Goal: Task Accomplishment & Management: Use online tool/utility

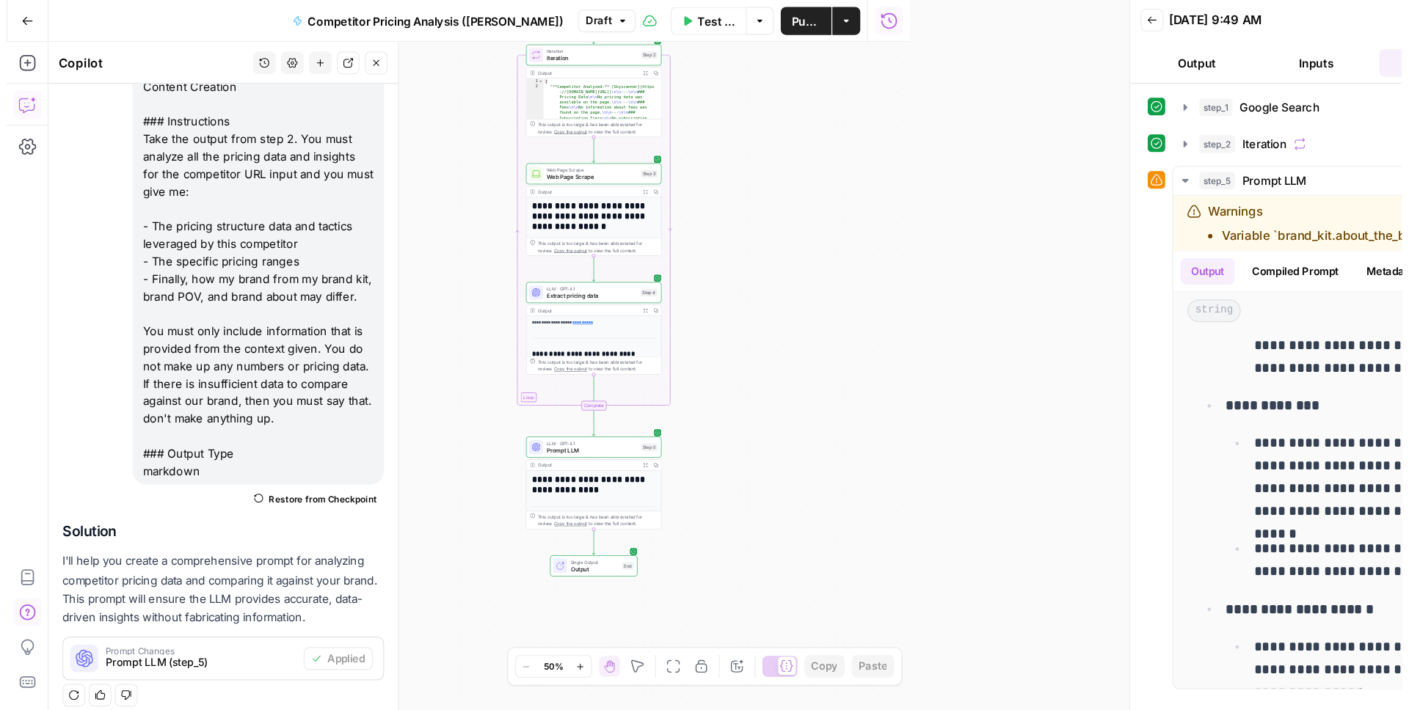
scroll to position [186, 0]
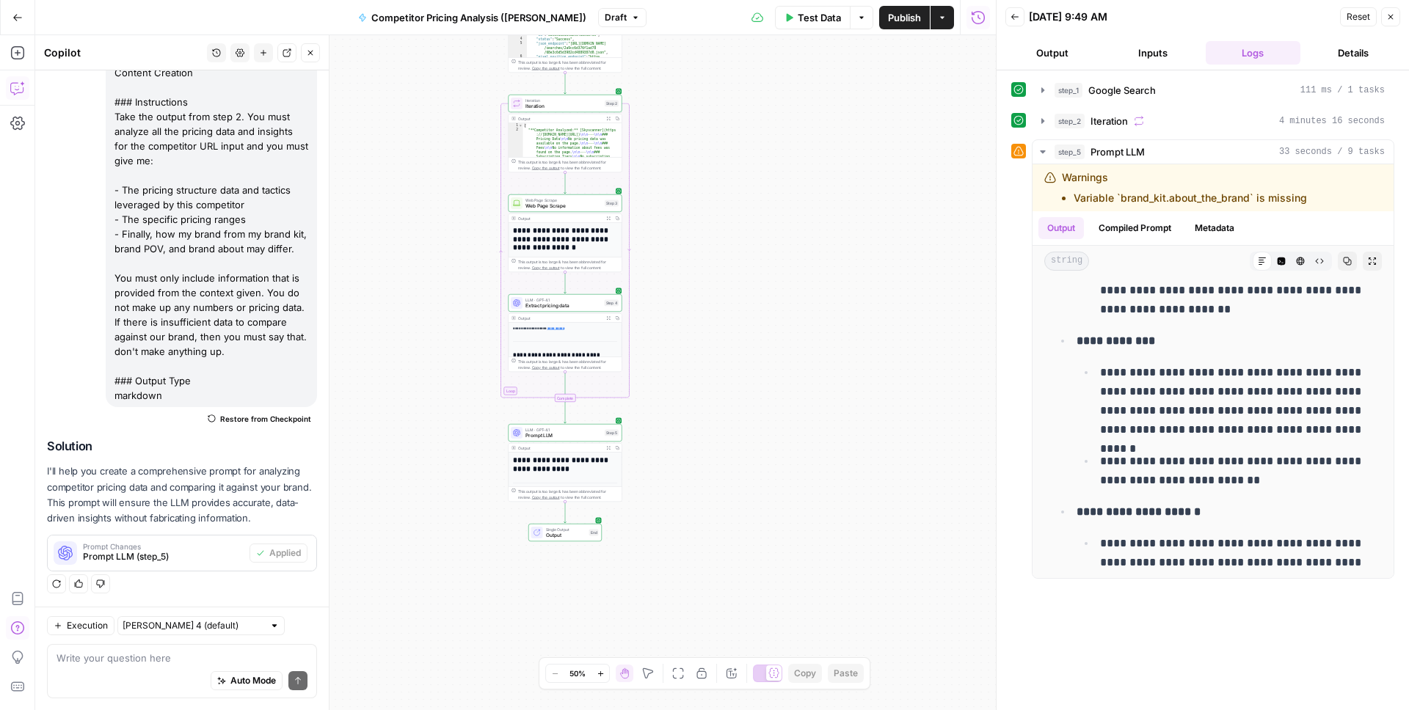
drag, startPoint x: 646, startPoint y: 140, endPoint x: 718, endPoint y: 197, distance: 91.9
click at [718, 197] on div "Workflow Input Settings Inputs Google Search Google Search Step 1 Output Expand…" at bounding box center [515, 372] width 961 height 675
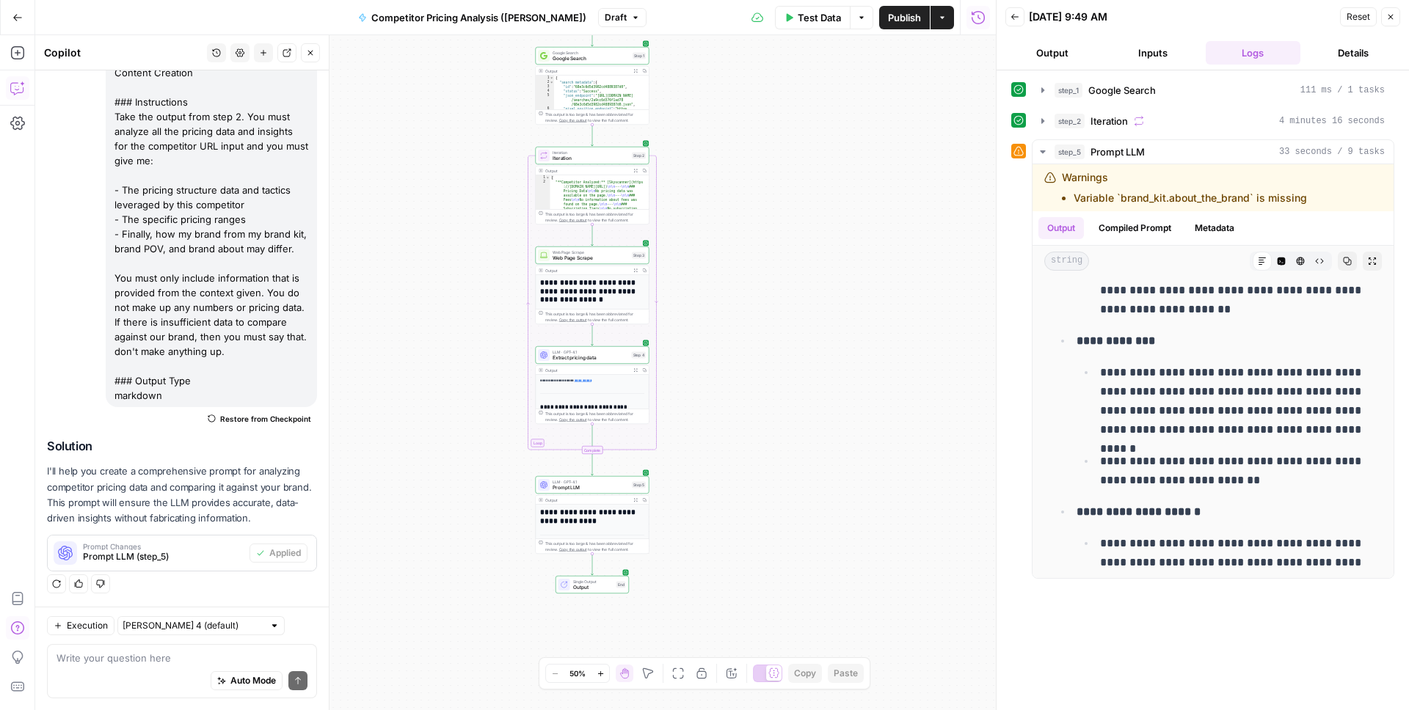
drag, startPoint x: 701, startPoint y: 192, endPoint x: 728, endPoint y: 244, distance: 58.4
click at [728, 244] on div "Workflow Input Settings Inputs Google Search Google Search Step 1 Output Expand…" at bounding box center [515, 372] width 961 height 675
click at [715, 194] on div "Workflow Input Settings Inputs Google Search Google Search Step 1 Output Expand…" at bounding box center [515, 372] width 961 height 675
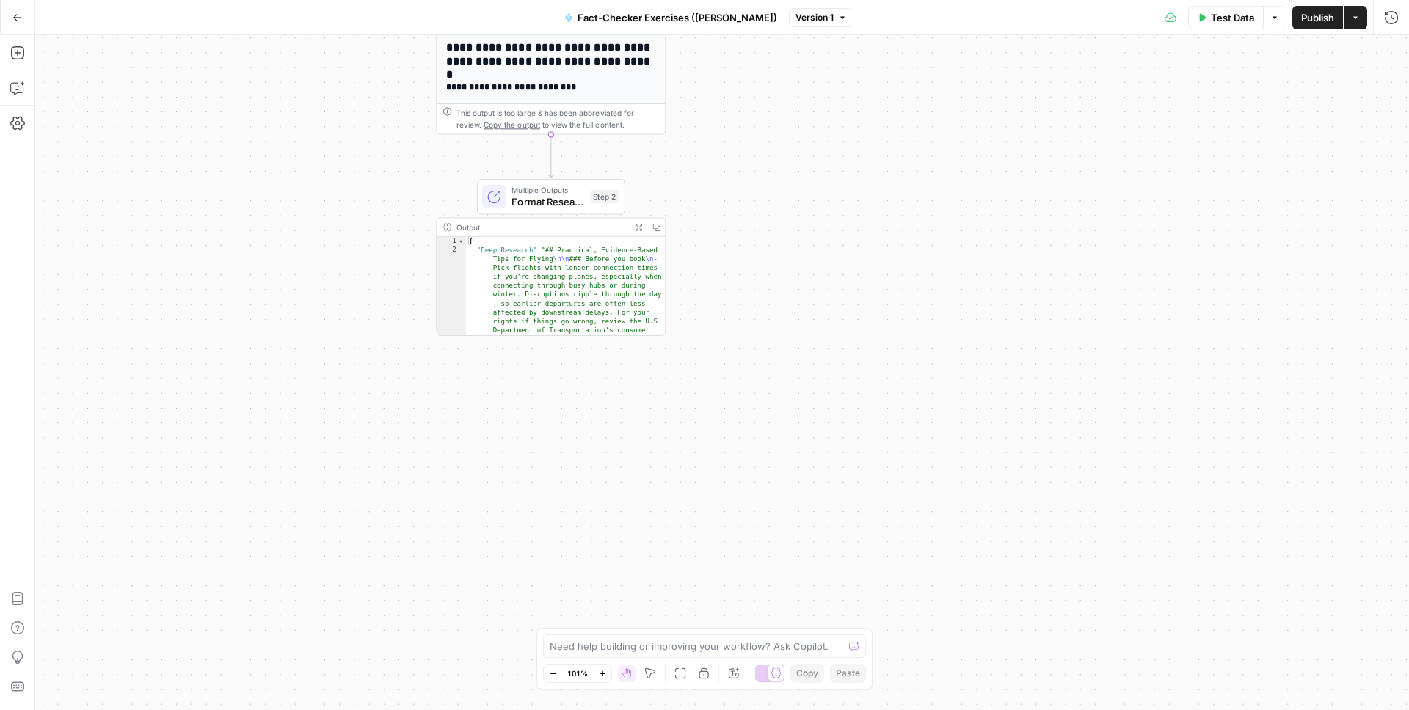
scroll to position [95, 0]
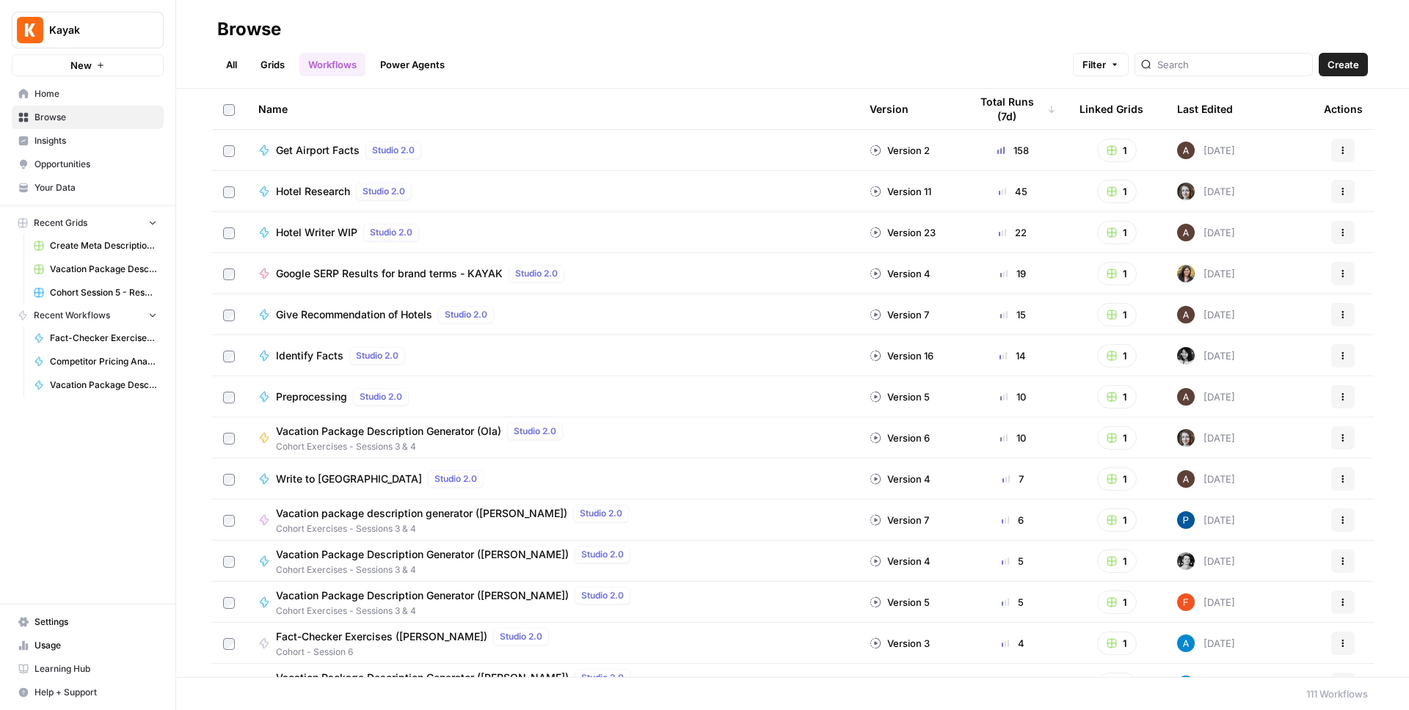
click at [108, 123] on span "Browse" at bounding box center [95, 117] width 123 height 13
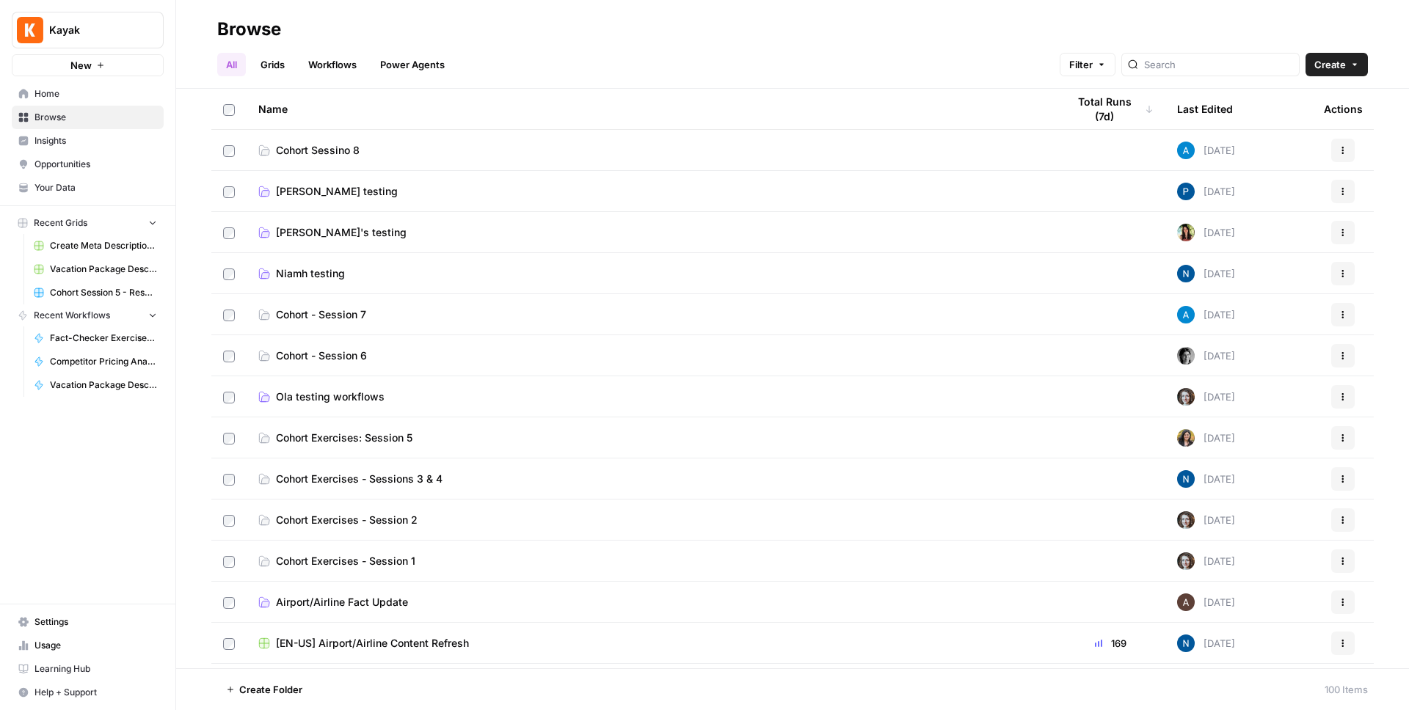
click at [404, 145] on link "Cohort Sessino 8" at bounding box center [650, 150] width 785 height 15
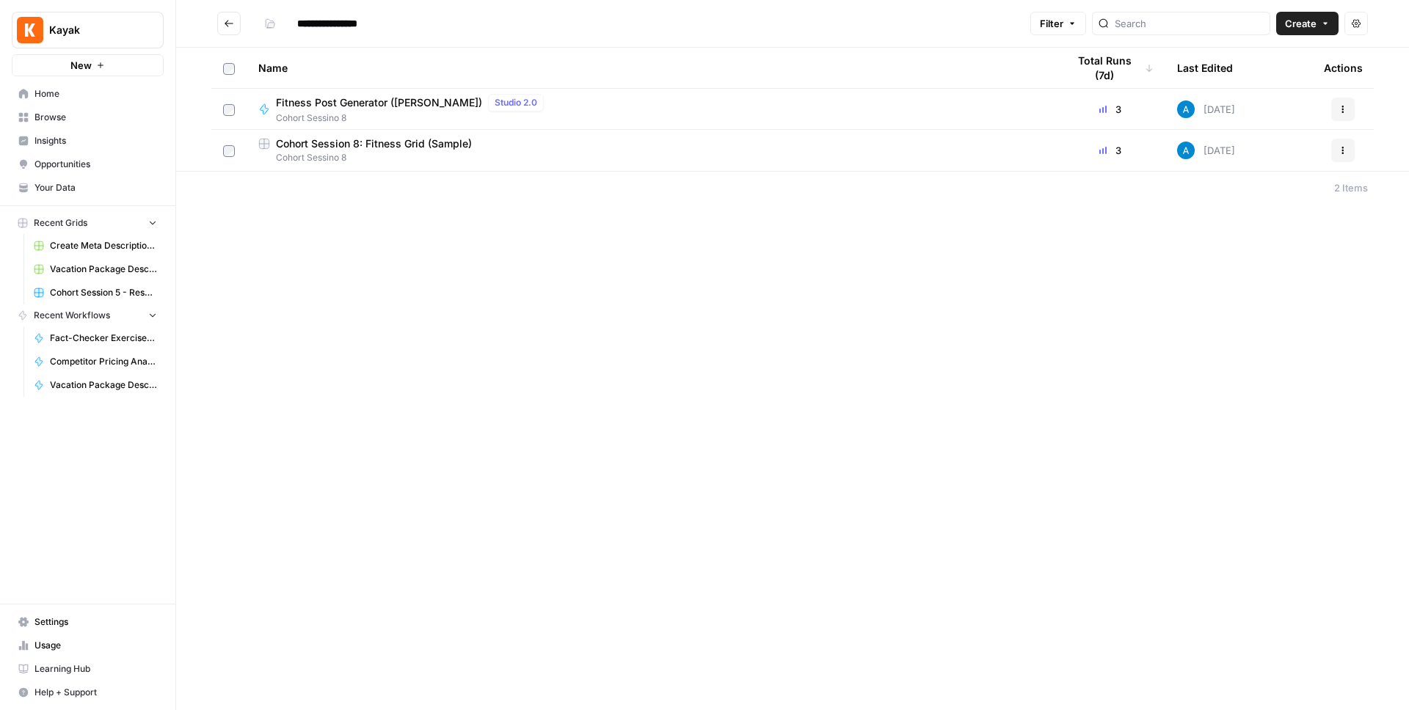
click at [1342, 152] on icon "button" at bounding box center [1342, 150] width 9 height 9
click at [1007, 147] on div "Cohort Session 8: Fitness Grid (Sample)" at bounding box center [650, 143] width 785 height 15
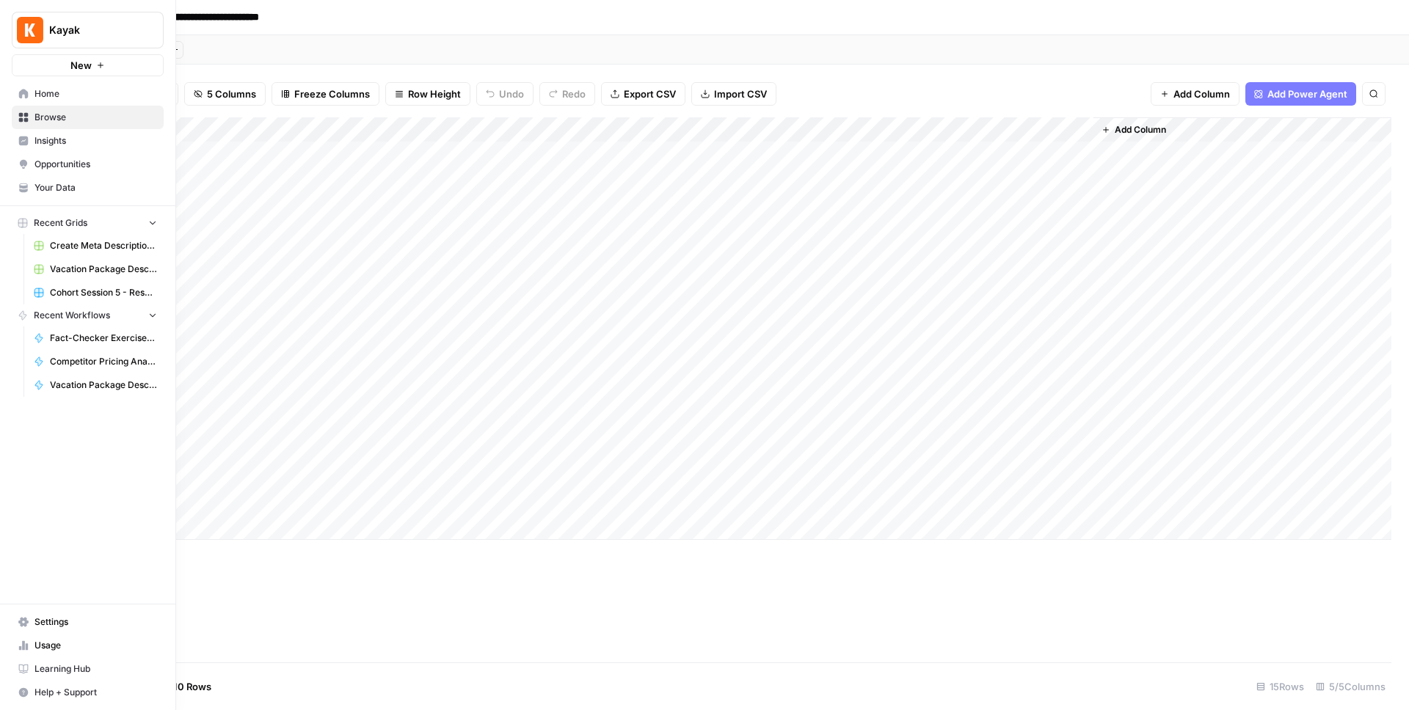
click at [47, 183] on span "Your Data" at bounding box center [95, 187] width 123 height 13
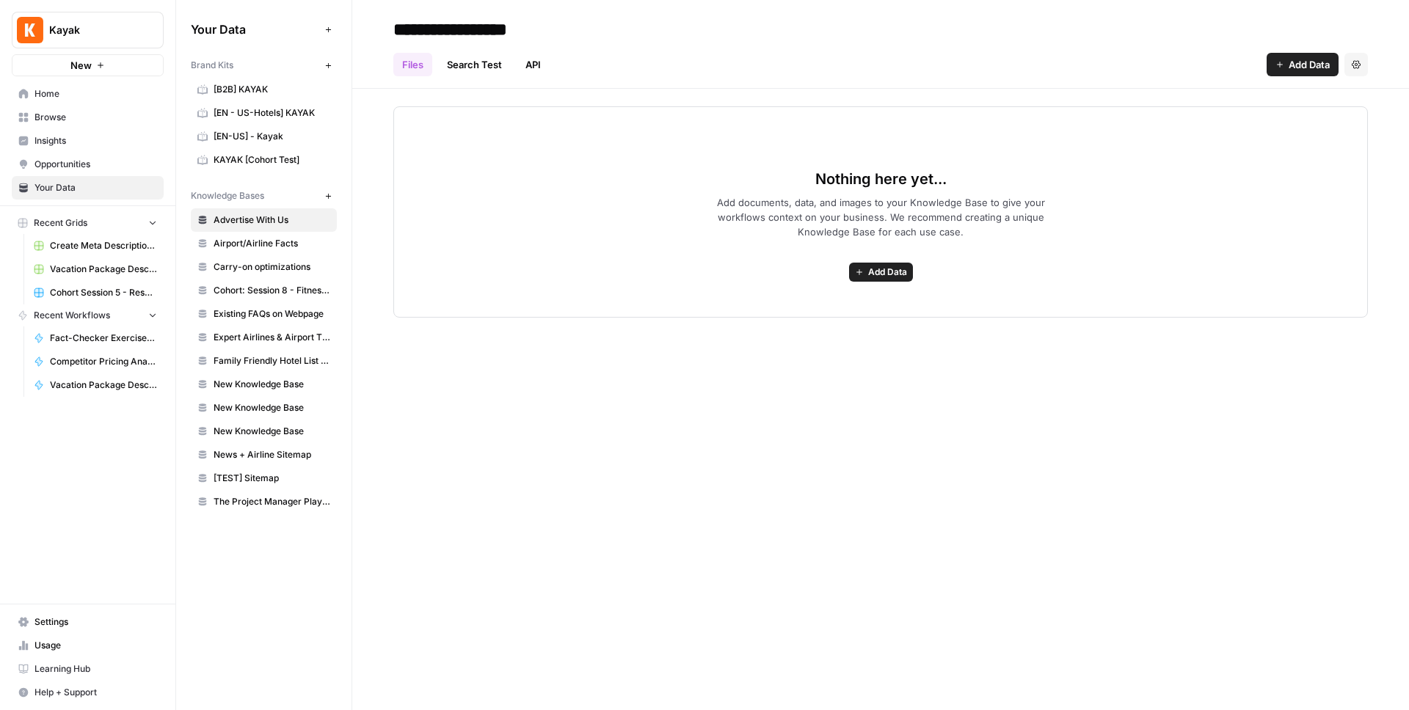
click at [272, 285] on span "Cohort: Session 8 - Fitness Posts" at bounding box center [272, 290] width 117 height 13
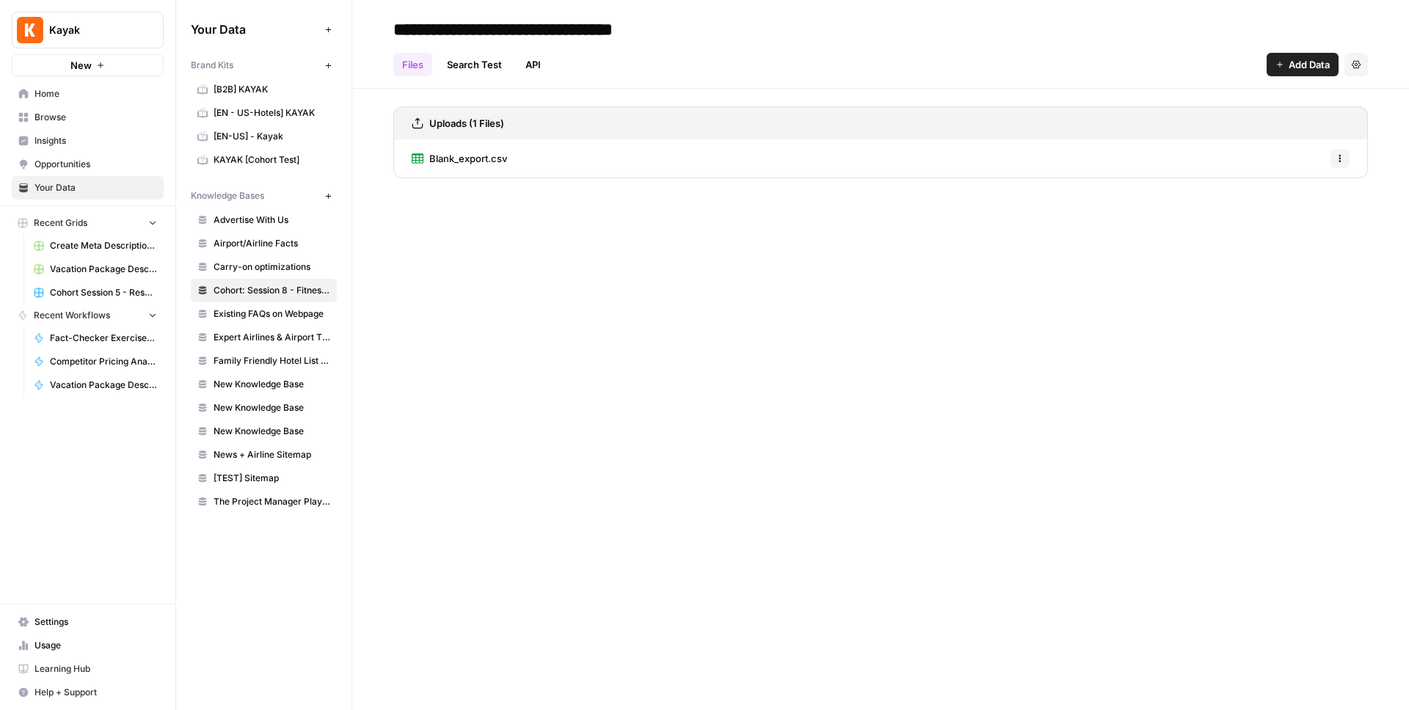
click at [1341, 160] on icon "button" at bounding box center [1339, 158] width 9 height 9
click at [1063, 264] on div "**********" at bounding box center [880, 355] width 1057 height 710
click at [486, 149] on link "Blank_export.csv" at bounding box center [459, 158] width 95 height 38
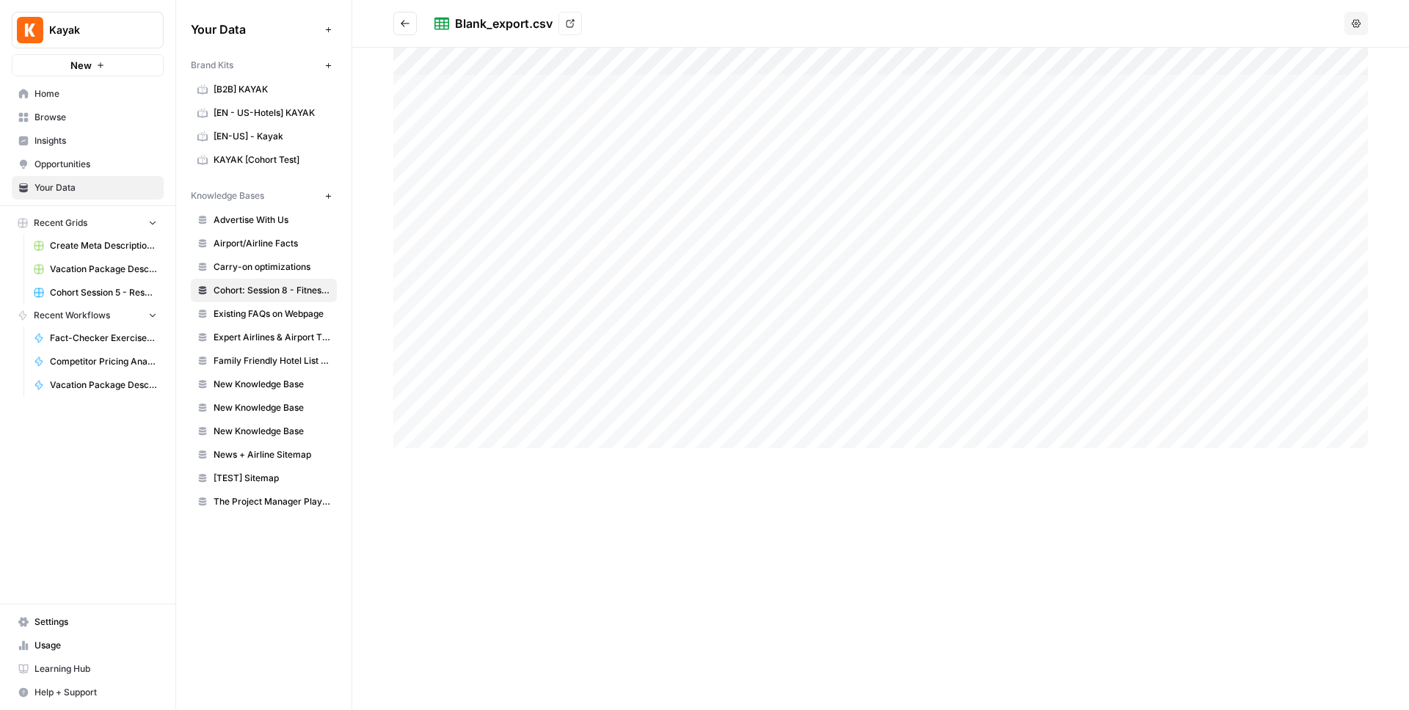
click at [1364, 22] on button "Options" at bounding box center [1355, 23] width 23 height 23
click at [1145, 17] on div "Blank_export.csv View" at bounding box center [886, 23] width 904 height 23
click at [569, 26] on icon at bounding box center [570, 23] width 9 height 9
click at [62, 109] on link "Browse" at bounding box center [88, 117] width 152 height 23
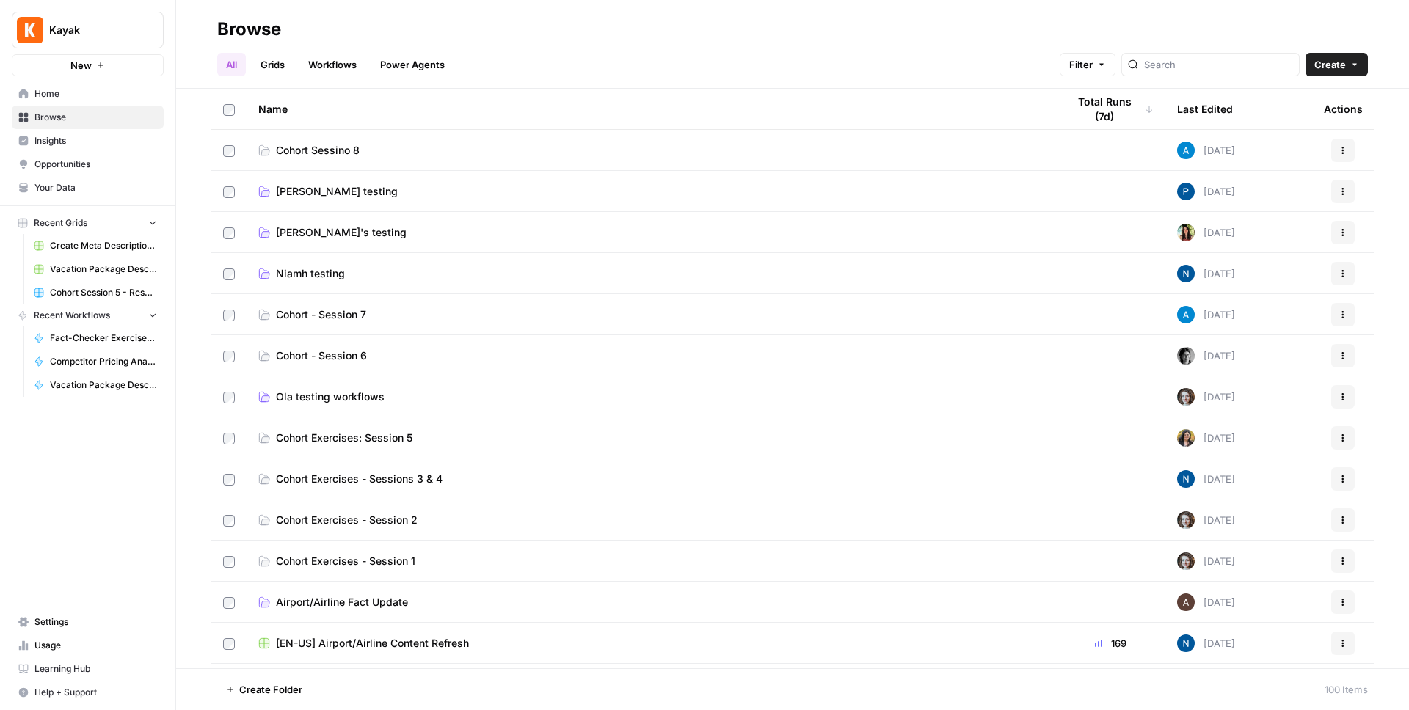
click at [356, 194] on link "Pauline testing" at bounding box center [650, 191] width 785 height 15
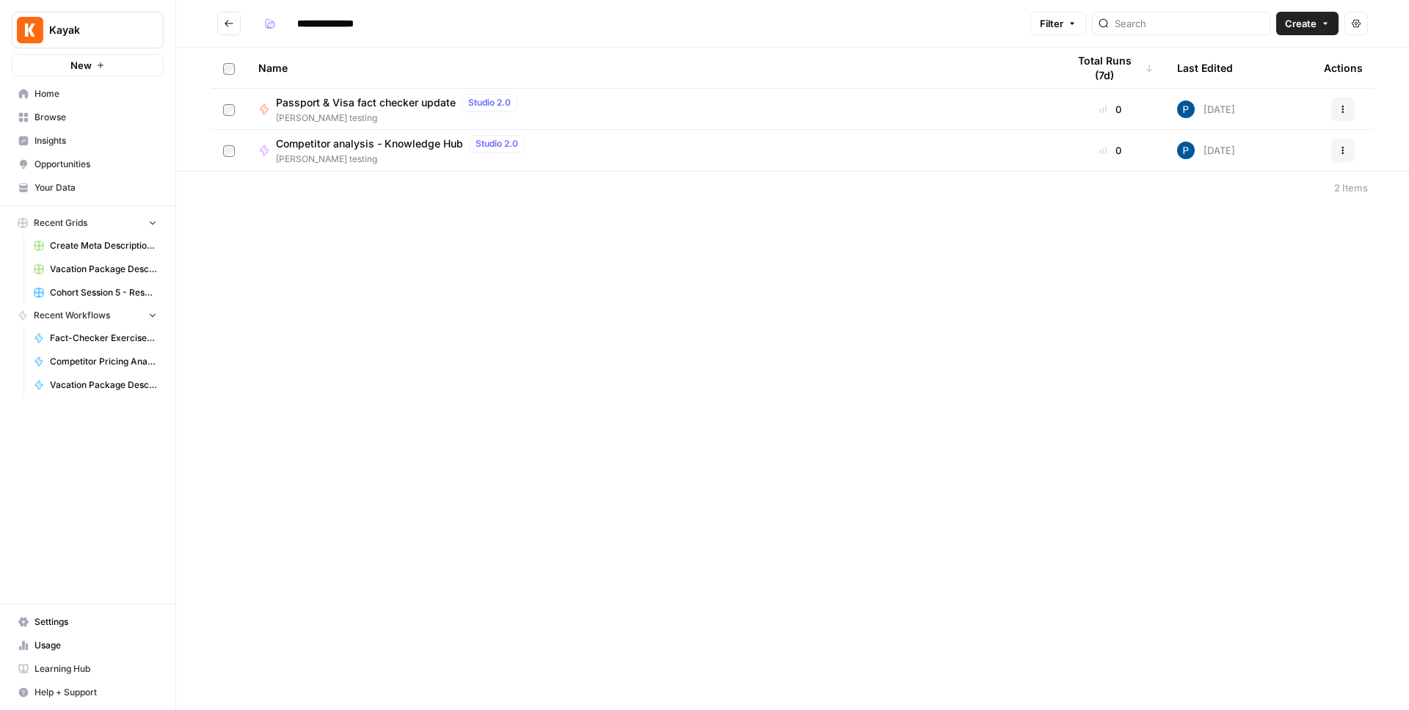
click at [234, 22] on button "Go back" at bounding box center [228, 23] width 23 height 23
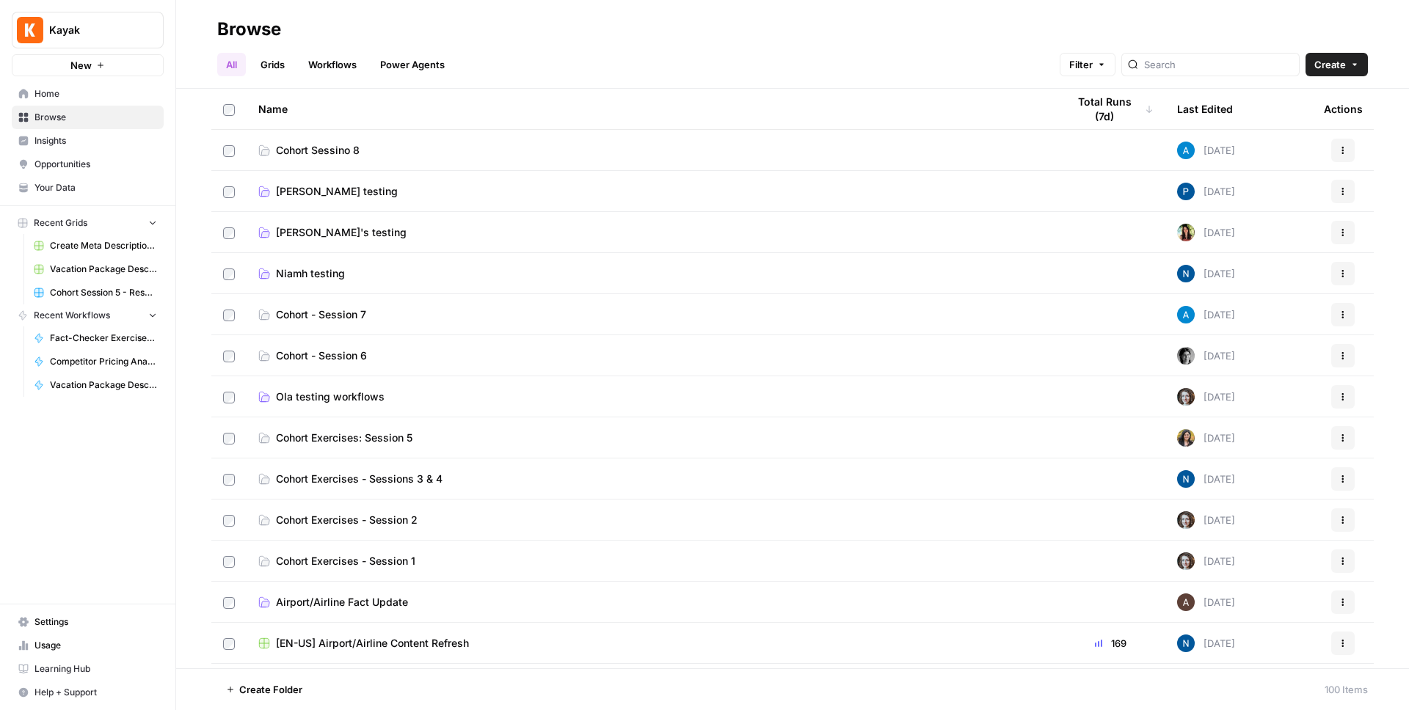
click at [302, 149] on span "Cohort Sessino 8" at bounding box center [318, 150] width 84 height 15
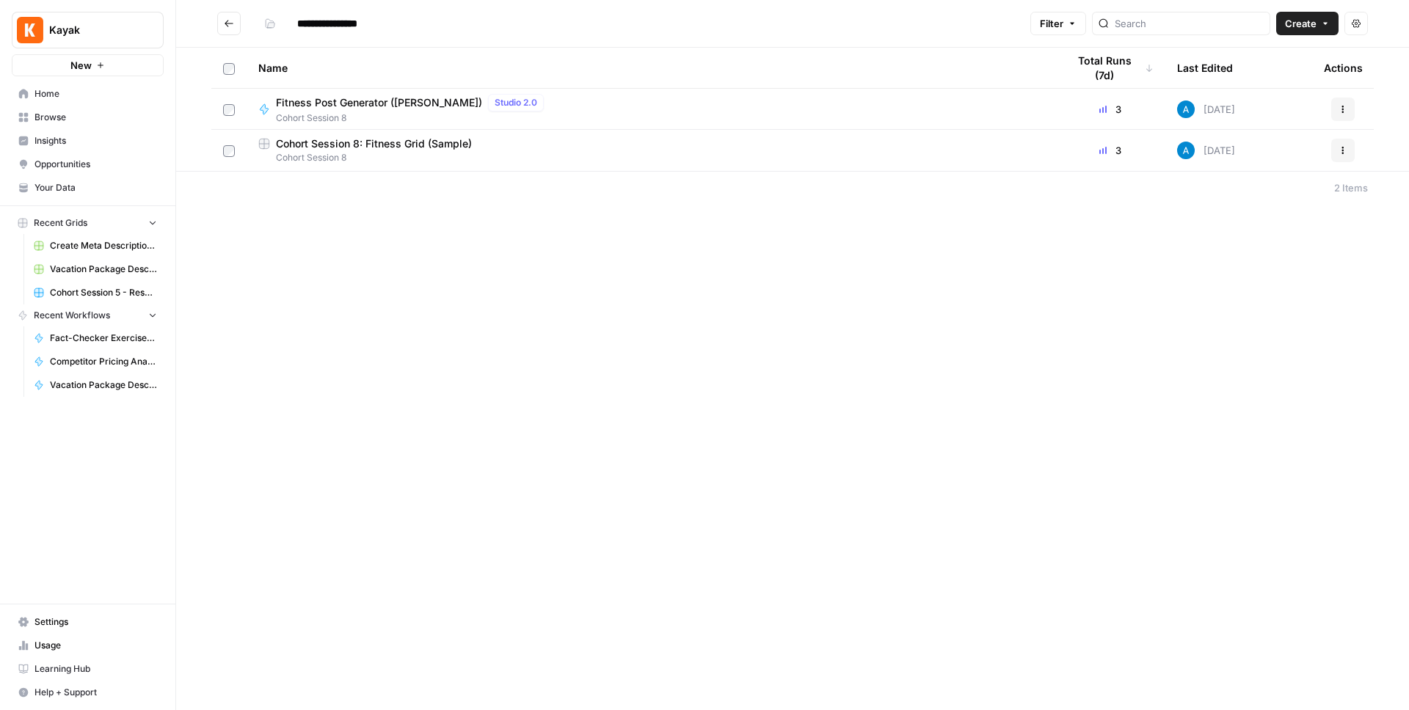
click at [426, 324] on div "**********" at bounding box center [792, 355] width 1233 height 710
click at [475, 153] on span "Cohort Session 8" at bounding box center [650, 157] width 785 height 13
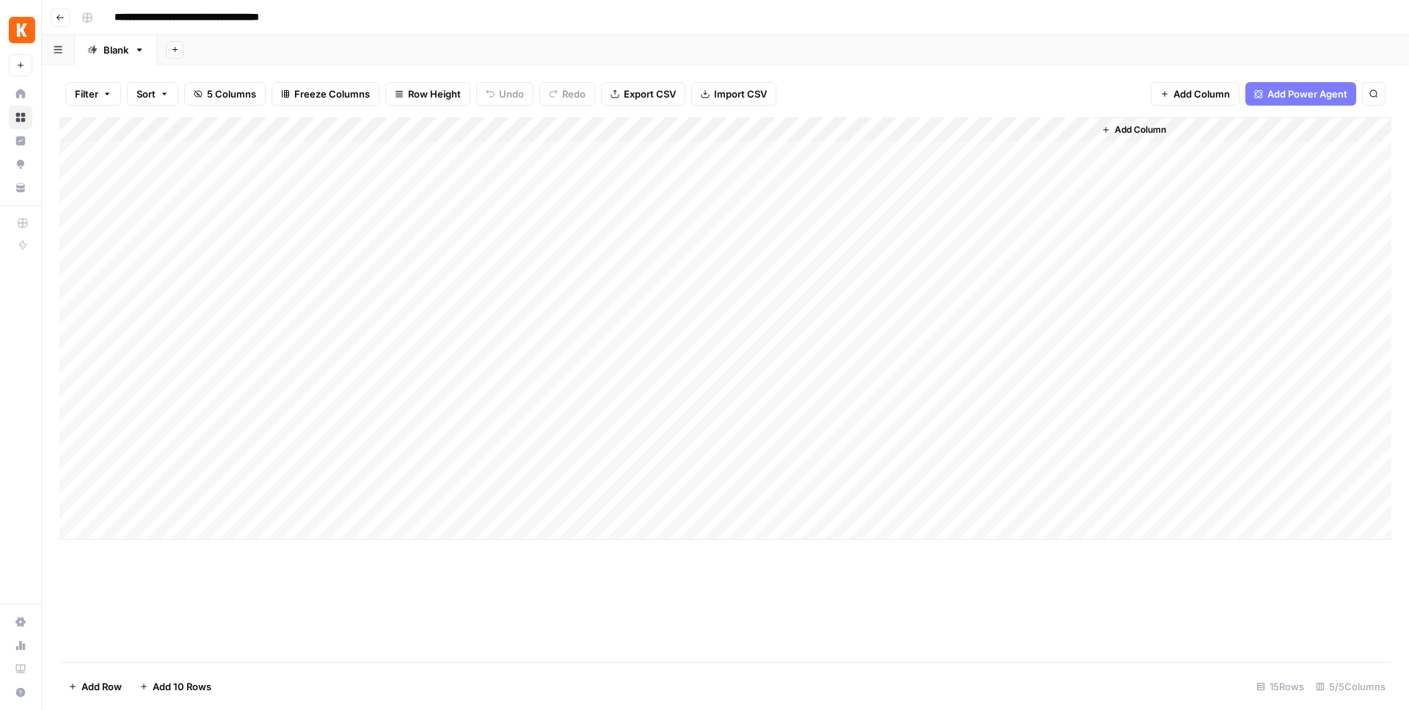
click at [59, 15] on icon "button" at bounding box center [60, 17] width 9 height 9
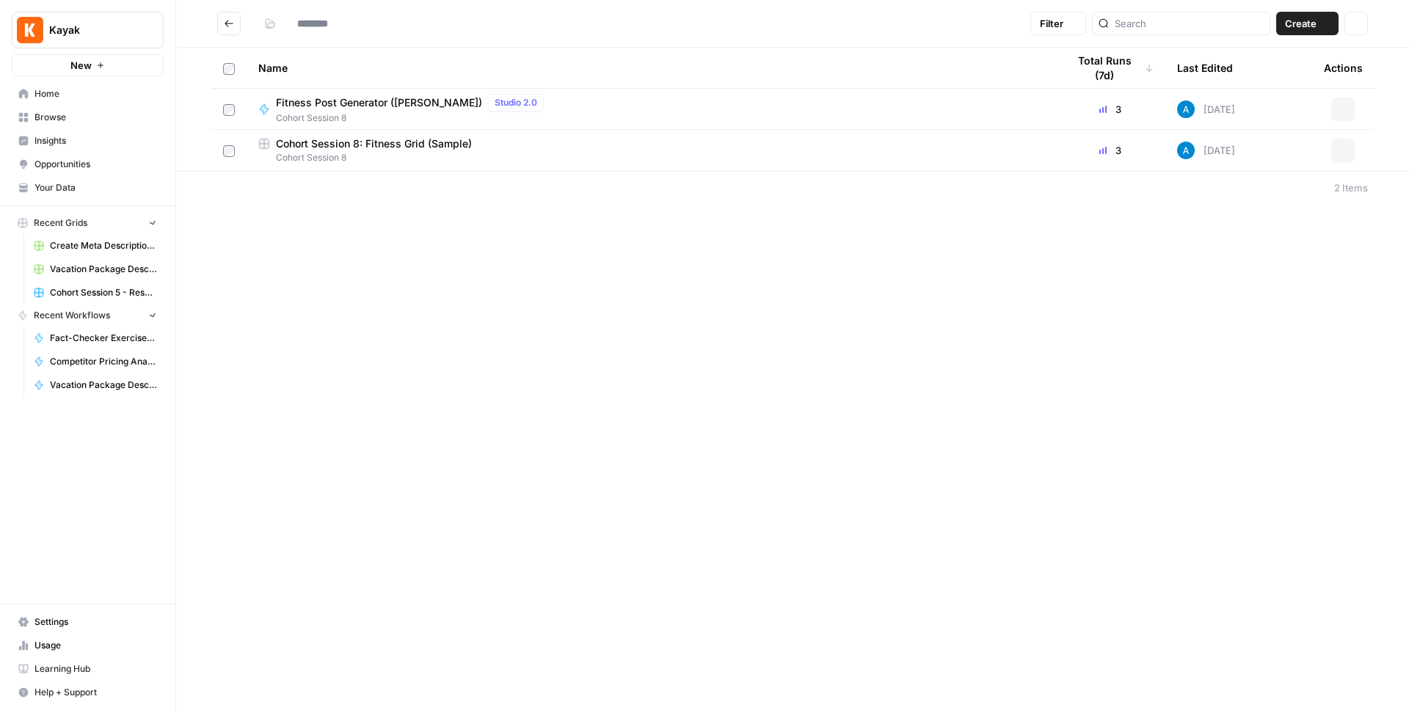
type input "**********"
click at [582, 309] on div "**********" at bounding box center [792, 355] width 1233 height 710
click at [1322, 23] on icon "button" at bounding box center [1325, 23] width 9 height 9
click at [1283, 59] on span "Grid" at bounding box center [1279, 58] width 82 height 15
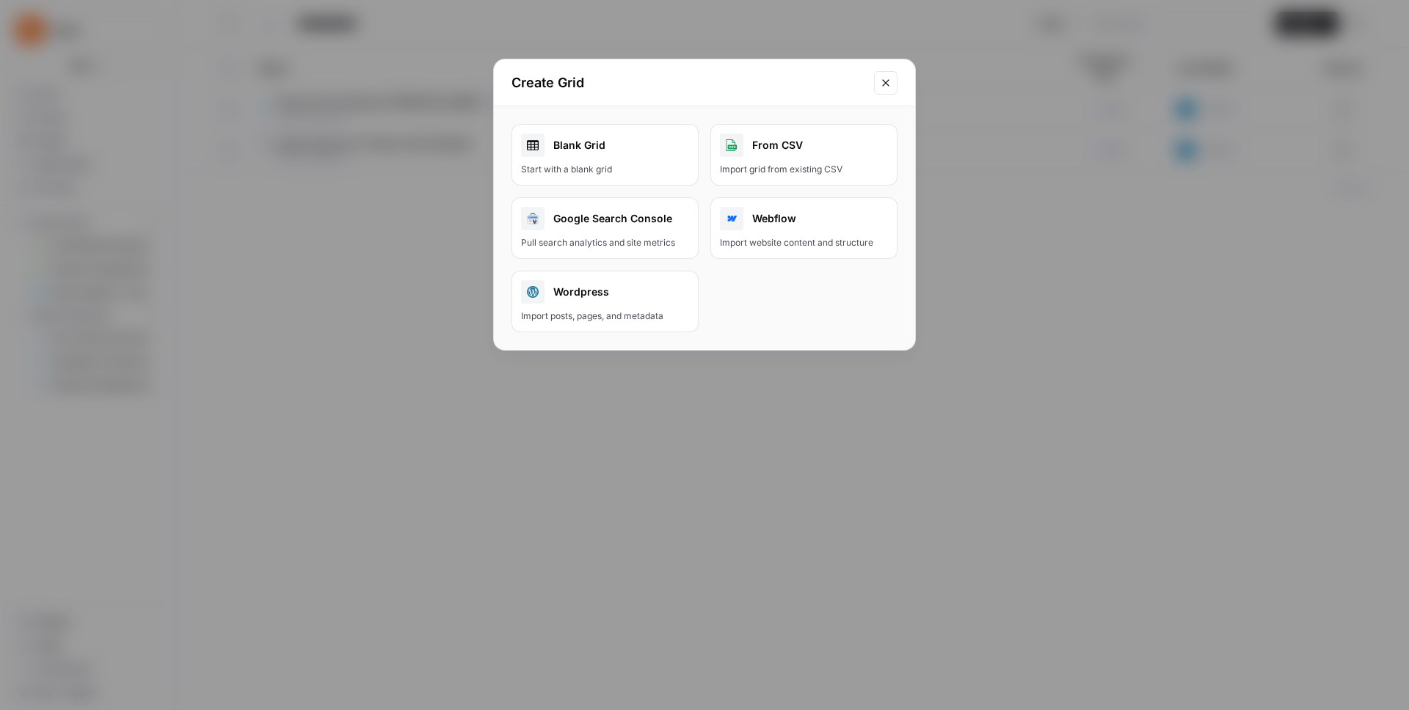
click at [591, 161] on link "Blank Grid Start with a blank grid" at bounding box center [604, 155] width 187 height 62
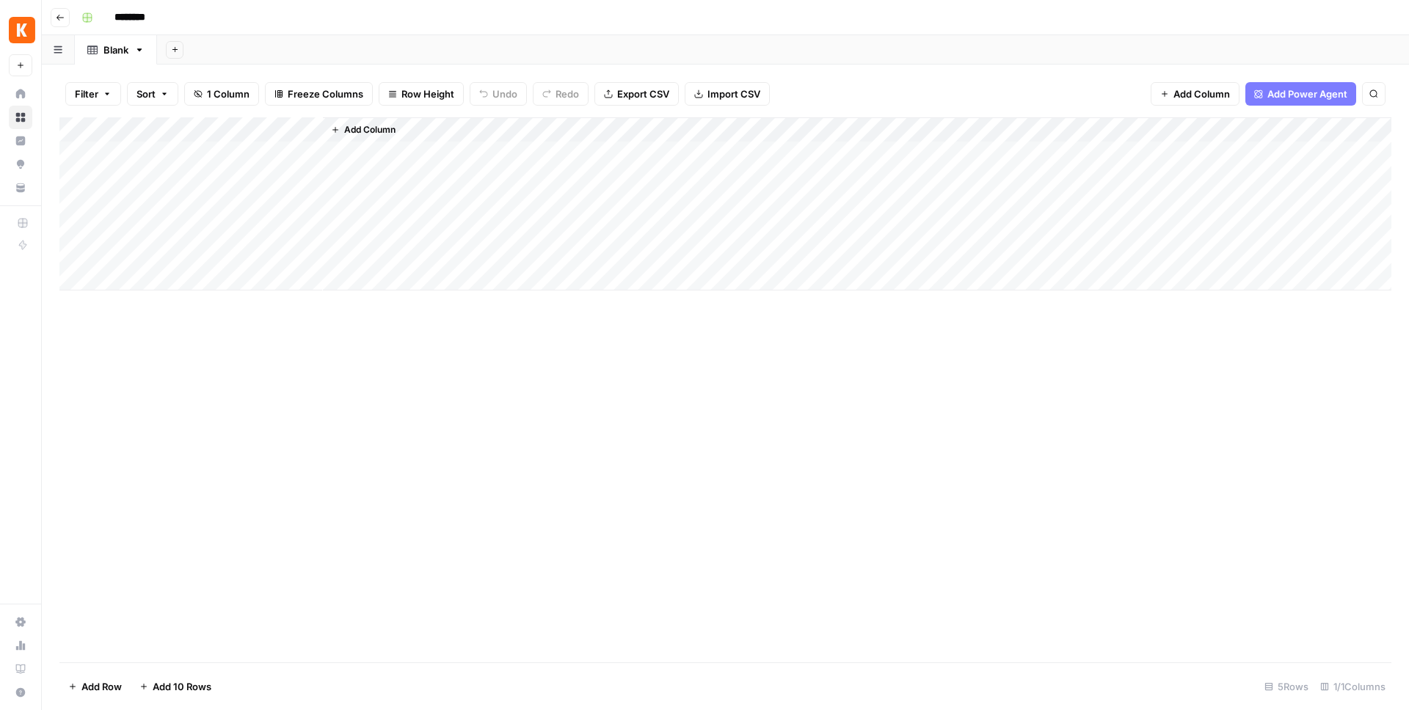
click at [156, 25] on input "********" at bounding box center [149, 17] width 82 height 23
click at [161, 18] on input "********" at bounding box center [149, 17] width 82 height 23
click at [91, 17] on icon "button" at bounding box center [87, 17] width 9 height 9
click at [124, 133] on span "Blue" at bounding box center [157, 134] width 106 height 15
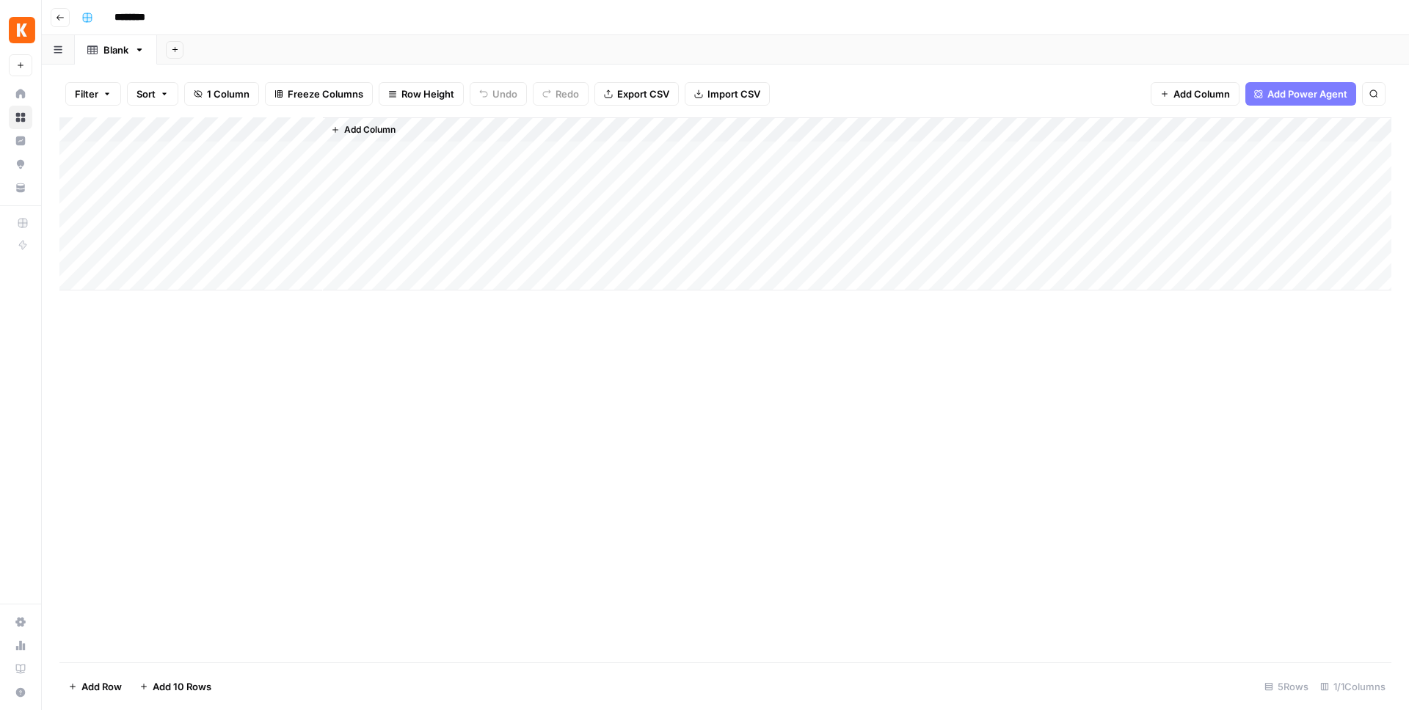
click at [149, 18] on input "********" at bounding box center [149, 17] width 82 height 23
click at [150, 18] on input "********" at bounding box center [149, 17] width 82 height 23
type input "**********"
click at [211, 26] on div "**********" at bounding box center [735, 17] width 1319 height 23
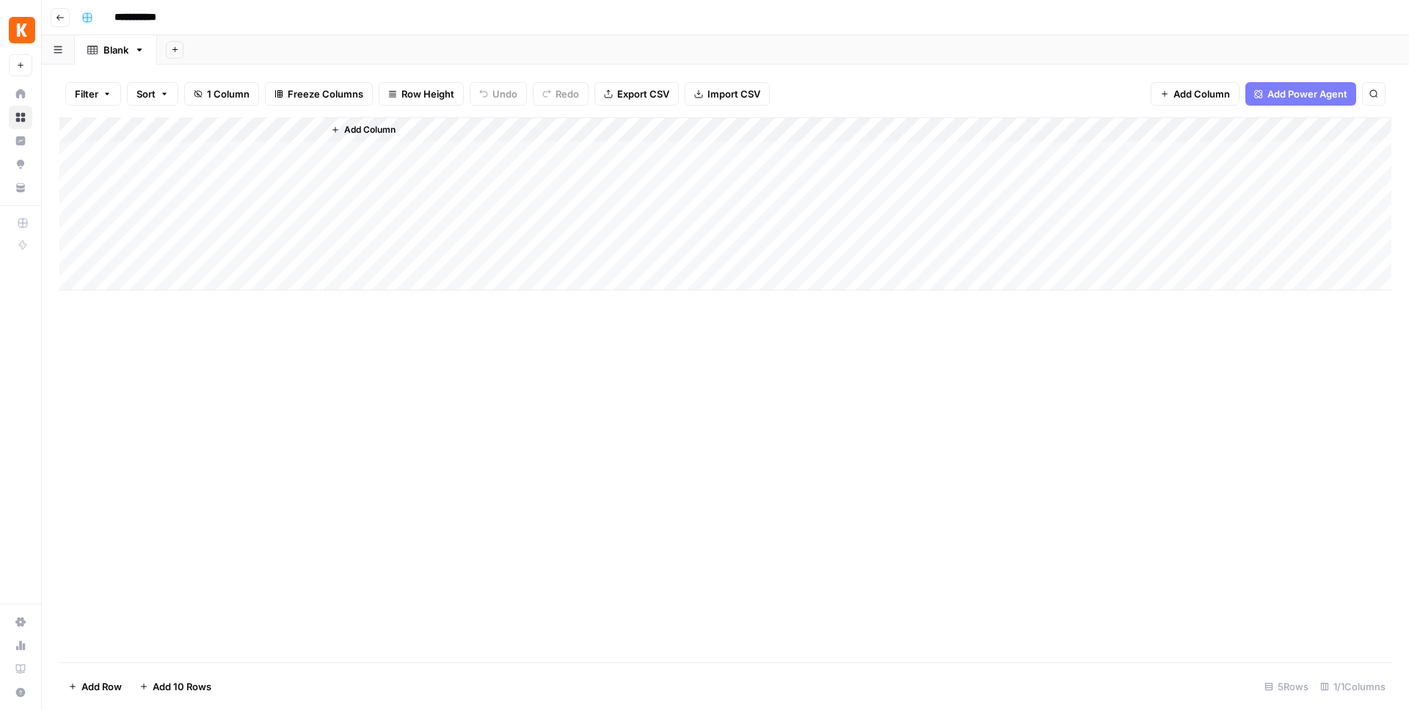
click at [1223, 65] on div "Filter Sort 1 Column Freeze Columns Row Height Undo Redo Export CSV Import CSV …" at bounding box center [725, 388] width 1367 height 646
click at [759, 96] on button "Import CSV" at bounding box center [727, 93] width 85 height 23
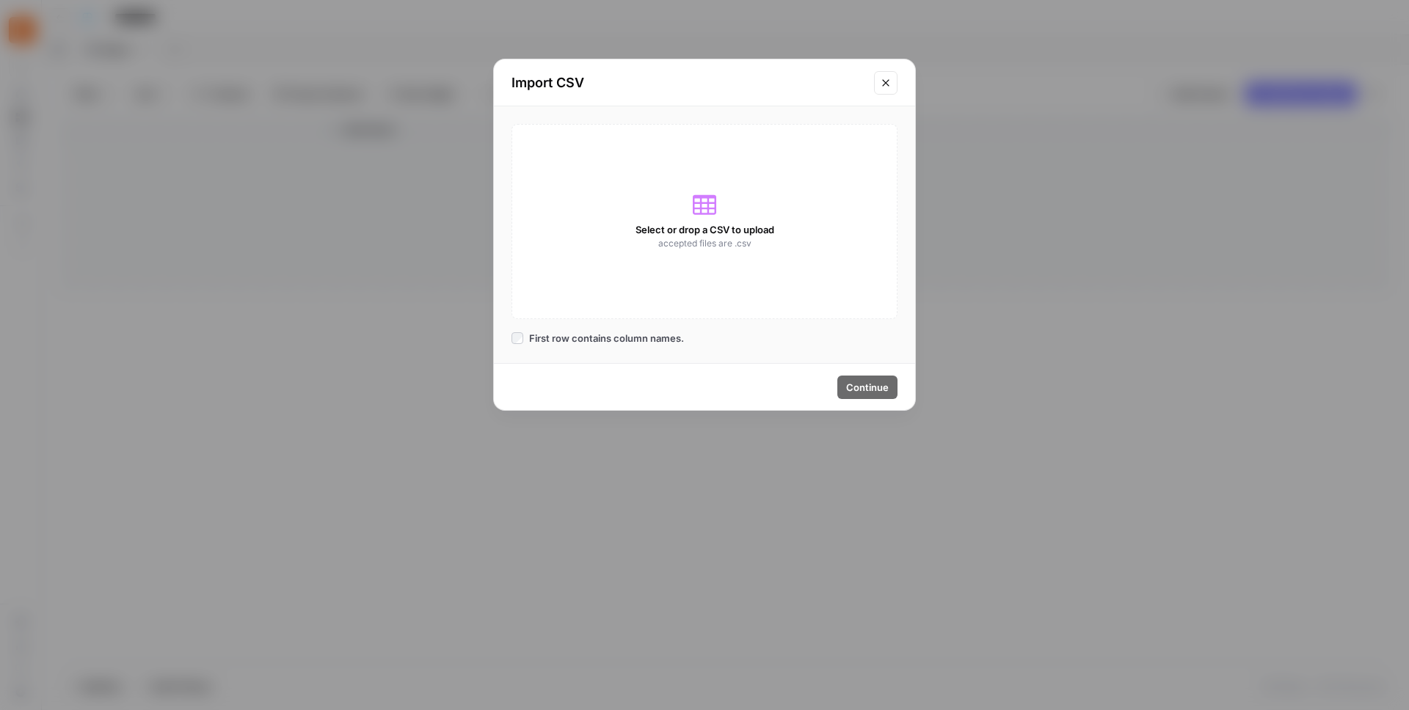
click at [717, 219] on div "Select or drop a CSV to upload accepted files are .csv" at bounding box center [704, 221] width 386 height 195
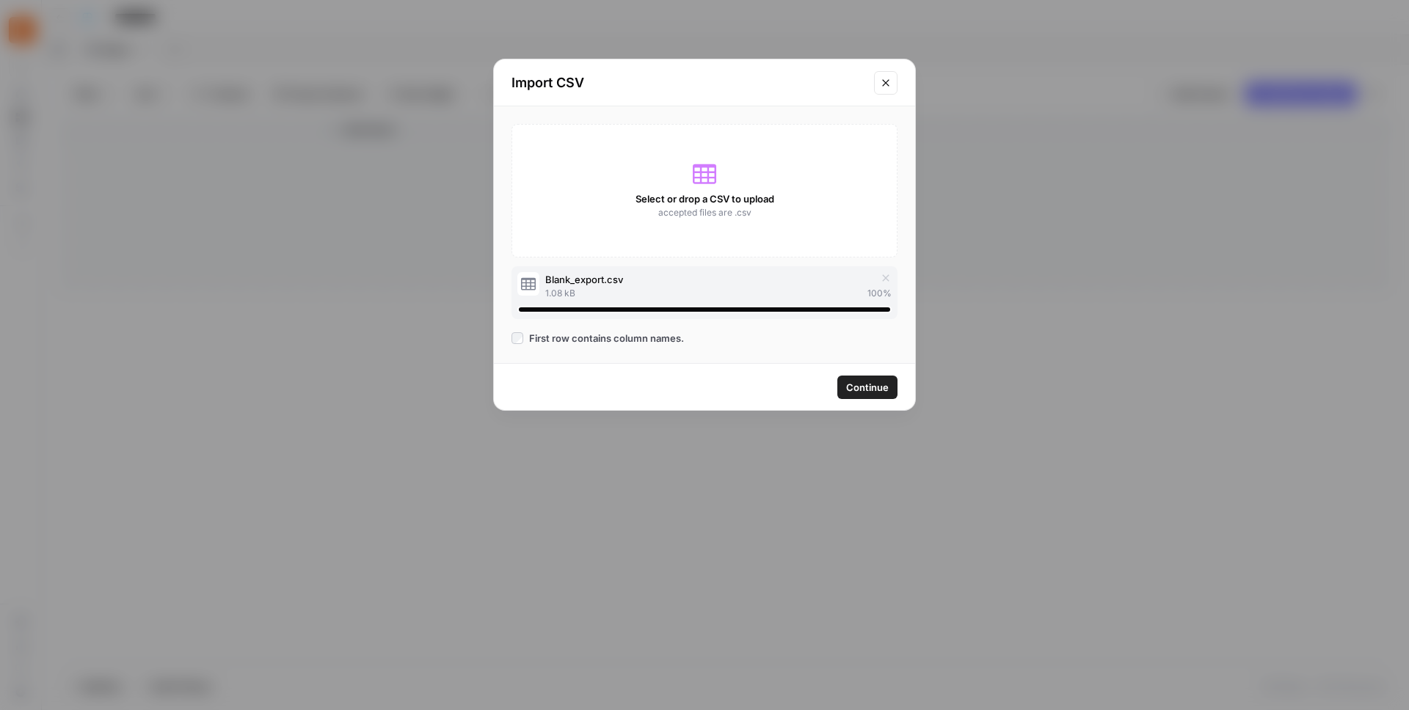
click at [874, 377] on button "Continue" at bounding box center [867, 387] width 60 height 23
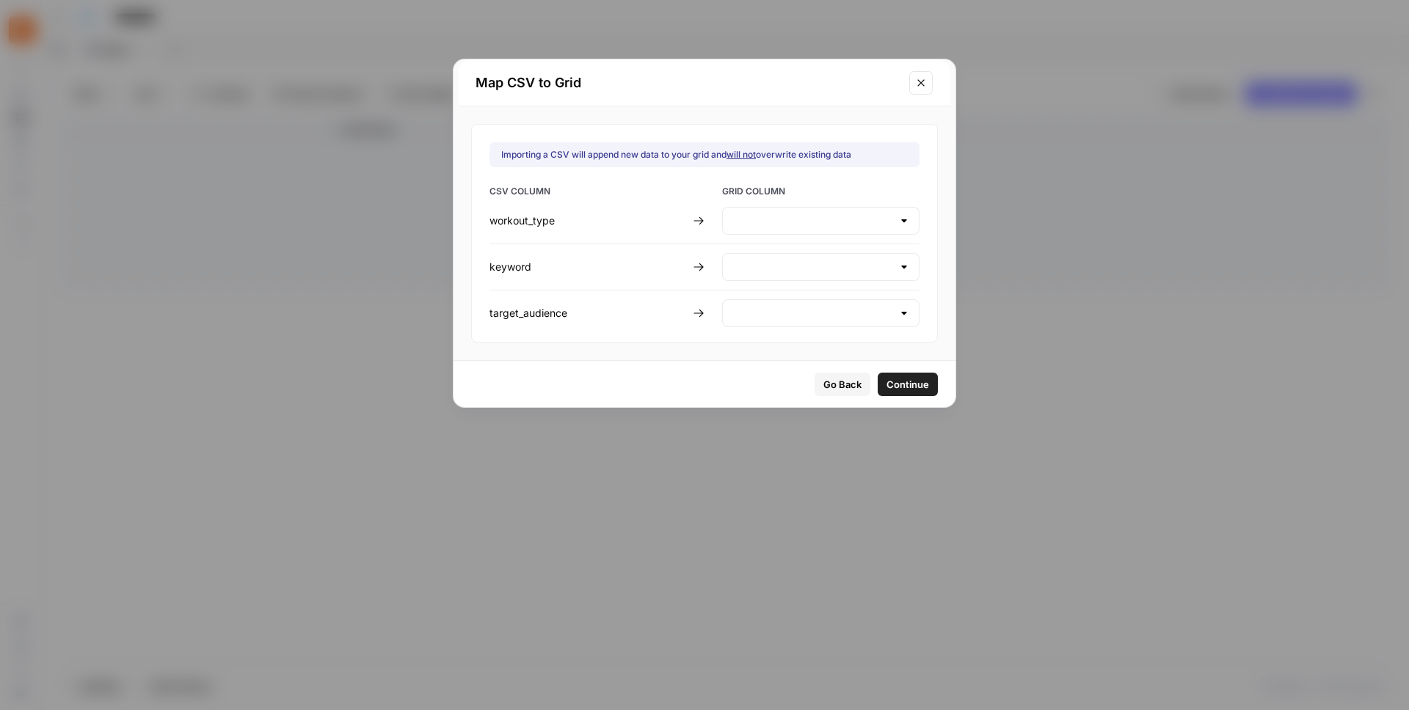
type input "Create new column"
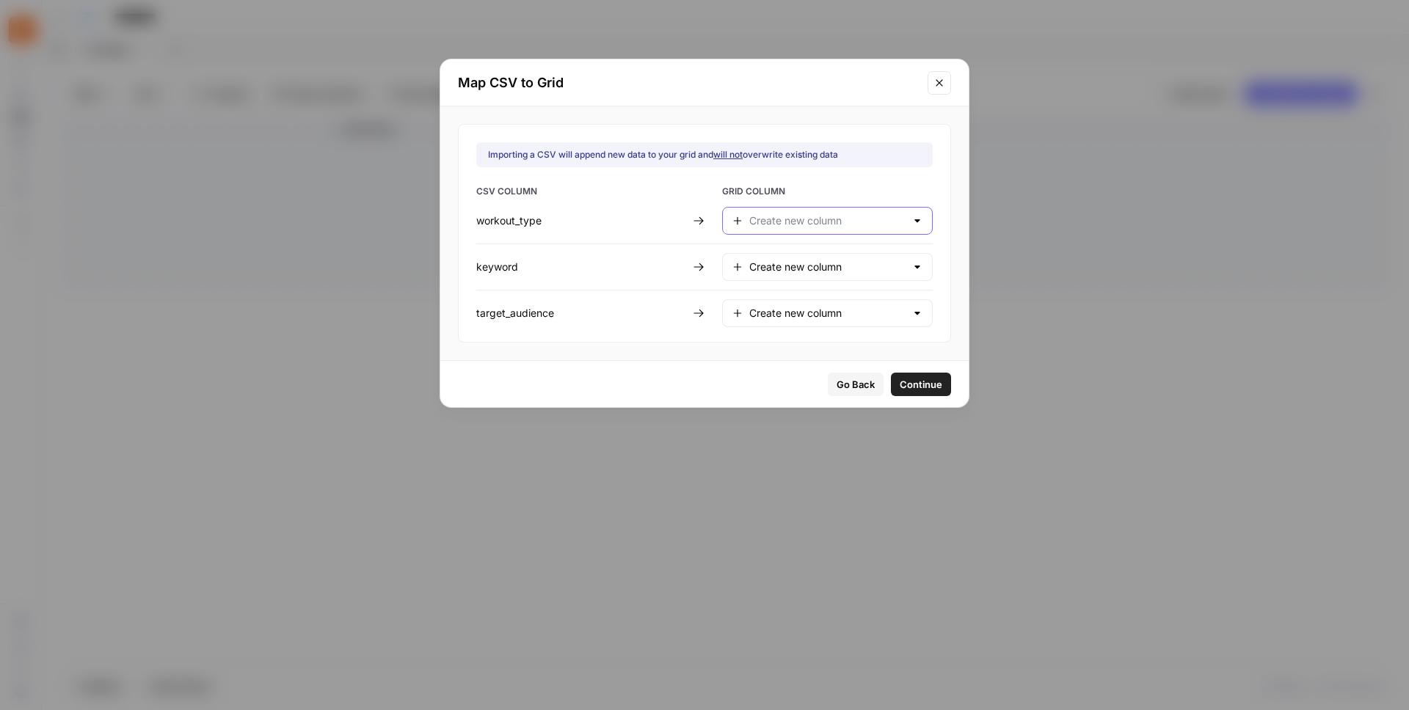
click at [817, 215] on input "text" at bounding box center [827, 221] width 156 height 15
type input "Create new column"
click at [872, 193] on span "GRID COLUMN" at bounding box center [827, 193] width 211 height 16
click at [906, 387] on span "Continue" at bounding box center [921, 384] width 43 height 15
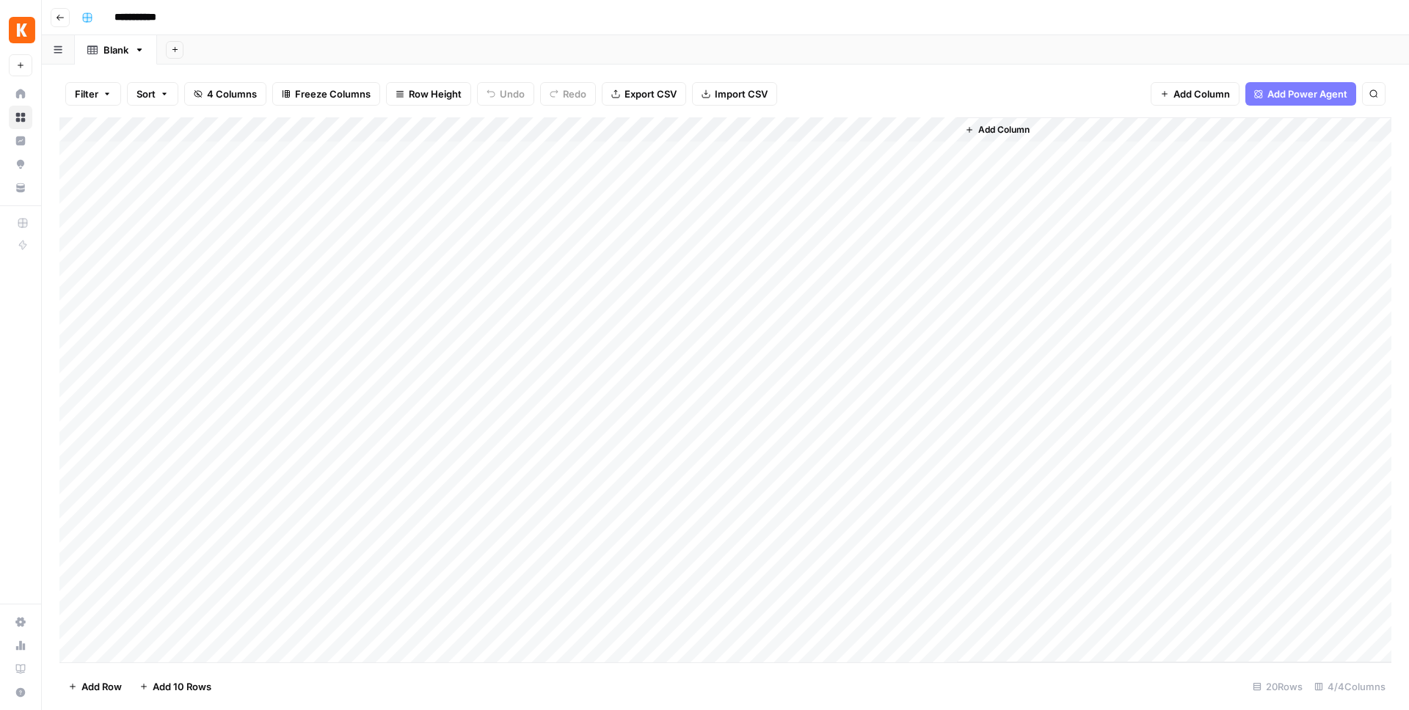
click at [74, 156] on div "Add Column" at bounding box center [725, 389] width 1332 height 545
click at [75, 181] on div "Add Column" at bounding box center [725, 389] width 1332 height 545
click at [76, 200] on div "Add Column" at bounding box center [725, 389] width 1332 height 545
click at [76, 218] on div "Add Column" at bounding box center [725, 389] width 1332 height 545
click at [75, 257] on div "Add Column" at bounding box center [725, 389] width 1332 height 545
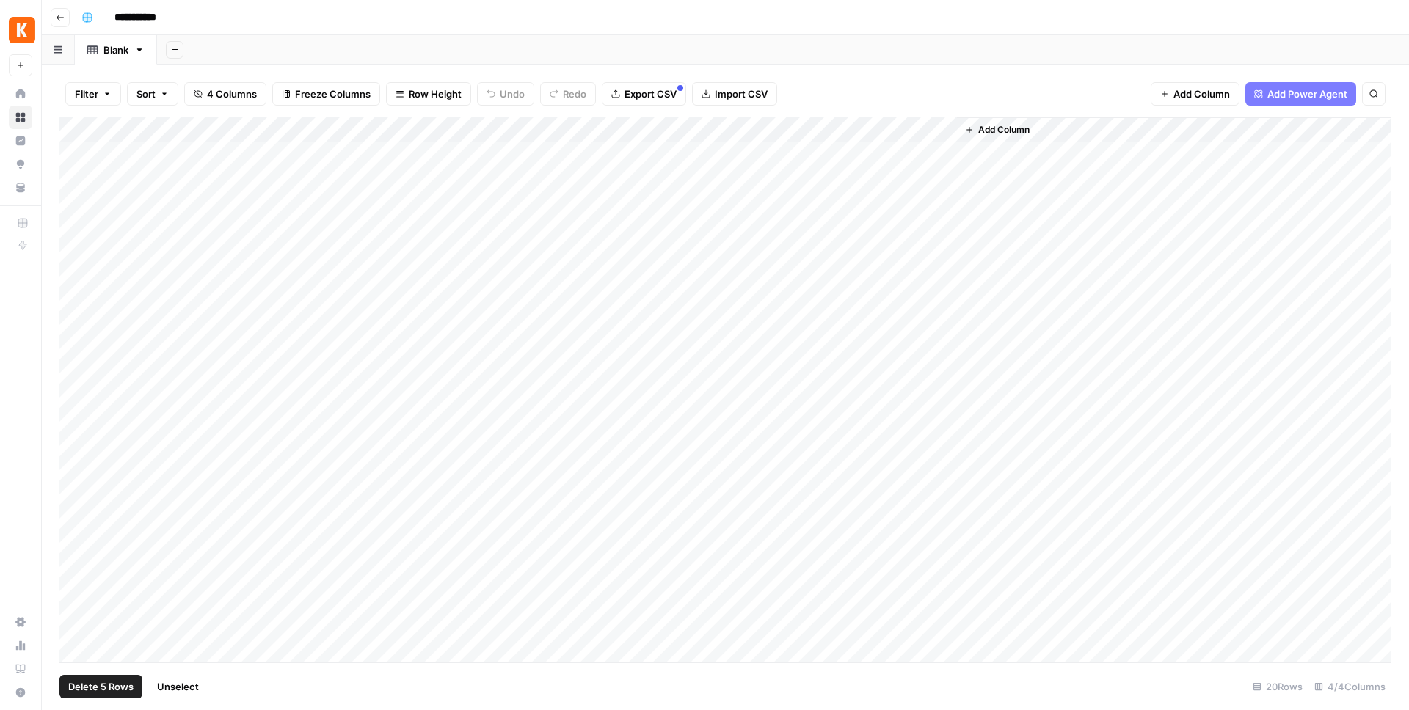
click at [75, 224] on div "Add Column" at bounding box center [725, 389] width 1332 height 545
click at [112, 687] on span "Delete 5 Rows" at bounding box center [100, 686] width 65 height 15
click at [652, 175] on span "Delete" at bounding box center [652, 169] width 32 height 15
click at [308, 131] on div "Add Column" at bounding box center [725, 328] width 1332 height 423
click at [165, 324] on span "Remove Column" at bounding box center [203, 327] width 128 height 15
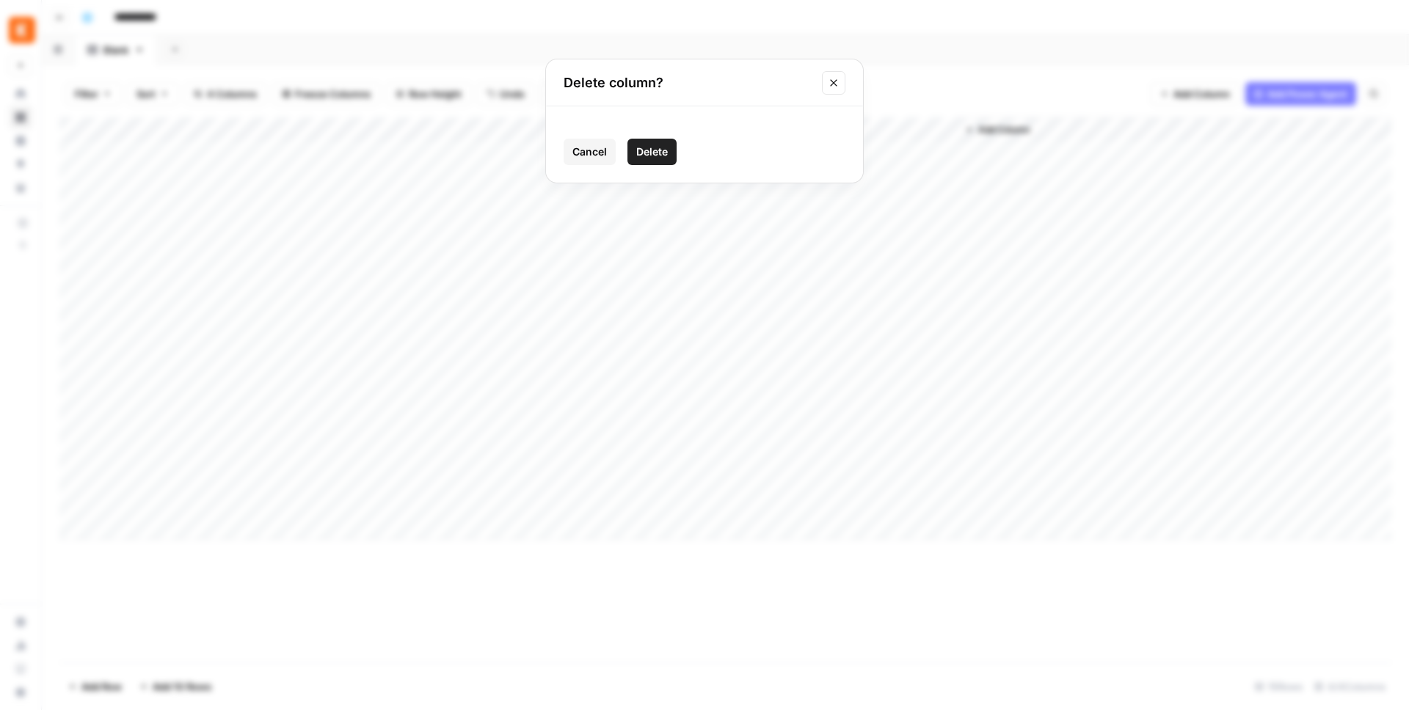
click at [652, 145] on span "Delete" at bounding box center [652, 152] width 32 height 15
click at [132, 11] on input "**********" at bounding box center [149, 17] width 82 height 23
type input "**********"
click at [1192, 89] on span "Add Column" at bounding box center [1201, 94] width 57 height 15
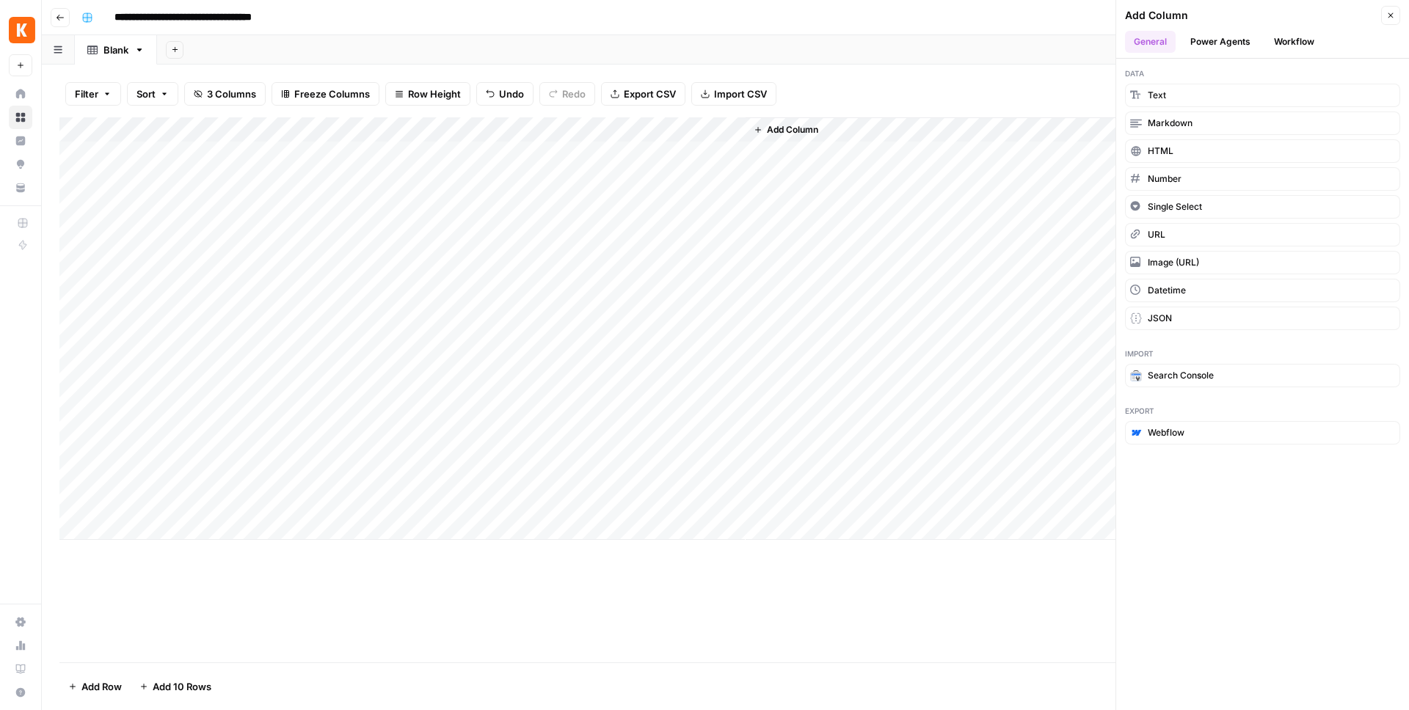
click at [1293, 51] on button "Workflow" at bounding box center [1294, 42] width 58 height 22
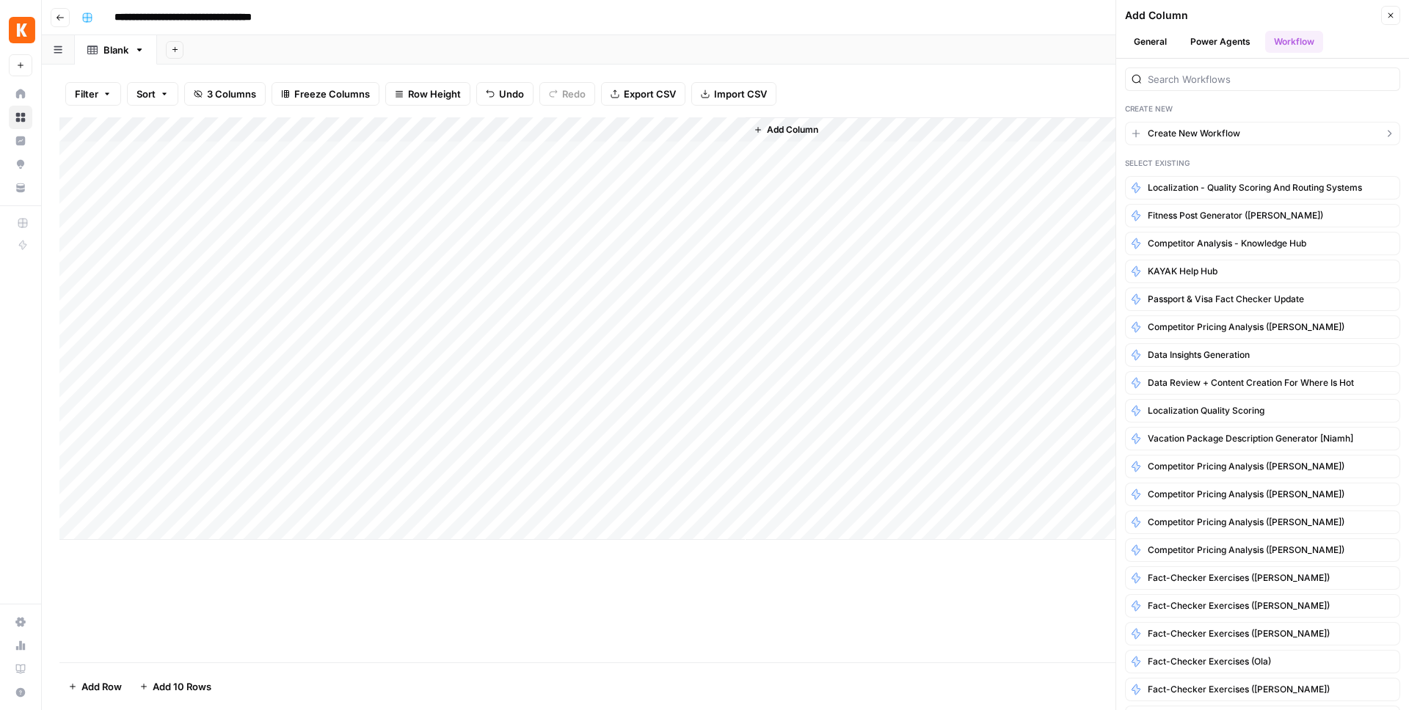
click at [1170, 139] on span "Create New Workflow" at bounding box center [1194, 133] width 92 height 13
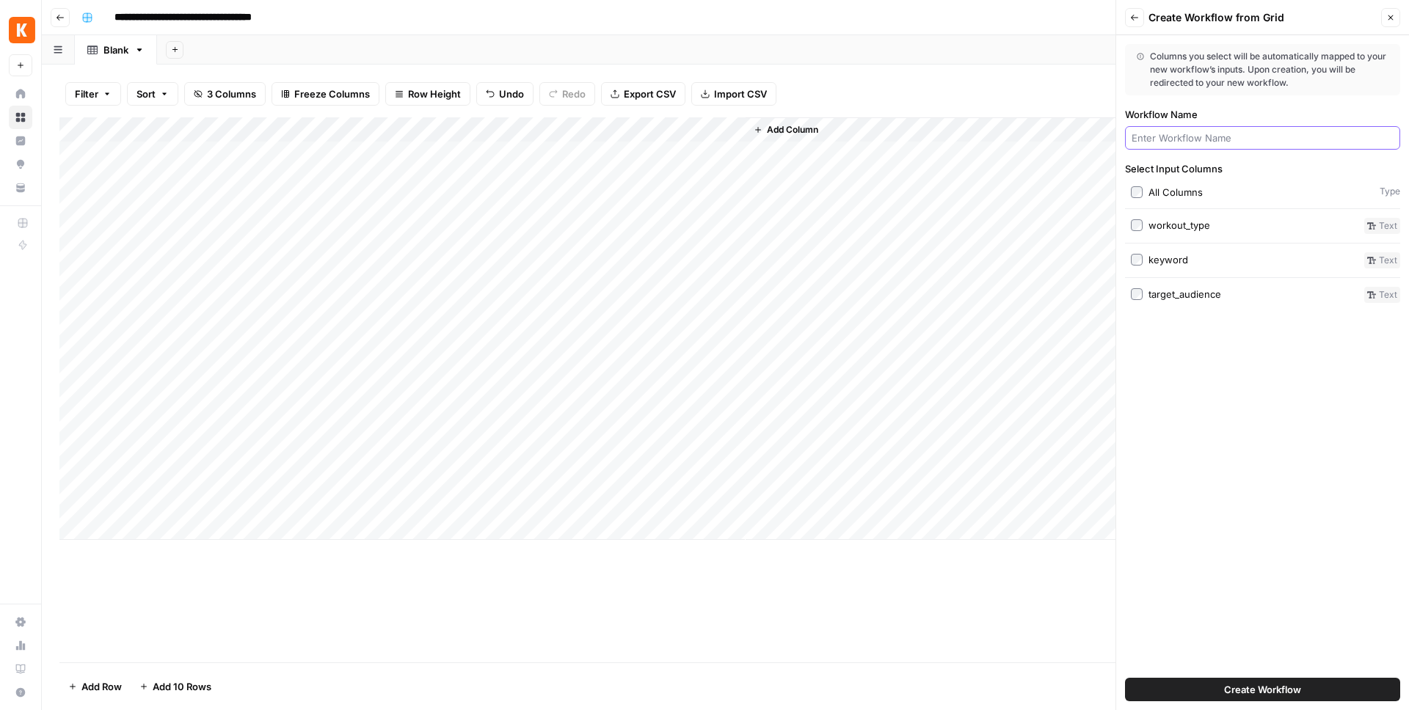
click at [1197, 142] on input "Workflow Name" at bounding box center [1262, 138] width 262 height 15
type input "Fitness Caption Generator (AndreCova)"
click at [1240, 690] on span "Create Workflow" at bounding box center [1262, 689] width 77 height 15
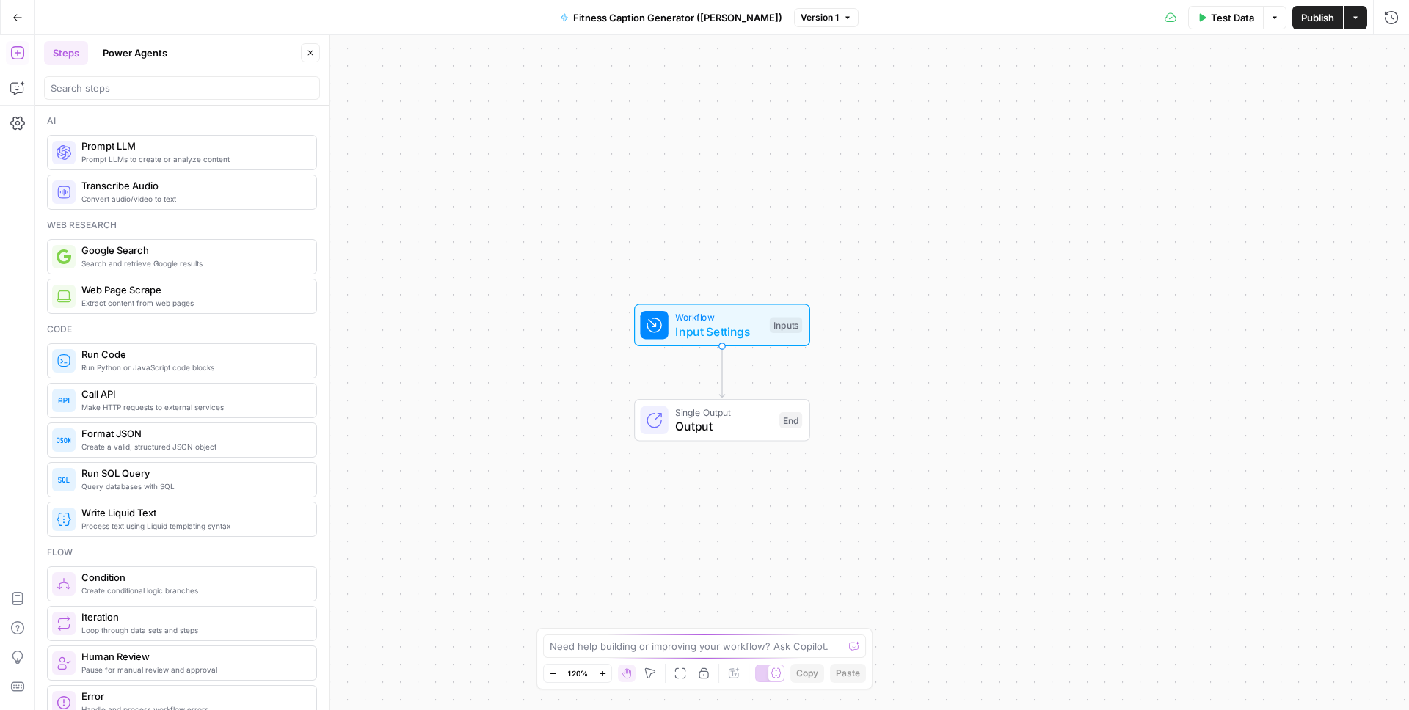
click at [710, 332] on span "Input Settings" at bounding box center [718, 332] width 87 height 18
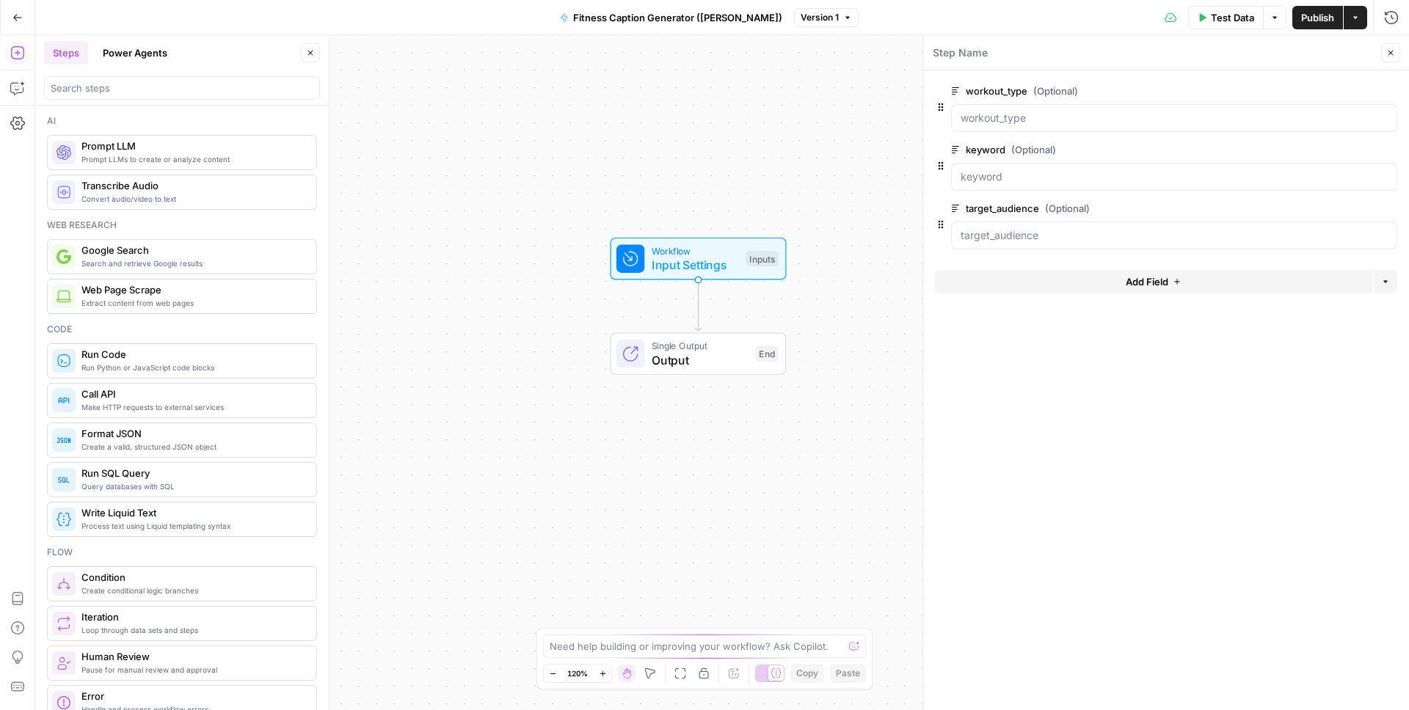
click at [873, 223] on div "Workflow Input Settings Inputs Single Output Output End" at bounding box center [722, 372] width 1374 height 675
click at [1395, 53] on button "Close" at bounding box center [1390, 52] width 19 height 19
click at [211, 155] on span "Prompt LLMs to create or analyze content" at bounding box center [192, 159] width 223 height 12
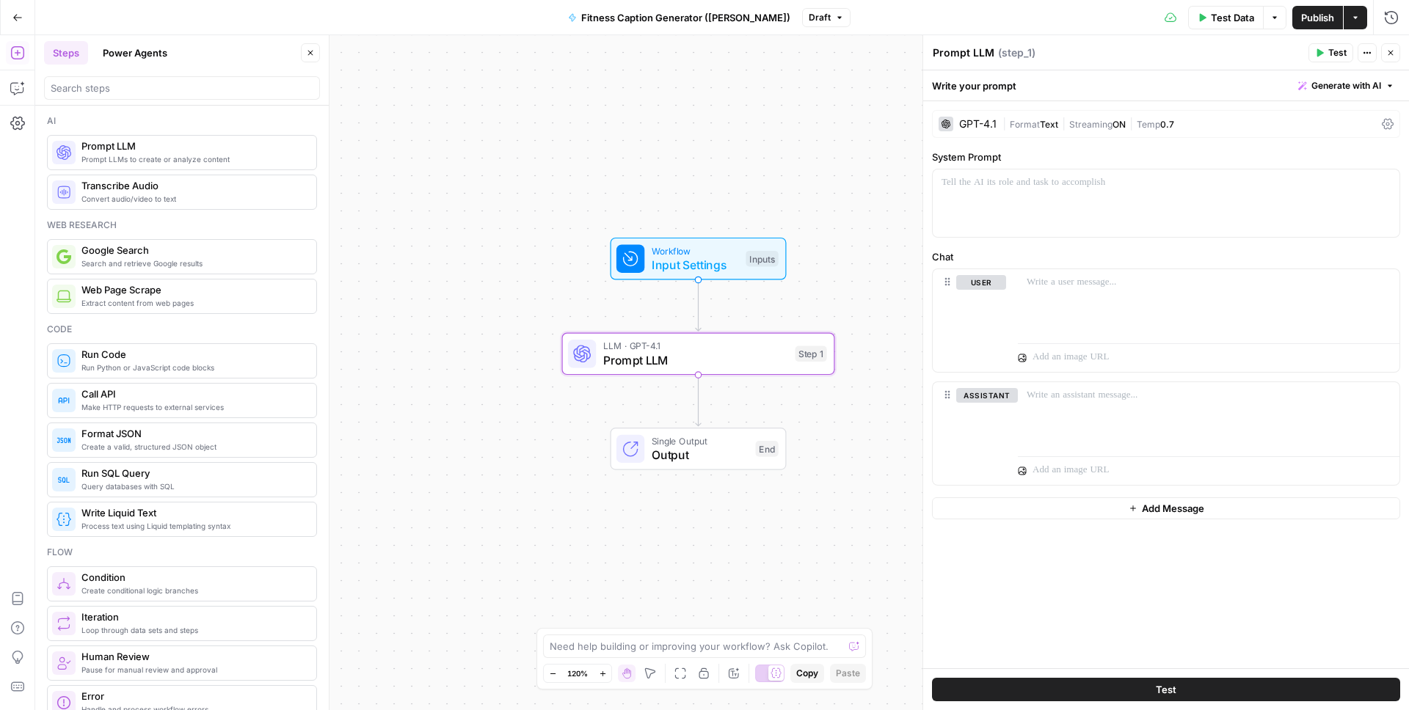
click at [947, 123] on icon at bounding box center [945, 124] width 9 height 9
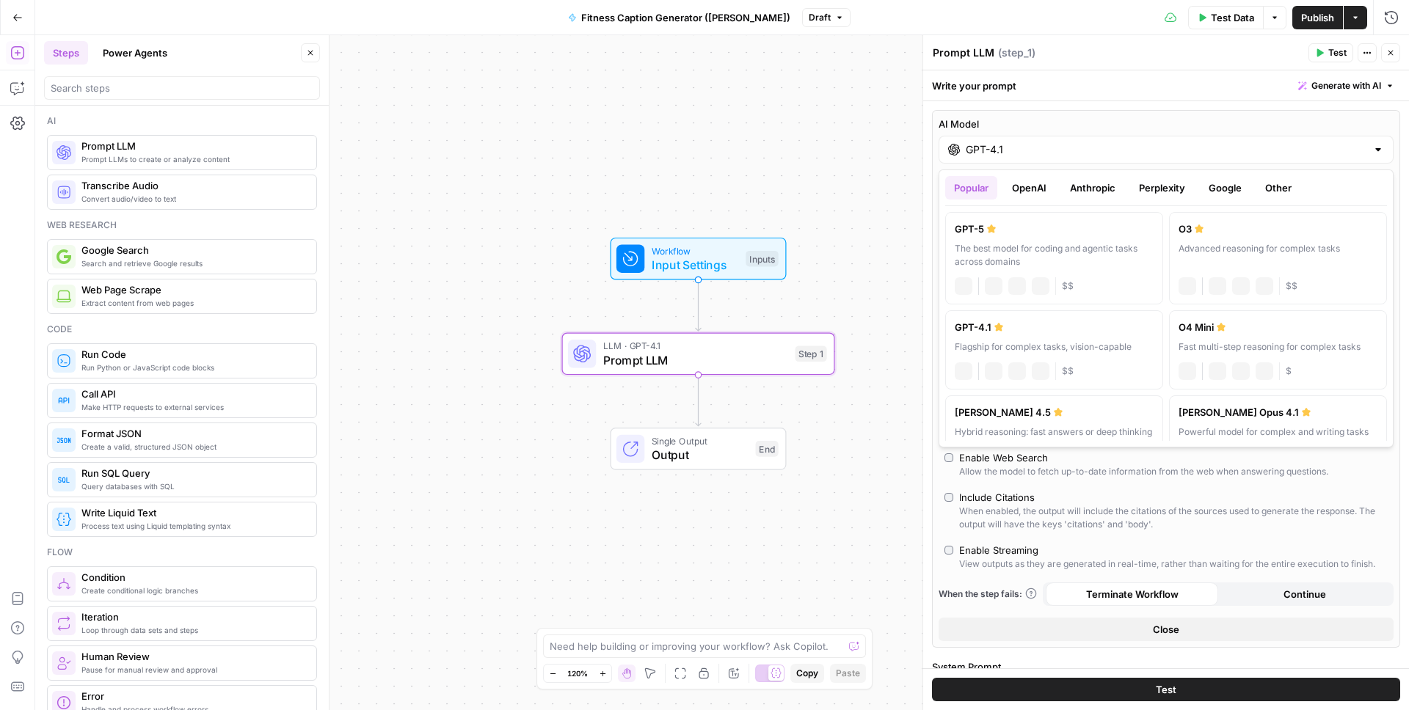
click at [961, 144] on div "GPT-4.1" at bounding box center [1166, 150] width 455 height 28
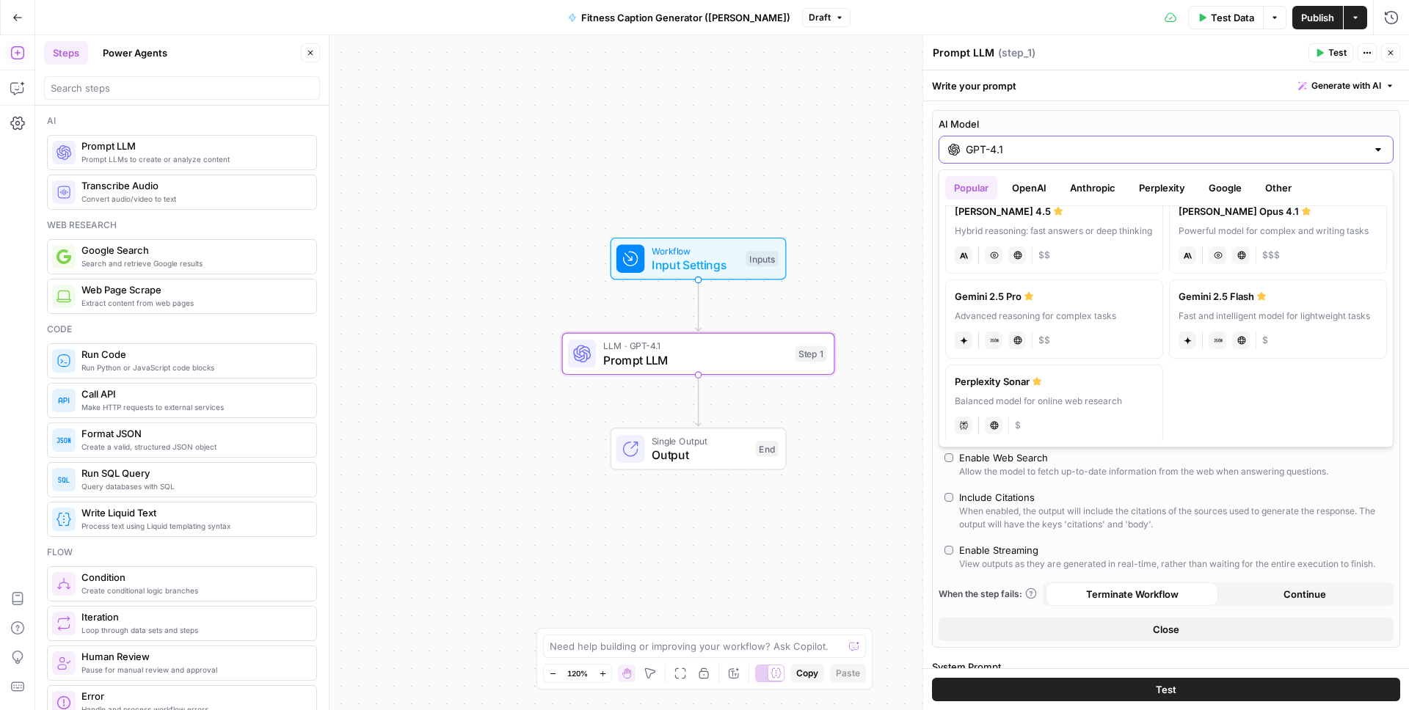
scroll to position [195, 0]
click at [1068, 244] on div "Hybrid reasoning: fast answers or deep thinking" at bounding box center [1054, 236] width 199 height 13
type input "Claude Sonnet 4.5"
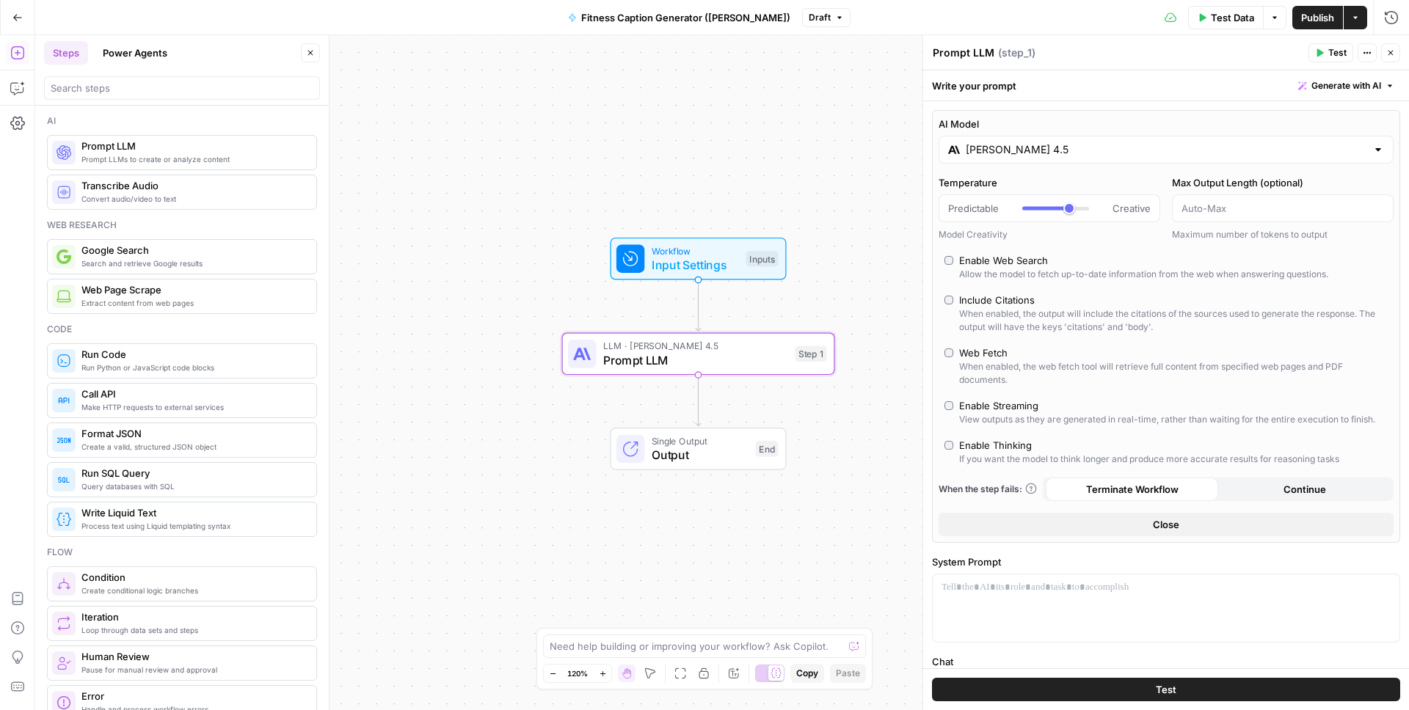
scroll to position [16, 0]
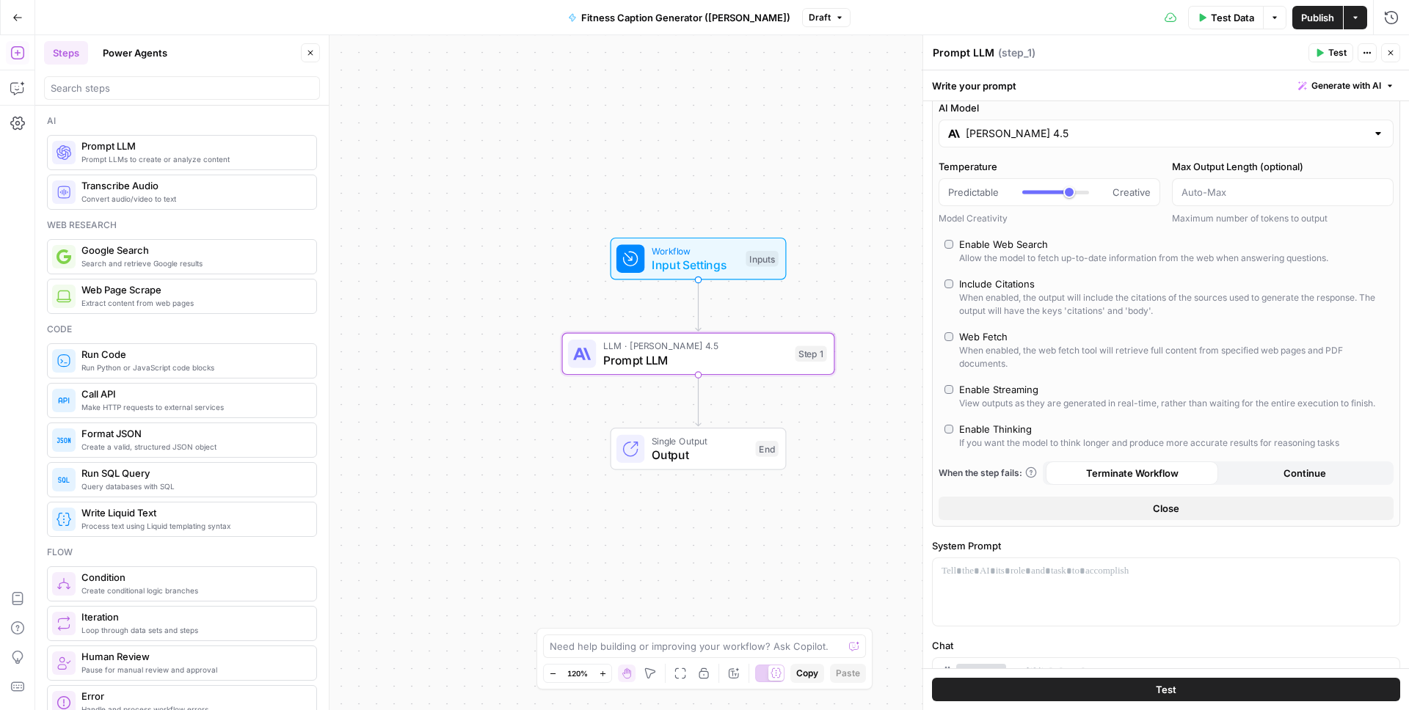
click at [1186, 502] on button "Close" at bounding box center [1166, 508] width 455 height 23
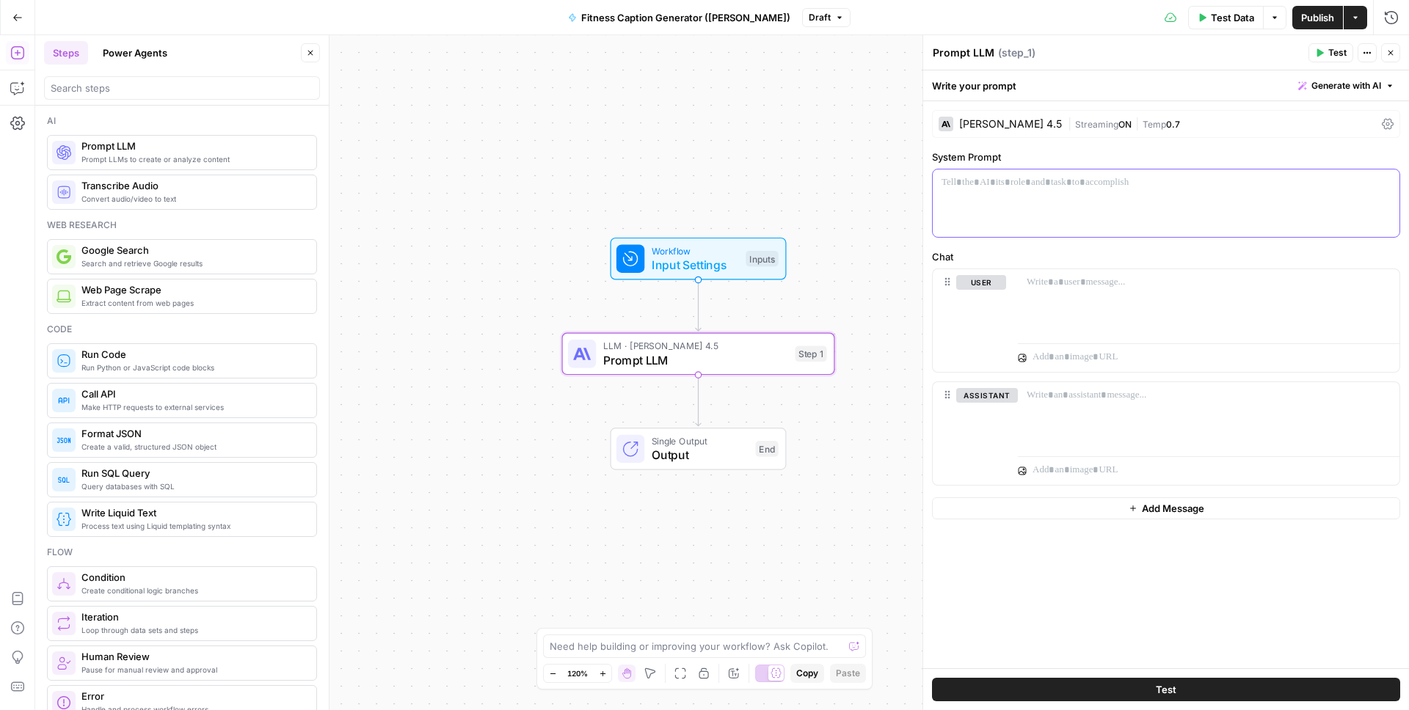
click at [1081, 228] on div at bounding box center [1166, 204] width 467 height 68
click at [1338, 89] on span "Generate with AI" at bounding box center [1346, 85] width 70 height 13
click at [1317, 123] on span "Generate" at bounding box center [1325, 118] width 107 height 15
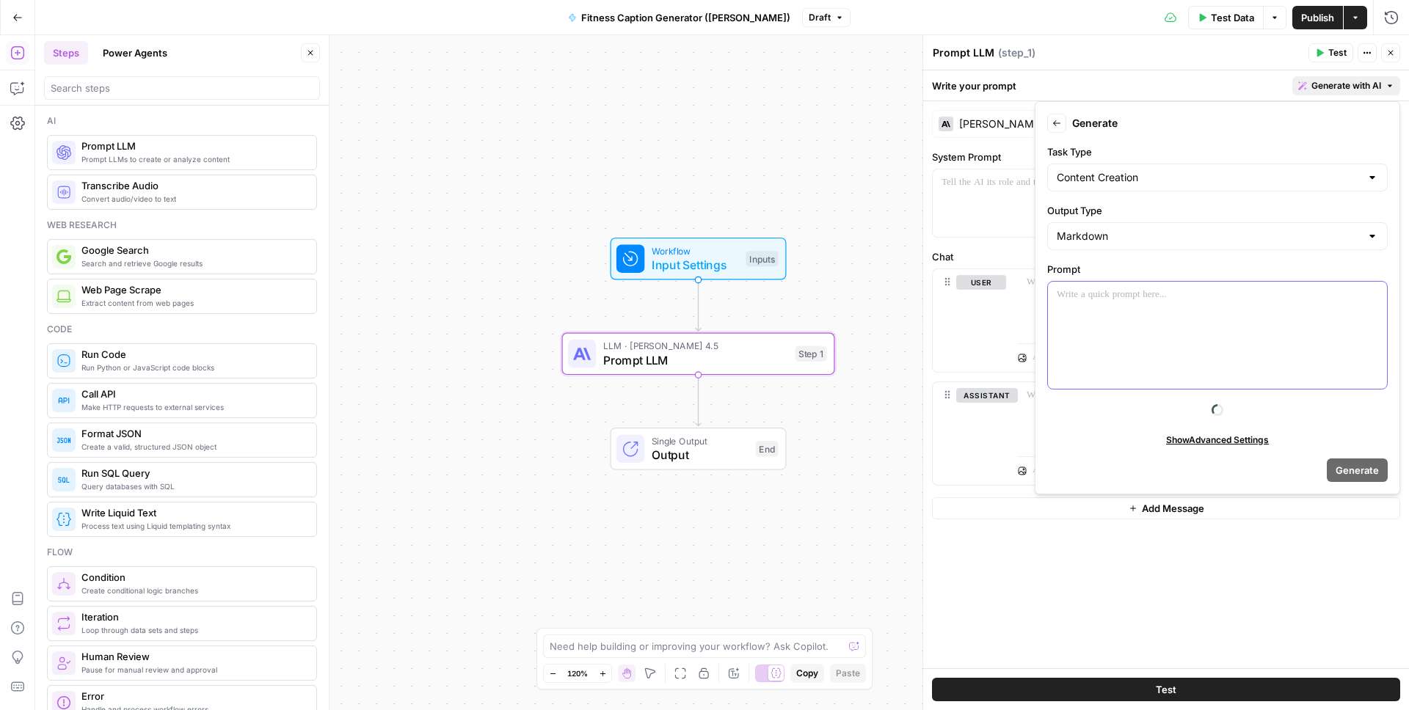
click at [1181, 326] on div at bounding box center [1217, 335] width 339 height 107
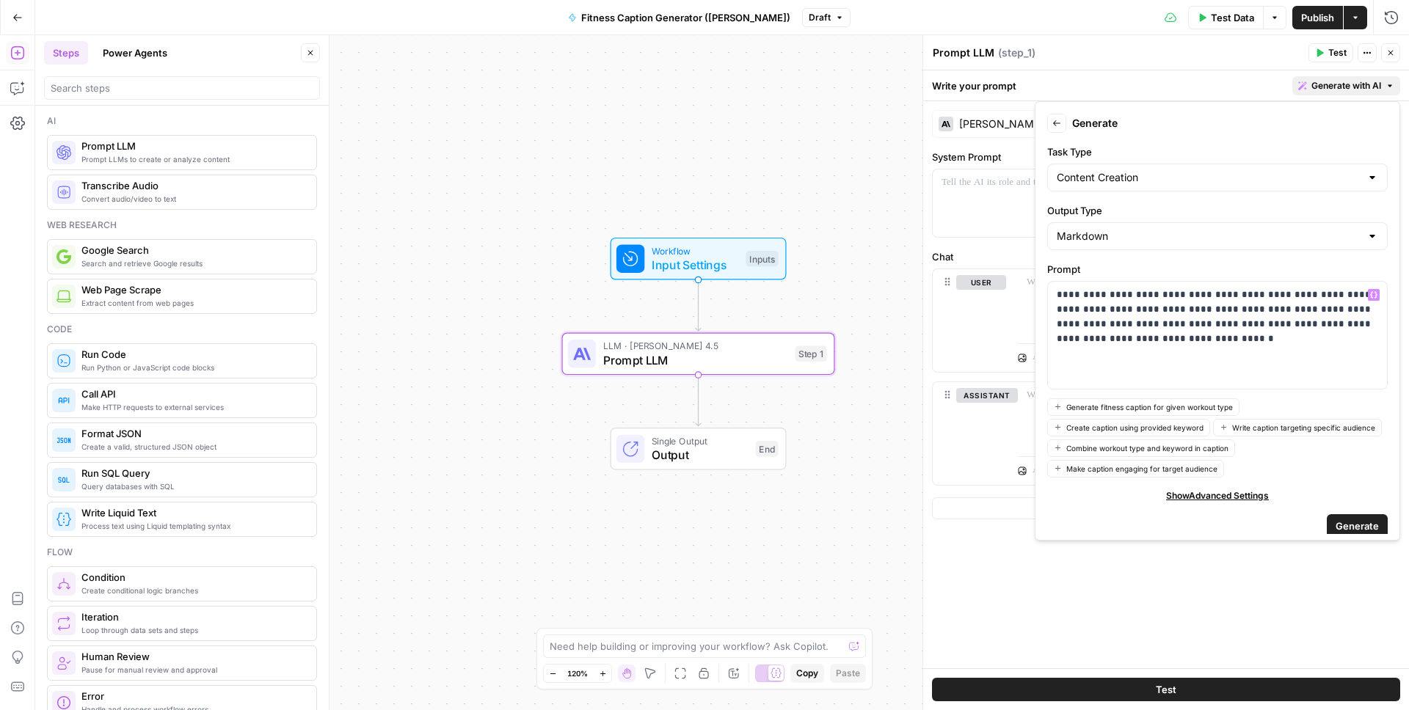
click at [1373, 515] on button "Generate" at bounding box center [1357, 525] width 61 height 23
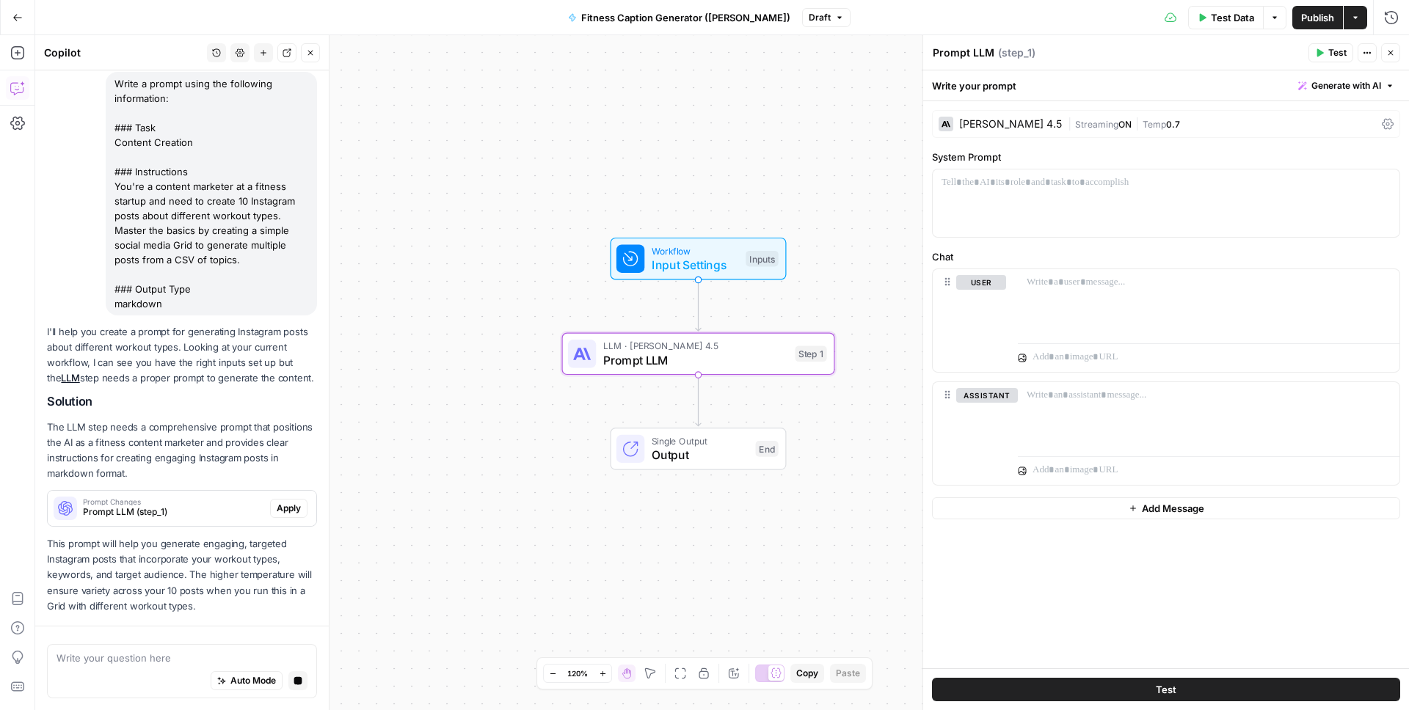
scroll to position [158, 0]
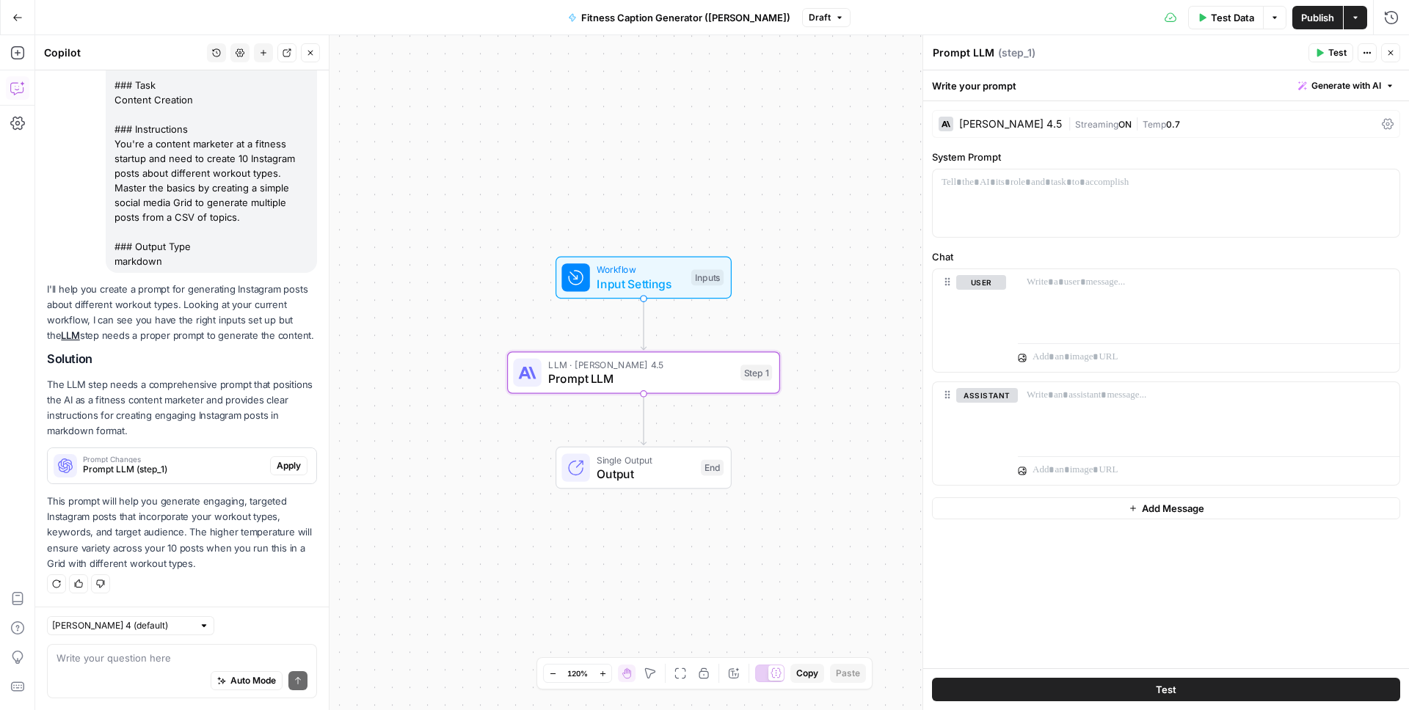
click at [290, 470] on span "Apply" at bounding box center [289, 465] width 24 height 13
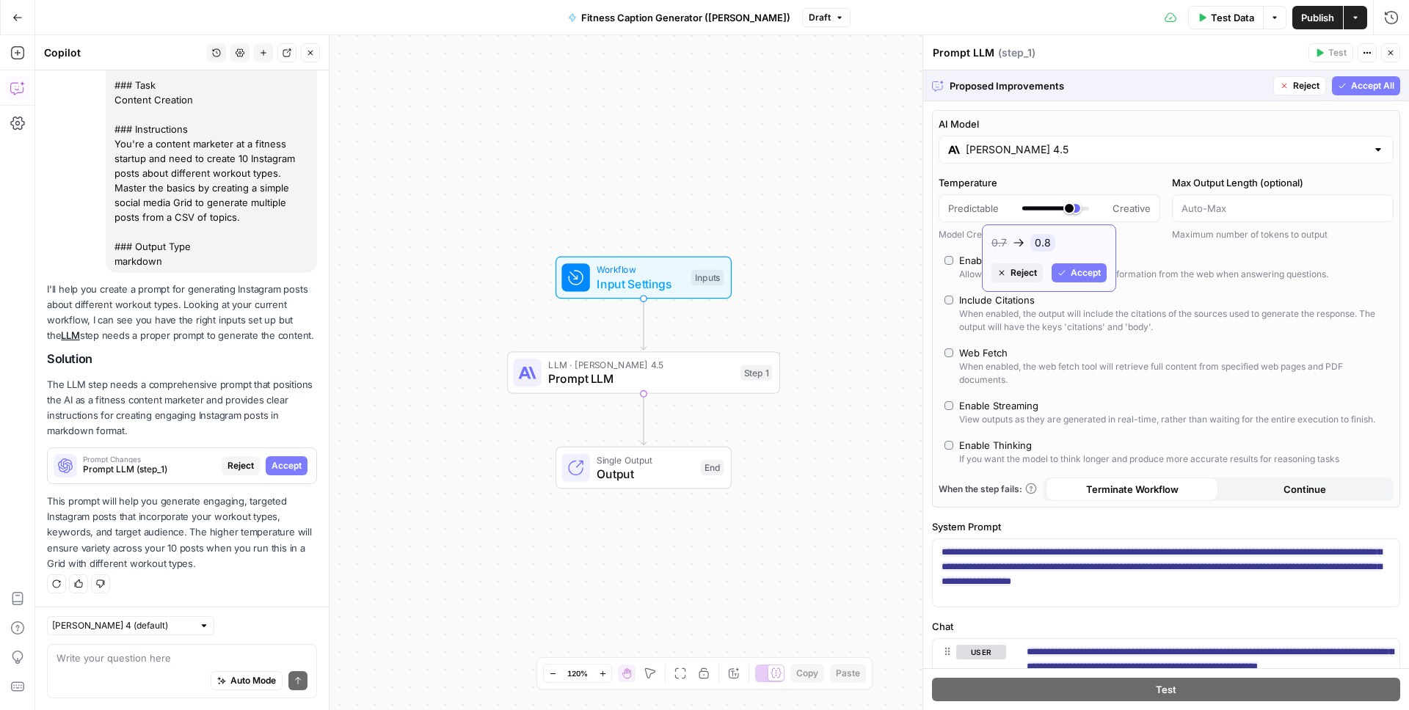
click at [1074, 277] on span "Accept" at bounding box center [1086, 272] width 30 height 13
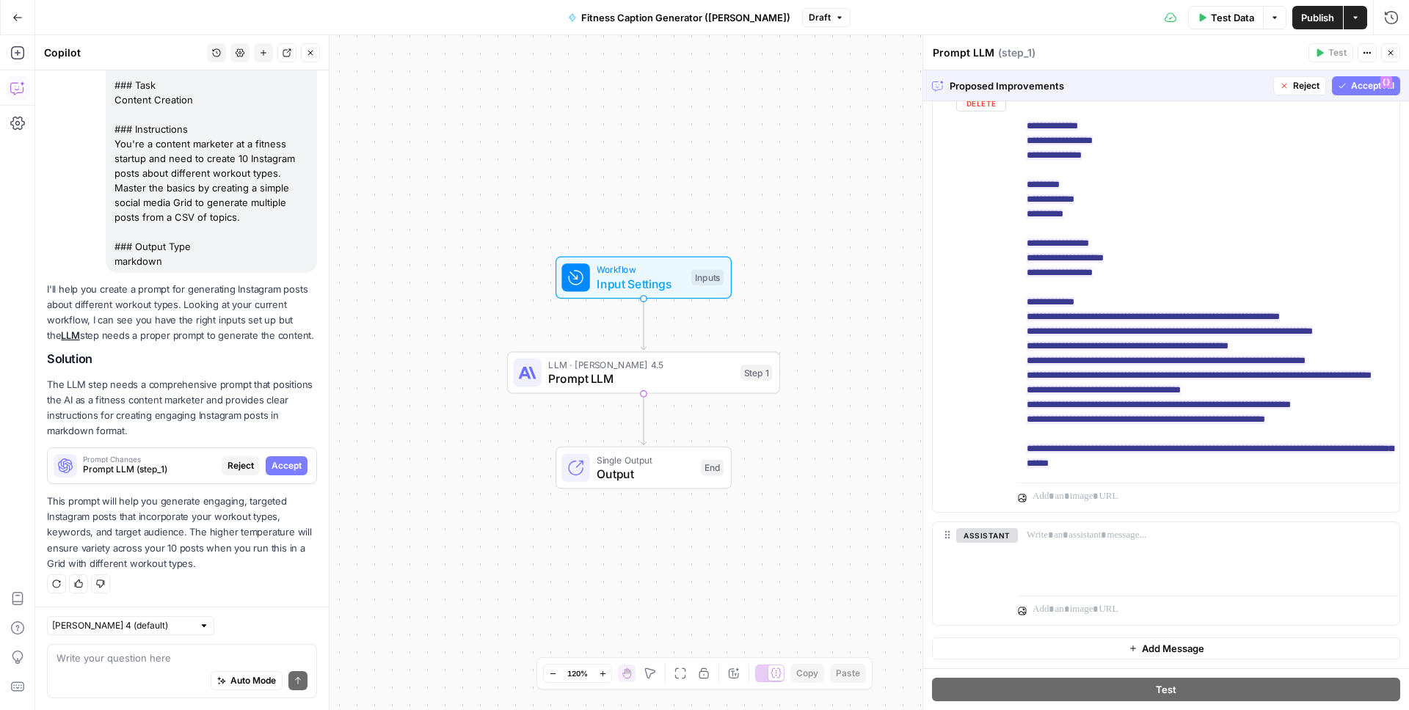
scroll to position [224, 0]
click at [1375, 88] on span "Accept All" at bounding box center [1372, 85] width 43 height 13
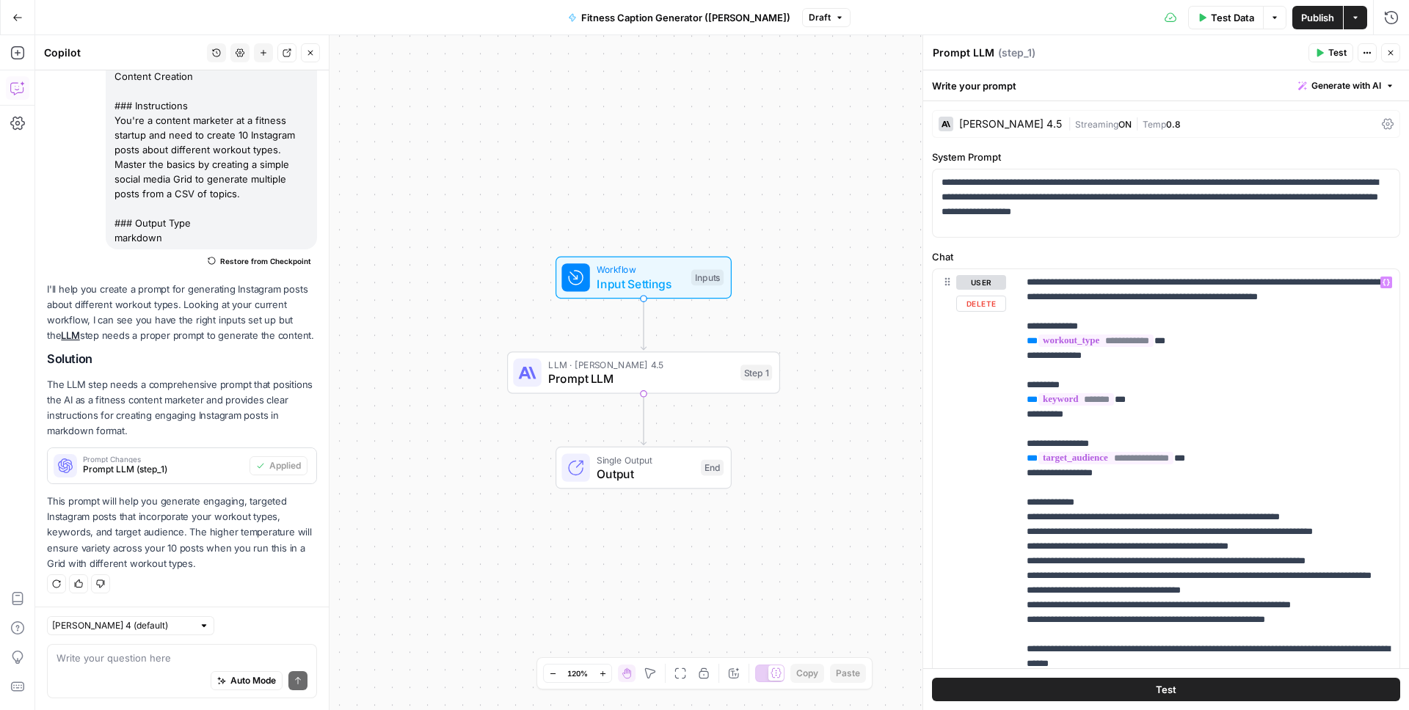
scroll to position [117, 0]
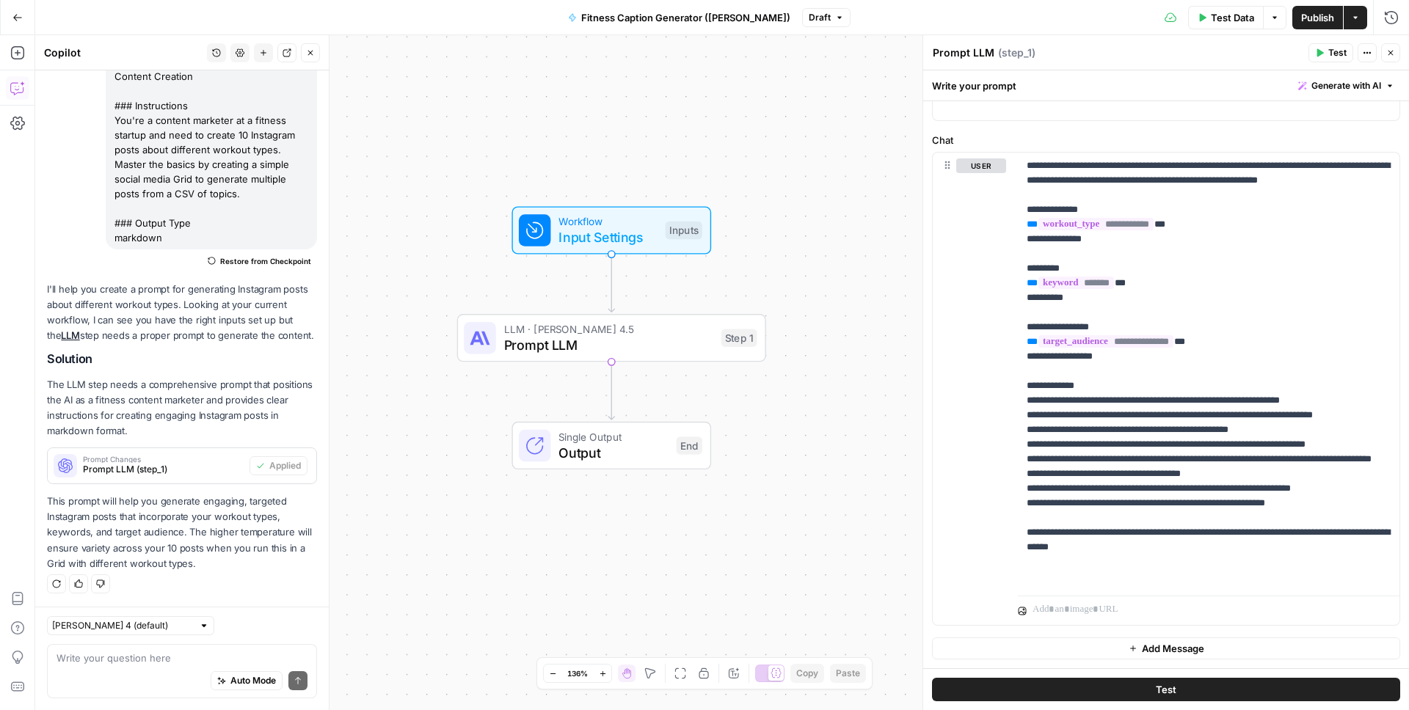
click at [308, 55] on icon "button" at bounding box center [310, 53] width 5 height 5
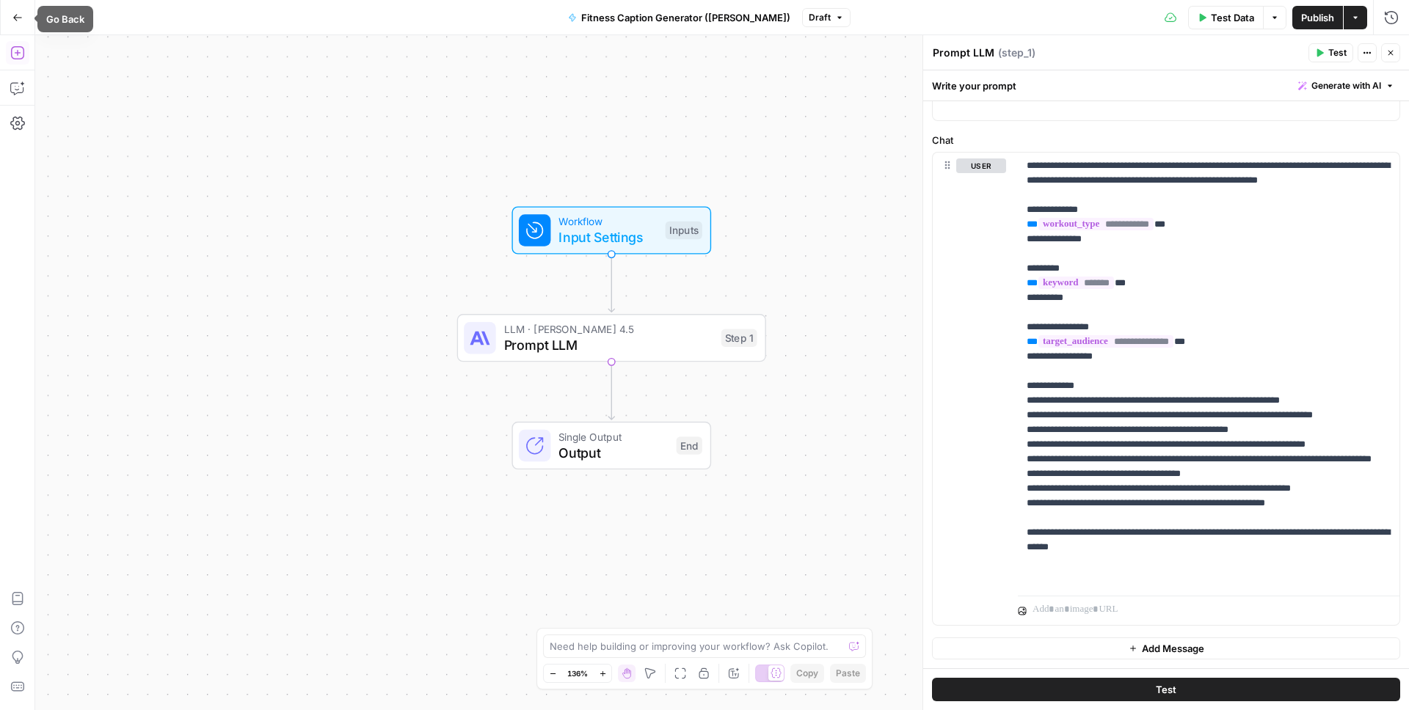
click at [20, 45] on button "Add Steps" at bounding box center [17, 52] width 23 height 23
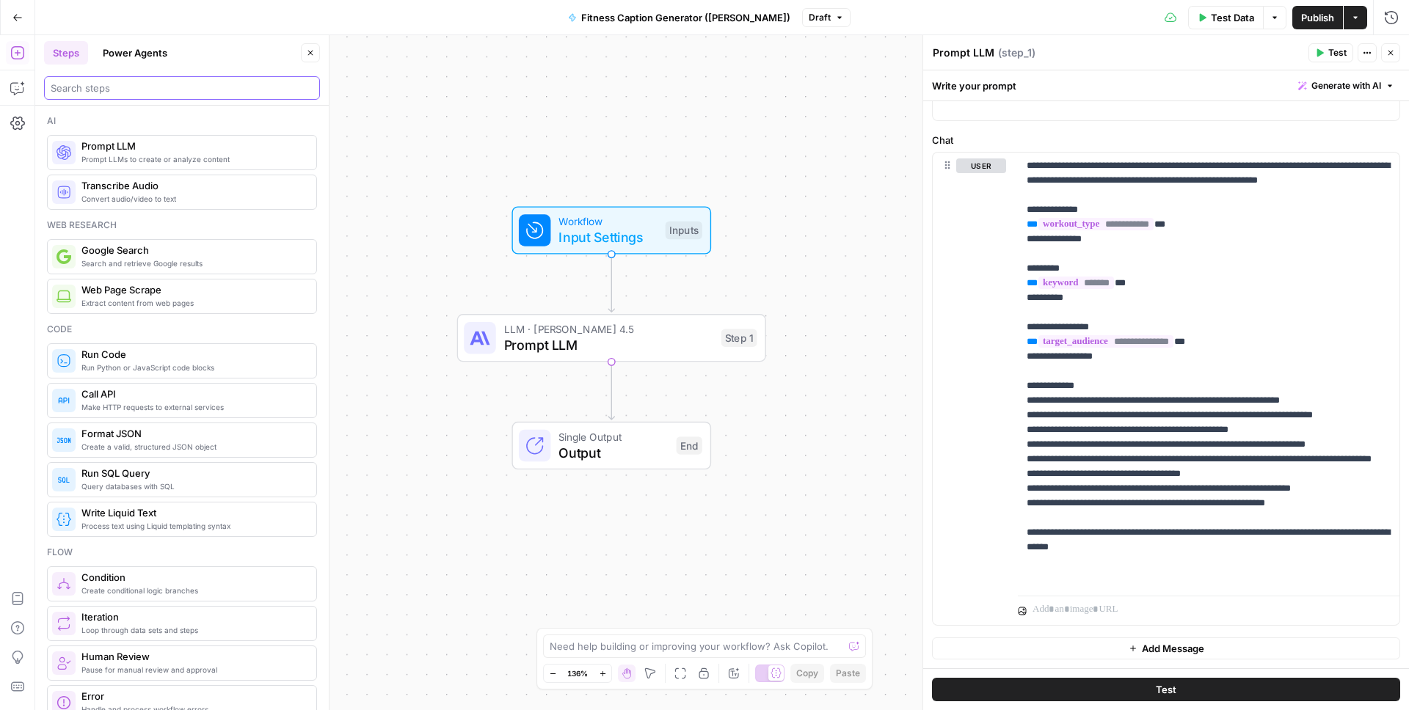
click at [109, 87] on input "search" at bounding box center [182, 88] width 263 height 15
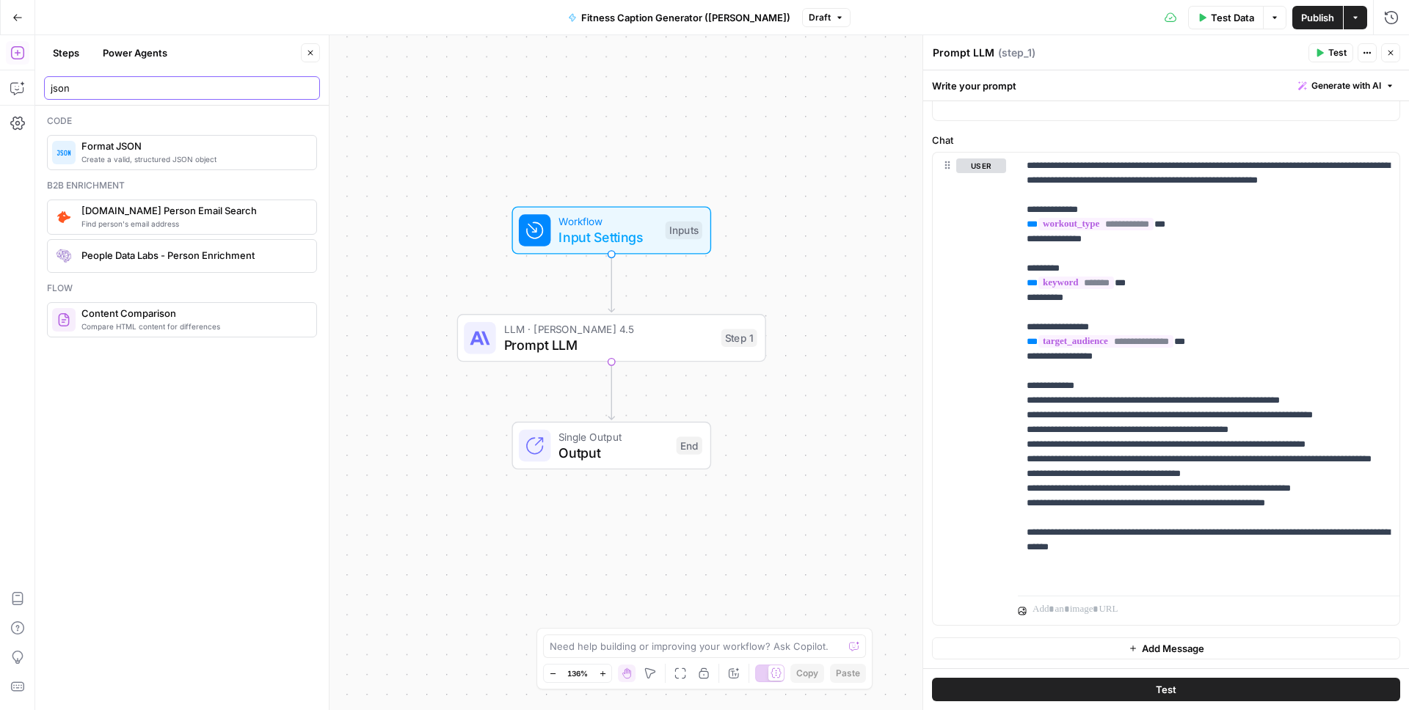
type input "json"
click at [134, 148] on span "Format JSON" at bounding box center [192, 146] width 223 height 15
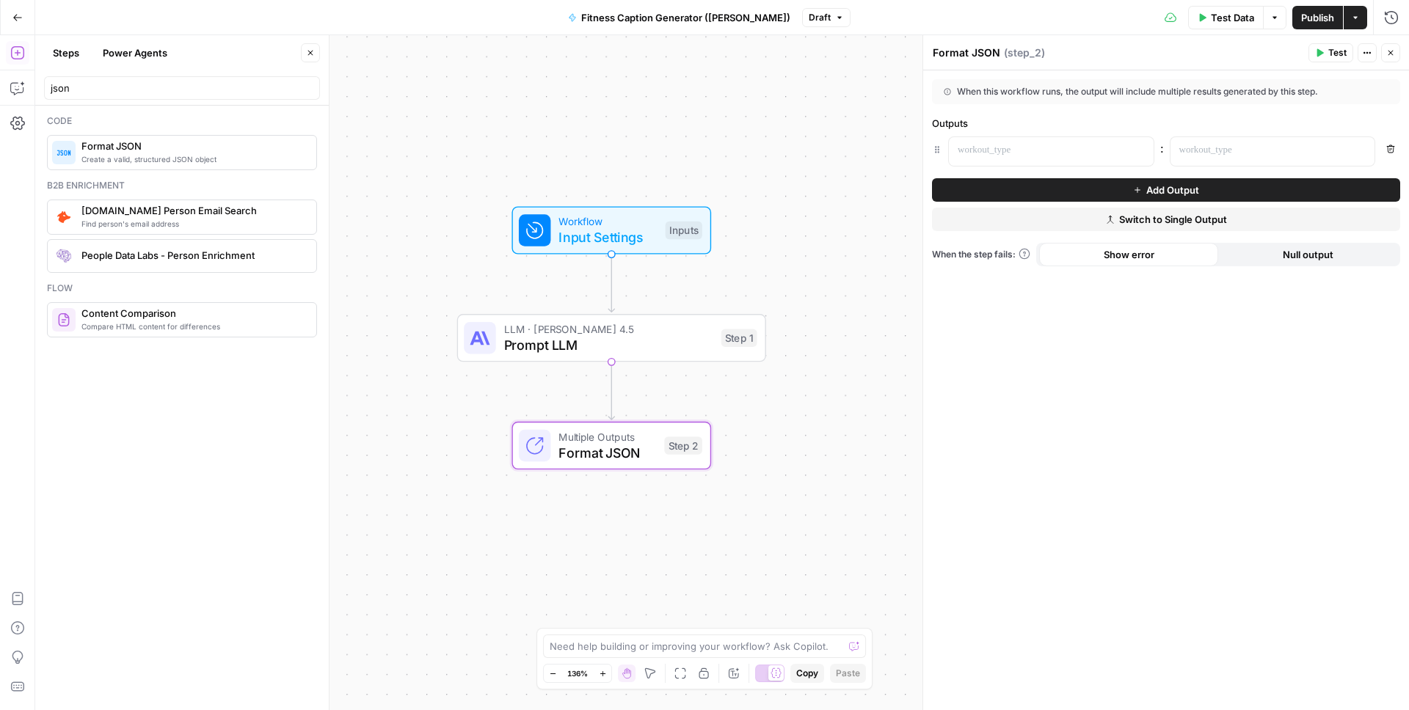
click at [310, 53] on icon "button" at bounding box center [310, 53] width 5 height 5
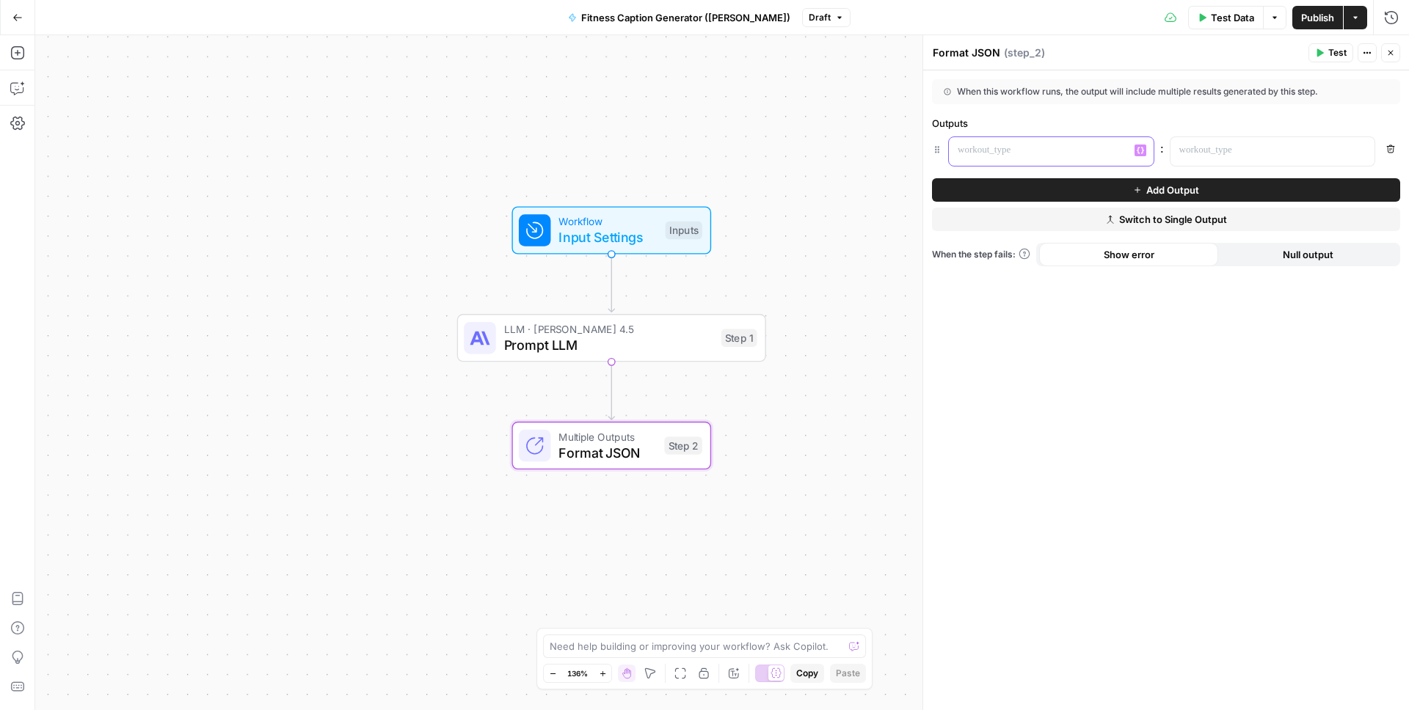
click at [1039, 153] on p at bounding box center [1040, 150] width 164 height 15
click at [1283, 147] on p at bounding box center [1261, 150] width 164 height 15
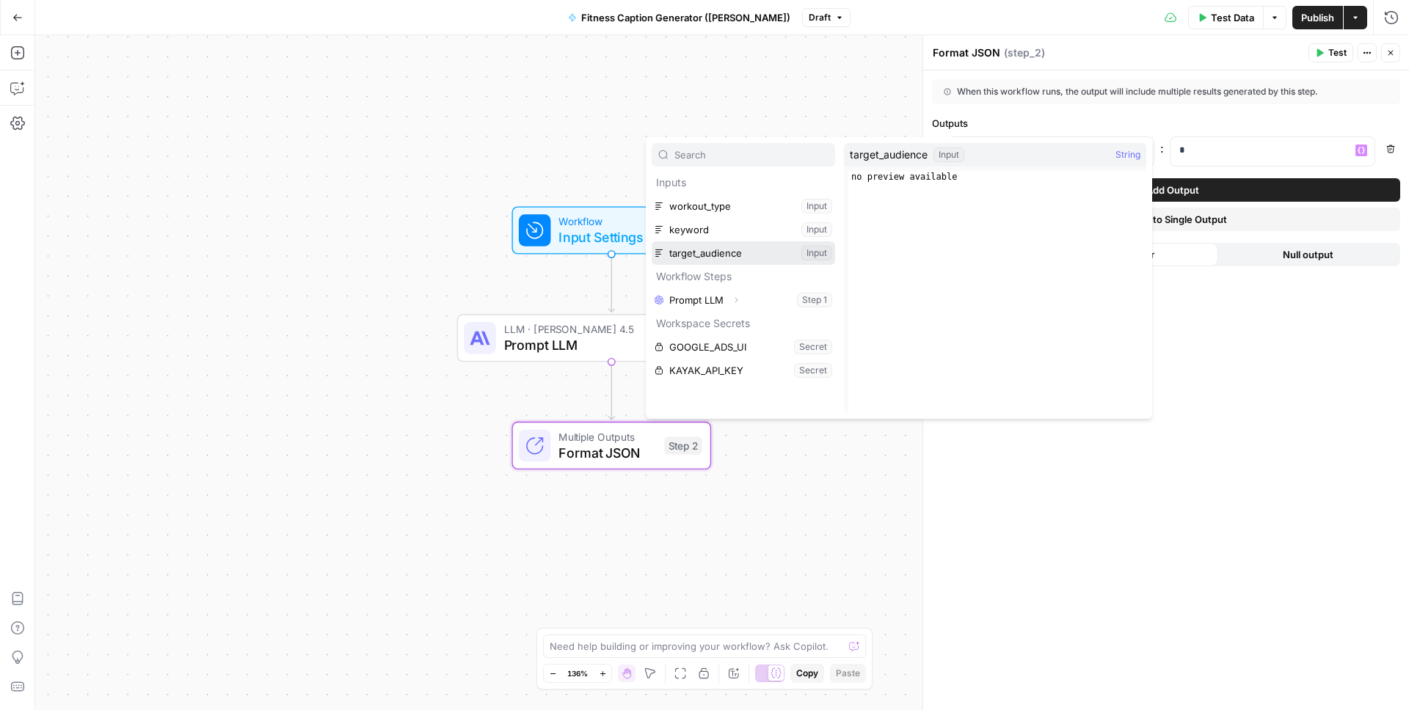
click at [776, 260] on button "Select variable target_audience" at bounding box center [743, 252] width 183 height 23
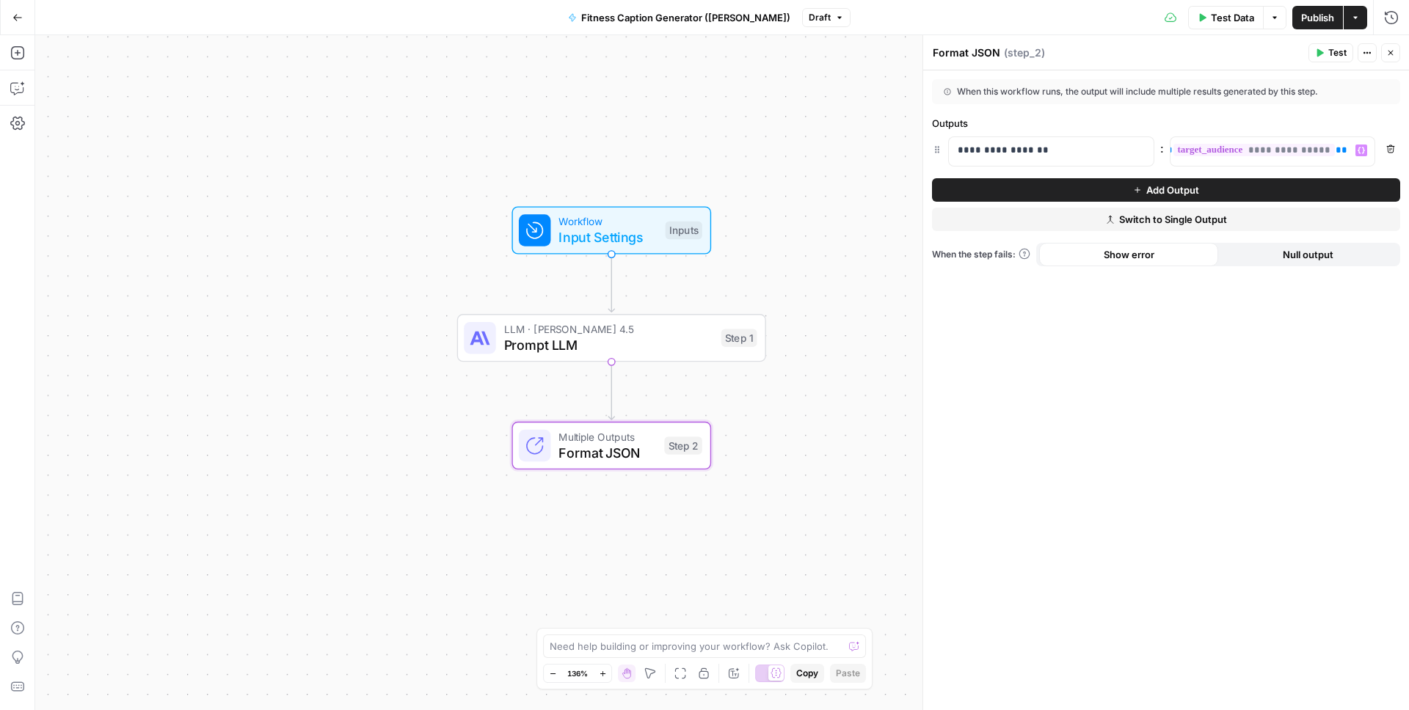
scroll to position [0, 0]
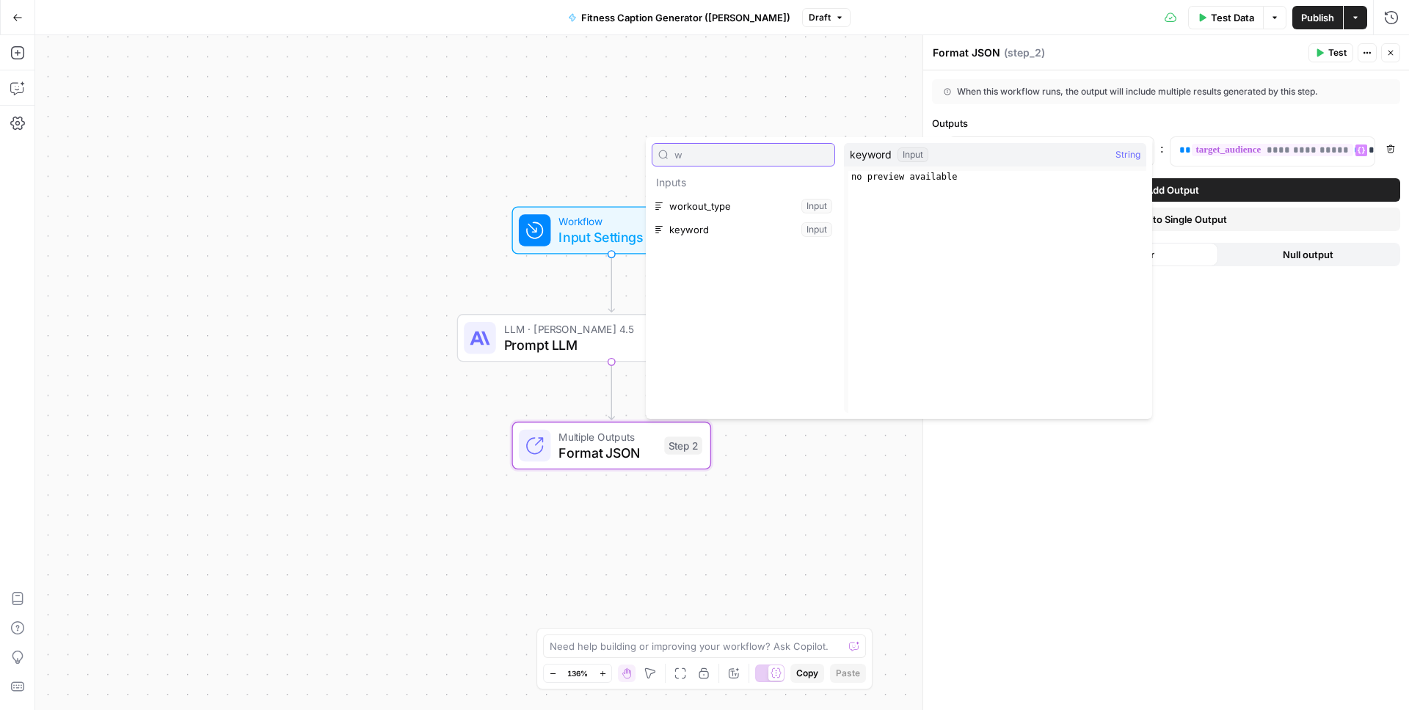
type input "w"
click at [734, 204] on button "Select variable workout_type" at bounding box center [743, 205] width 183 height 23
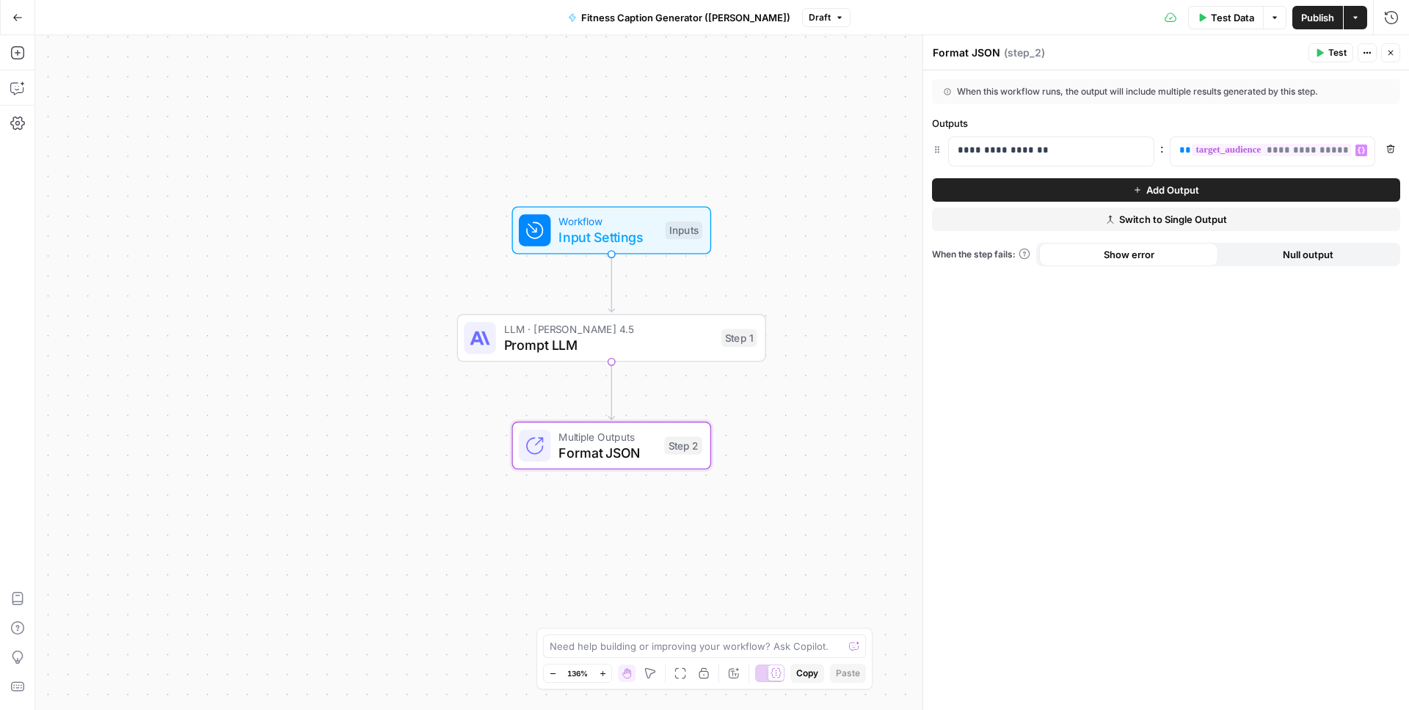
click at [1001, 394] on div "**********" at bounding box center [1166, 390] width 486 height 640
click at [1257, 188] on button "Add Output" at bounding box center [1166, 189] width 468 height 23
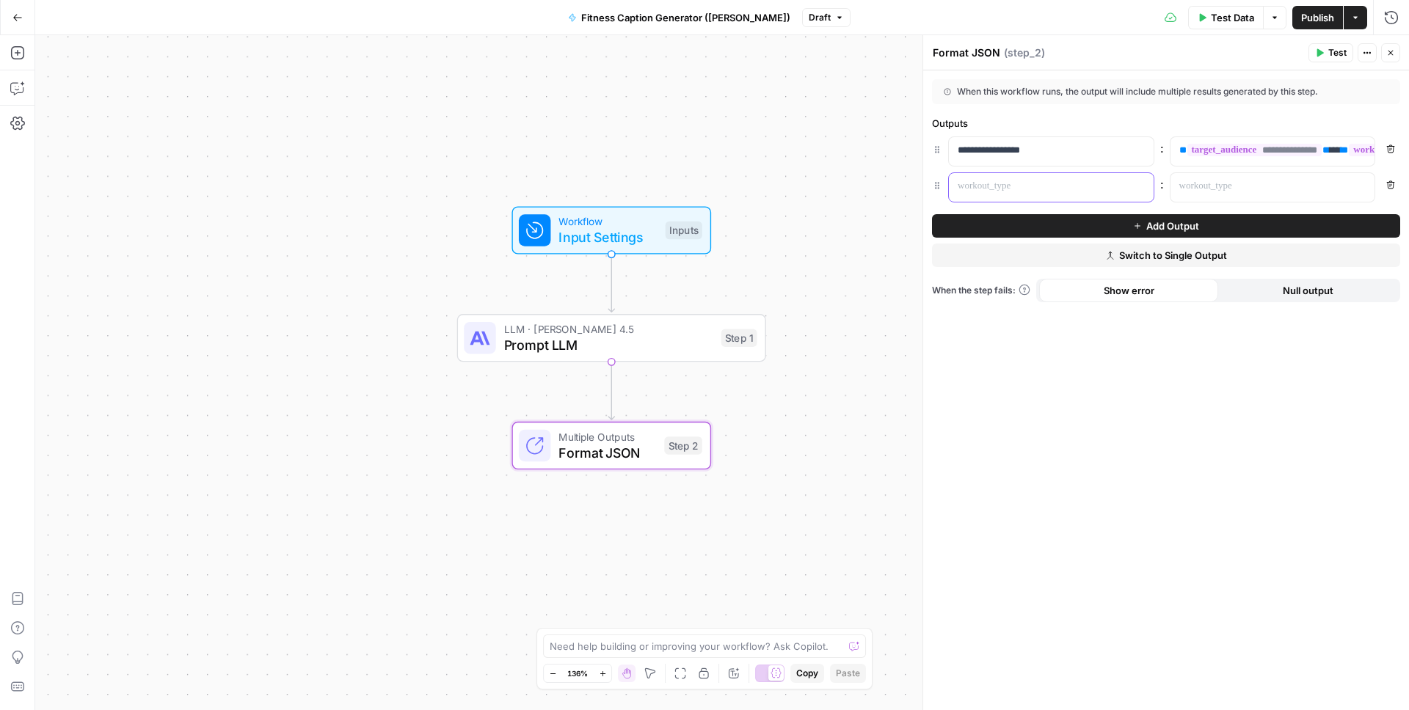
click at [1065, 189] on p at bounding box center [1040, 186] width 164 height 15
click at [1302, 195] on div at bounding box center [1260, 187] width 181 height 29
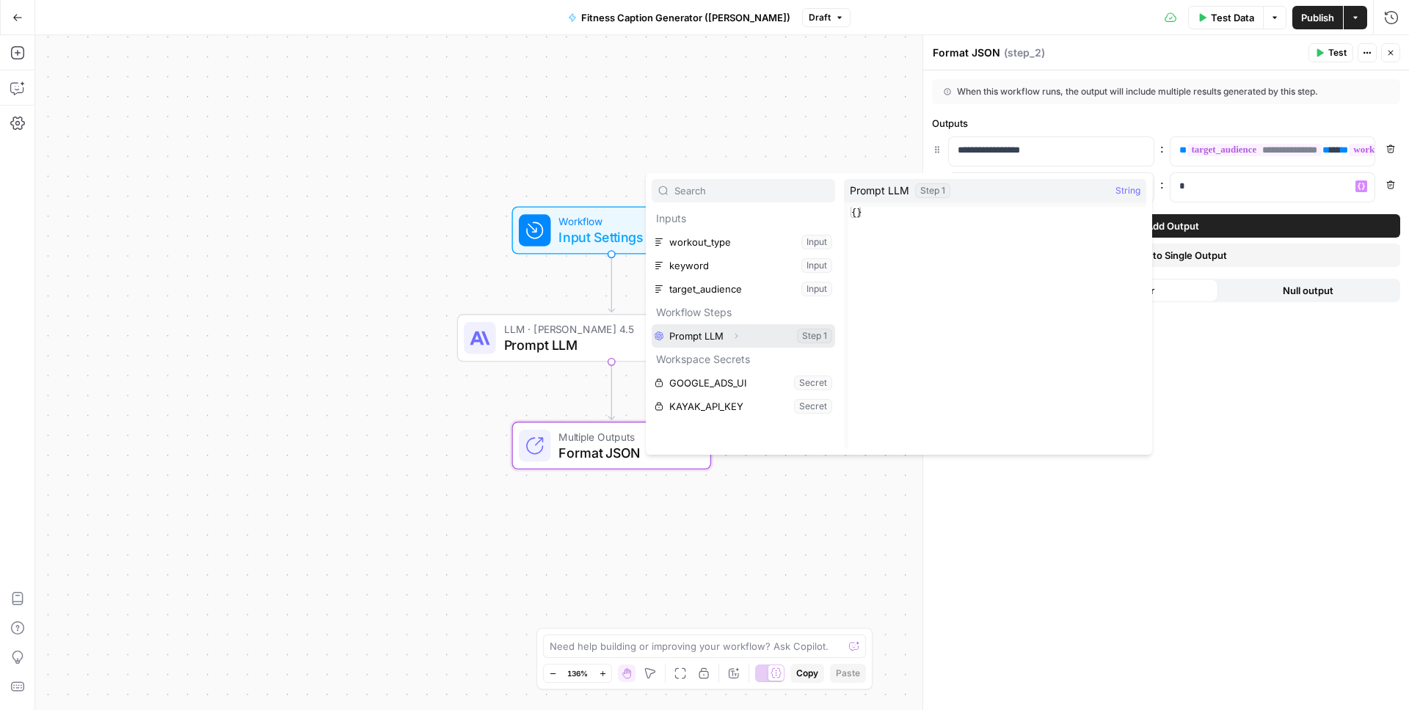
click at [790, 343] on button "Select variable Prompt LLM" at bounding box center [743, 335] width 183 height 23
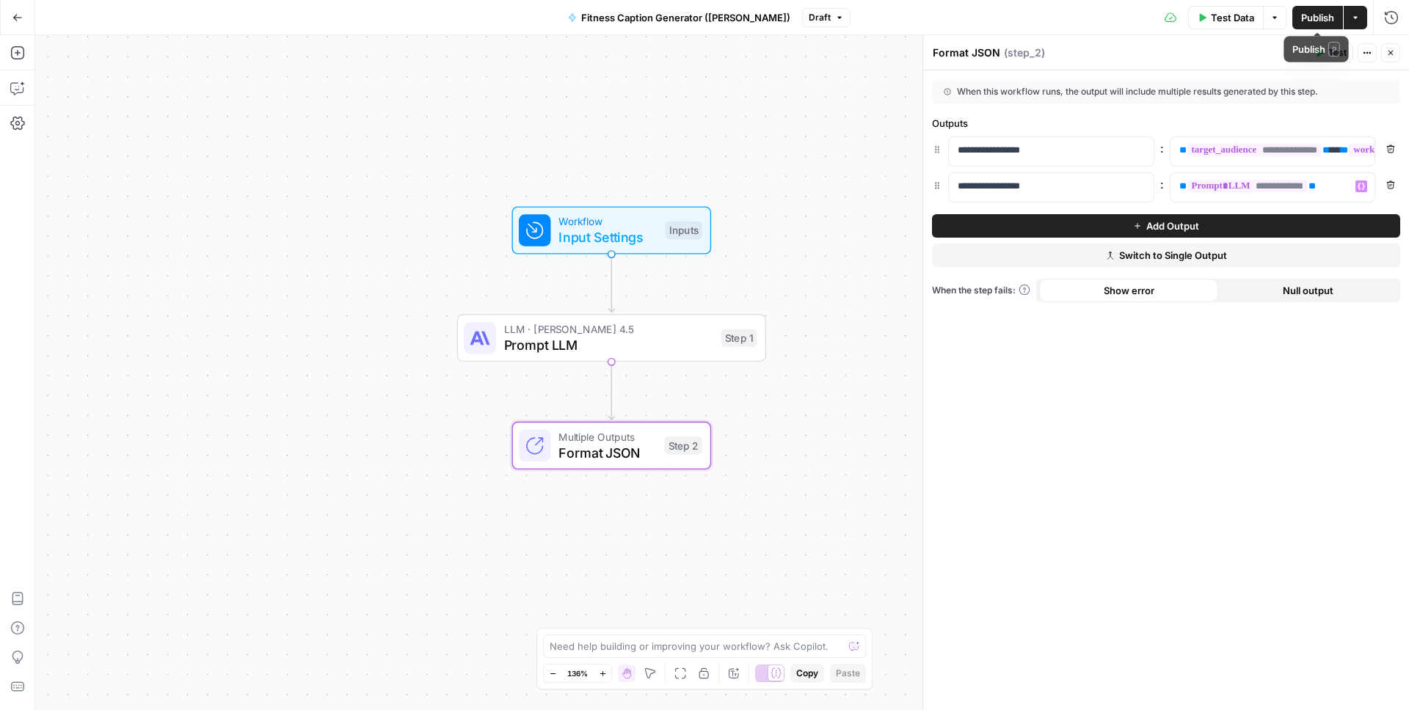
click at [1313, 21] on span "Publish" at bounding box center [1317, 17] width 33 height 15
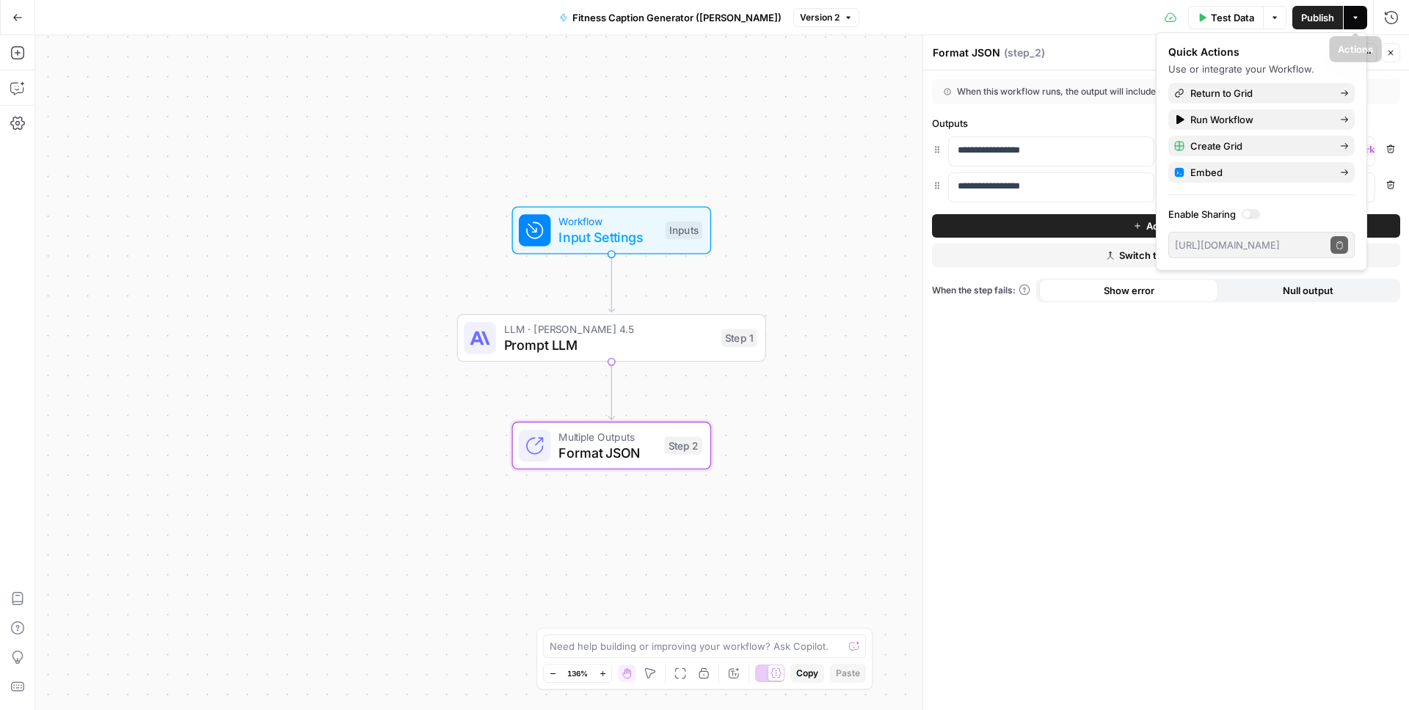
click at [1371, 35] on header "Format JSON Format JSON ( step_2 ) Test Actions Close" at bounding box center [1166, 52] width 486 height 35
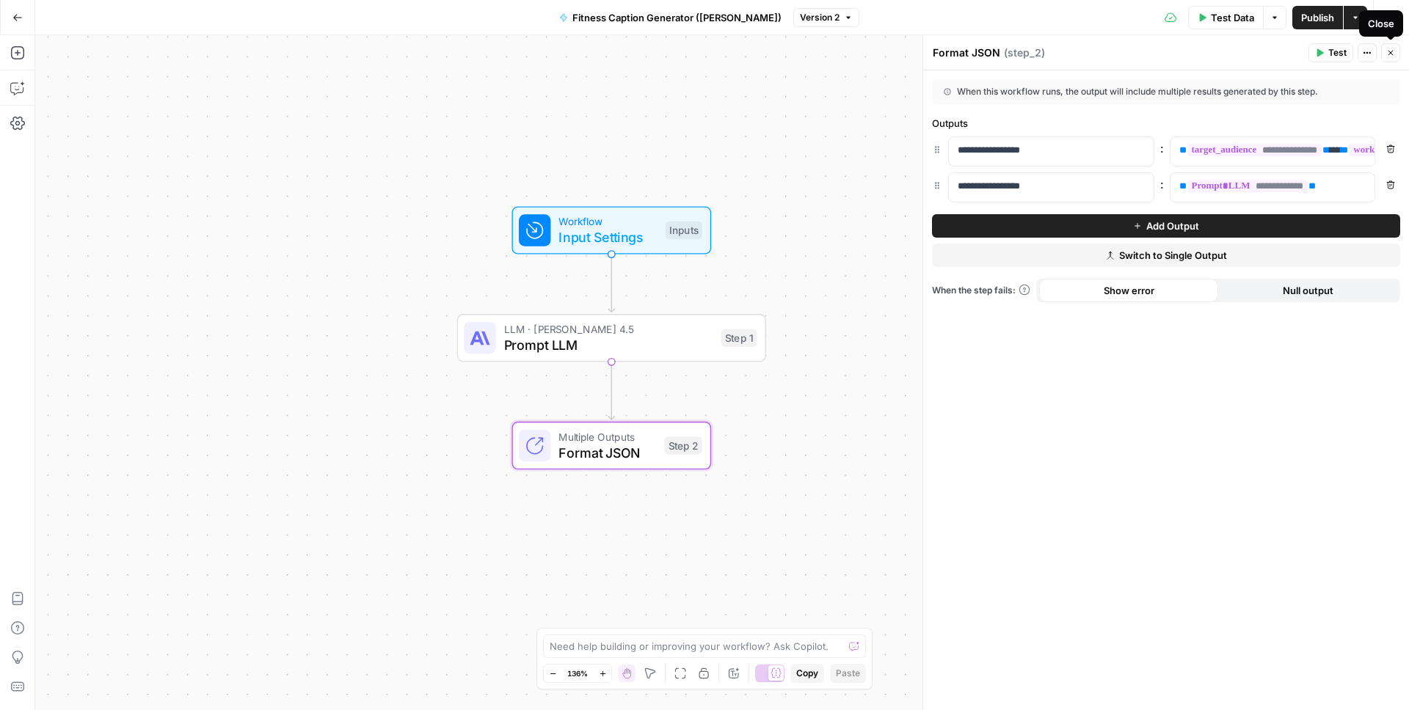
click at [1395, 51] on button "Close" at bounding box center [1390, 52] width 19 height 19
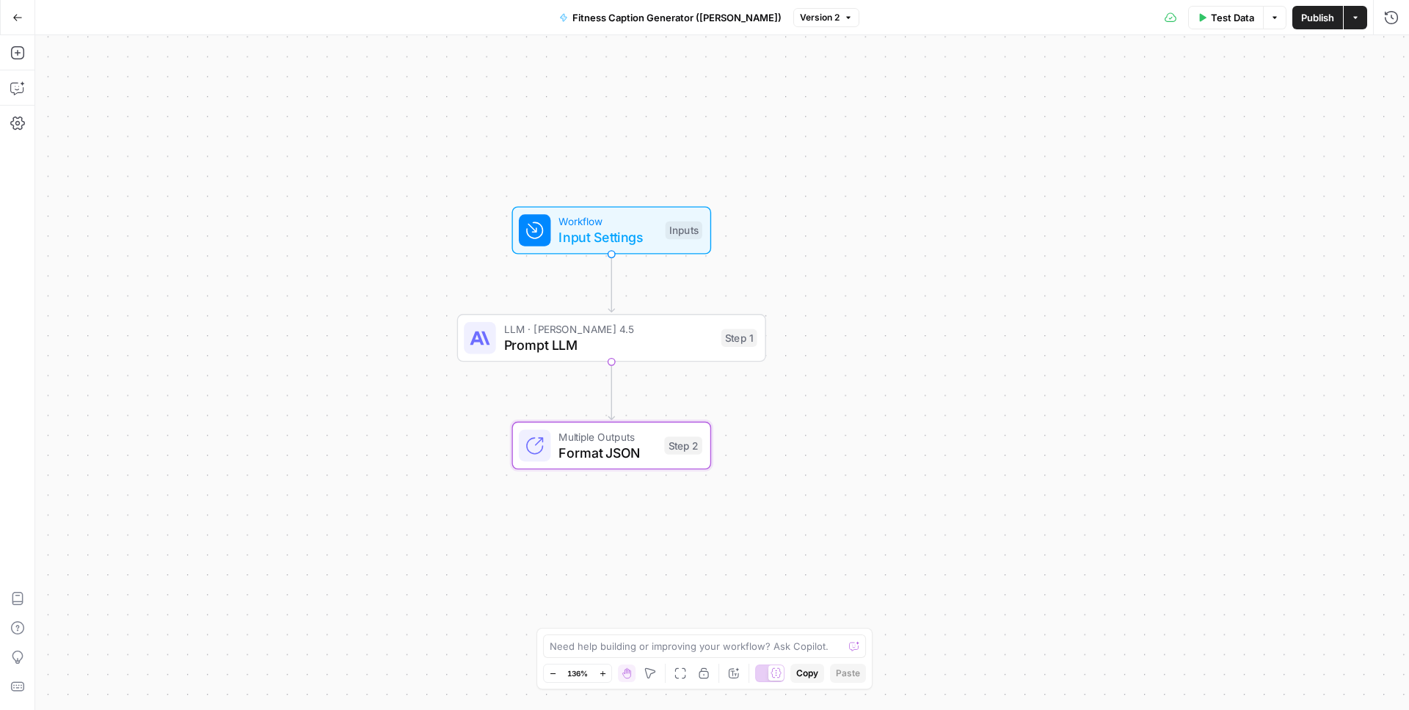
click at [1228, 21] on span "Test Data" at bounding box center [1232, 17] width 43 height 15
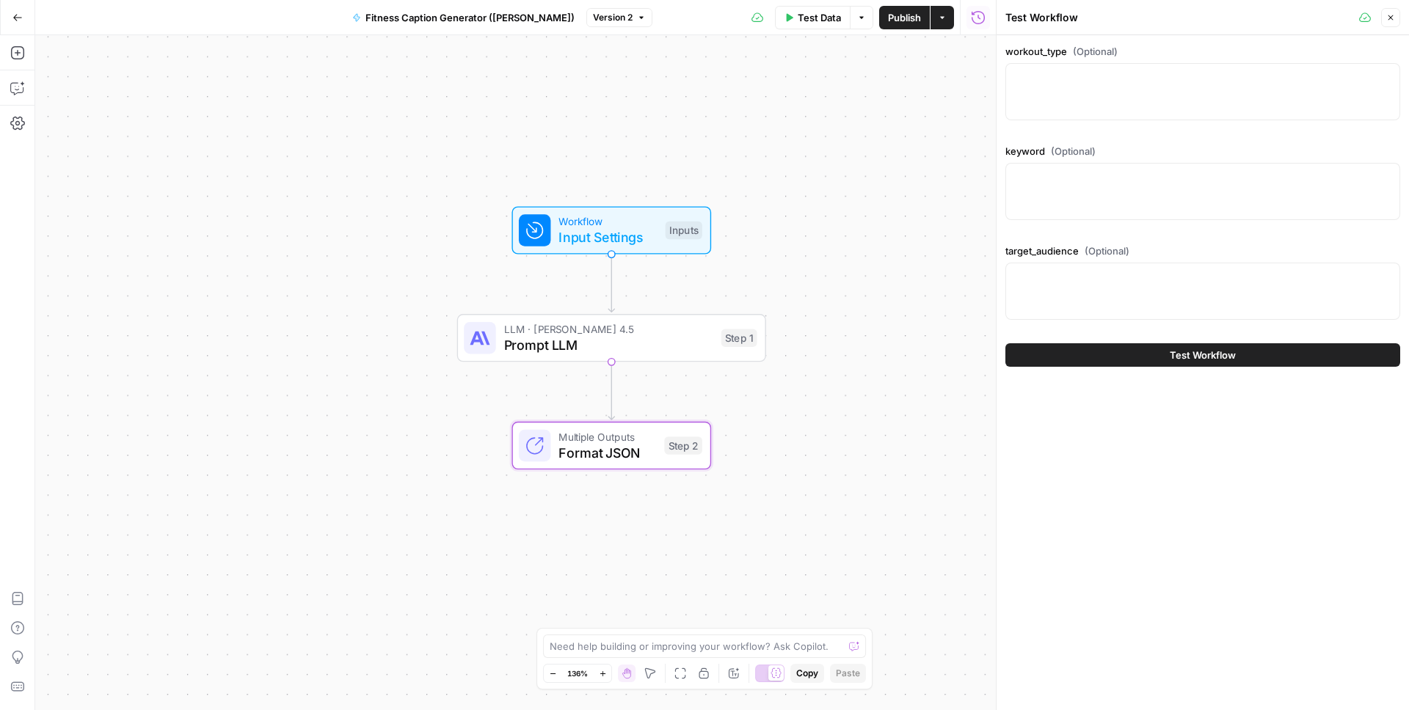
click at [1392, 16] on icon "button" at bounding box center [1390, 17] width 9 height 9
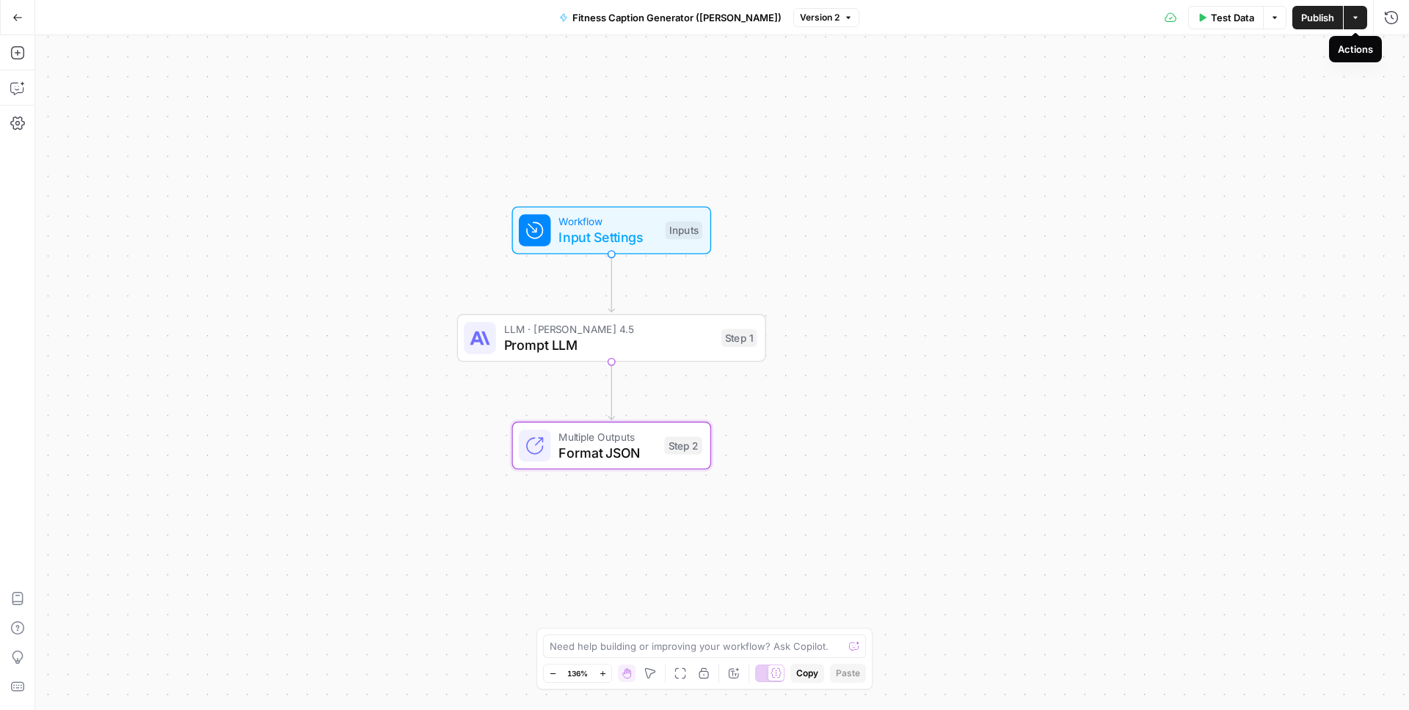
click at [1359, 22] on button "Actions" at bounding box center [1355, 17] width 23 height 23
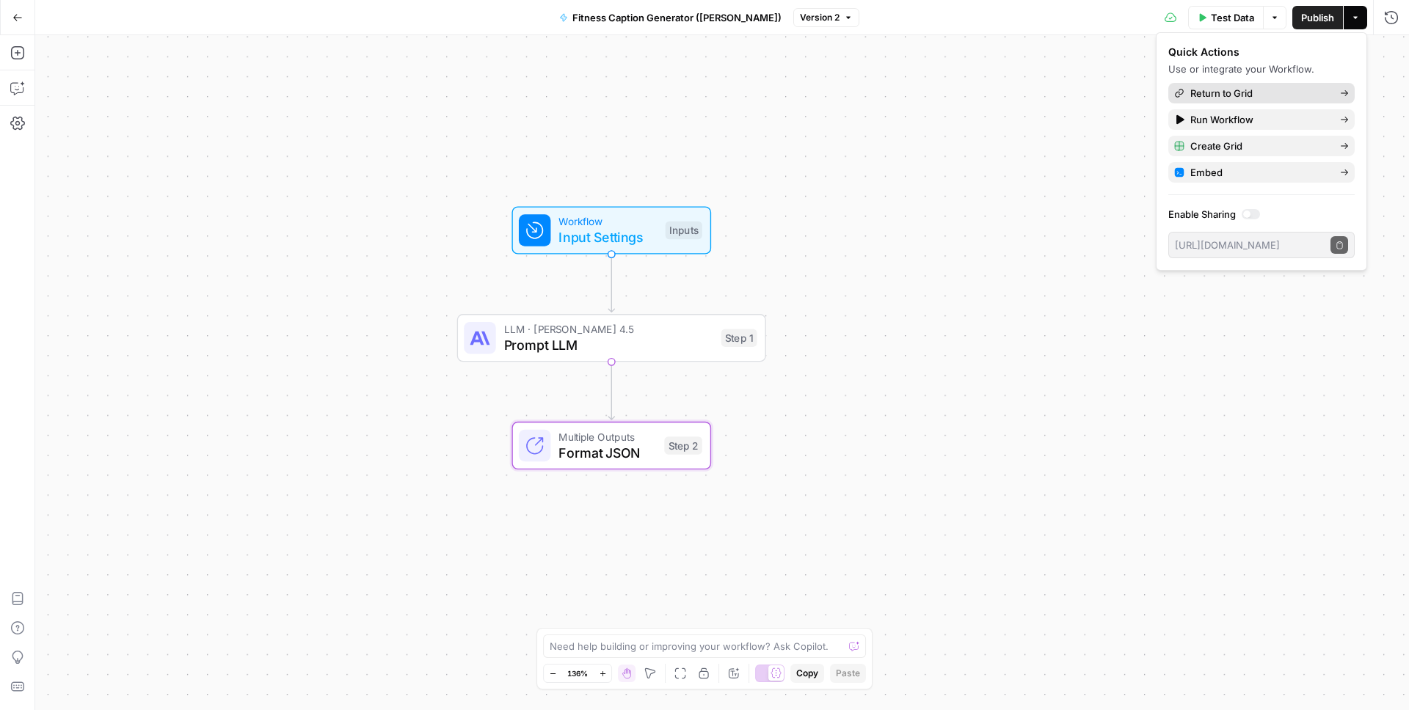
click at [1239, 97] on span "Return to Grid" at bounding box center [1259, 93] width 138 height 15
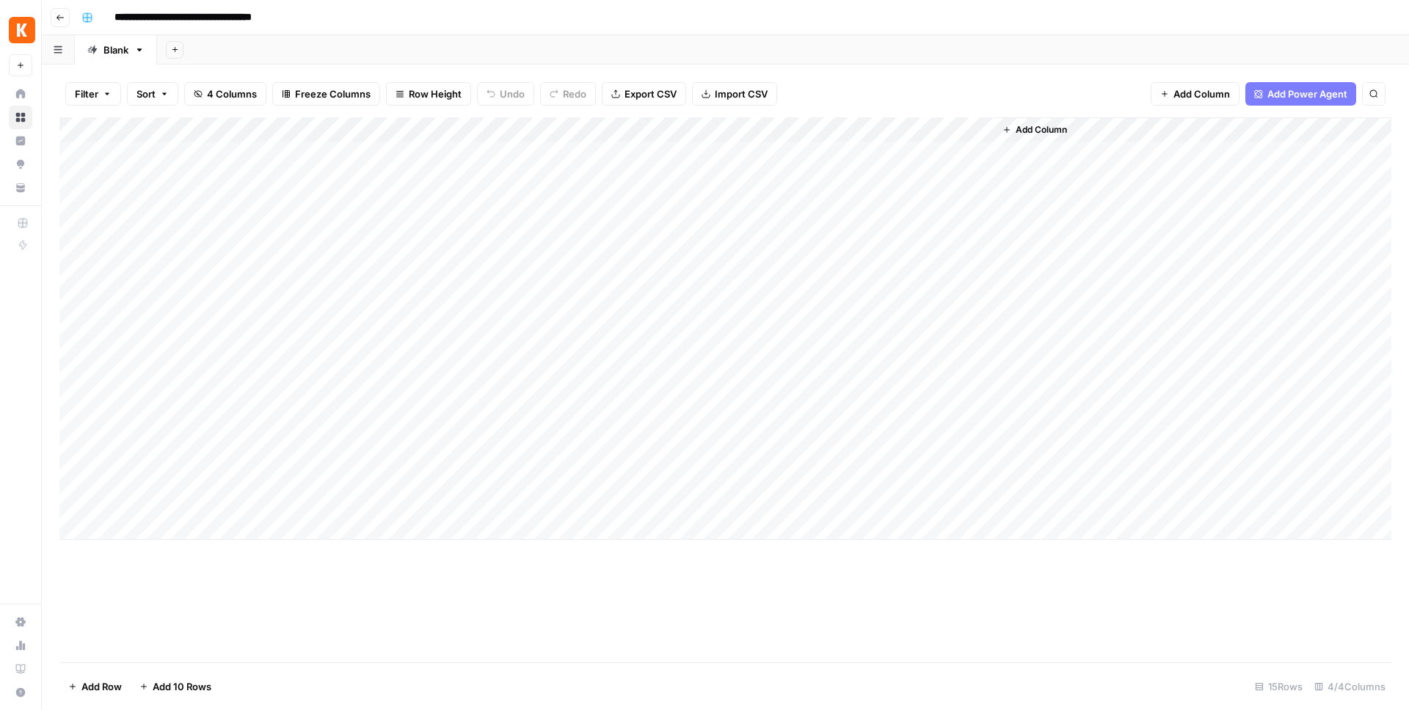
click at [870, 155] on div "Add Column" at bounding box center [725, 328] width 1332 height 423
click at [1075, 156] on div "Add Column" at bounding box center [725, 328] width 1332 height 423
click at [1173, 153] on div "Add Column" at bounding box center [725, 328] width 1332 height 423
click at [1243, 154] on div "Add Column" at bounding box center [725, 328] width 1332 height 423
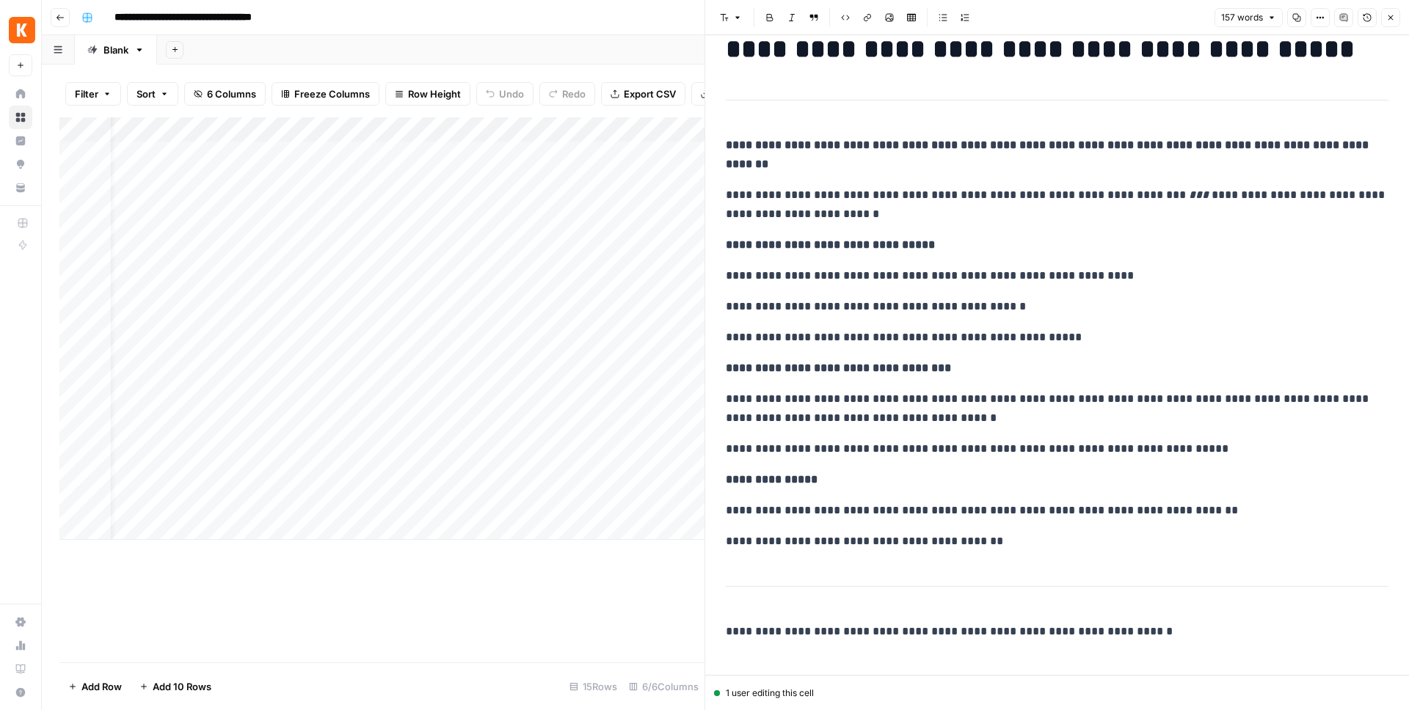
scroll to position [0, 635]
click at [224, 178] on div "Add Column" at bounding box center [381, 328] width 645 height 423
click at [1392, 18] on icon "button" at bounding box center [1390, 17] width 9 height 9
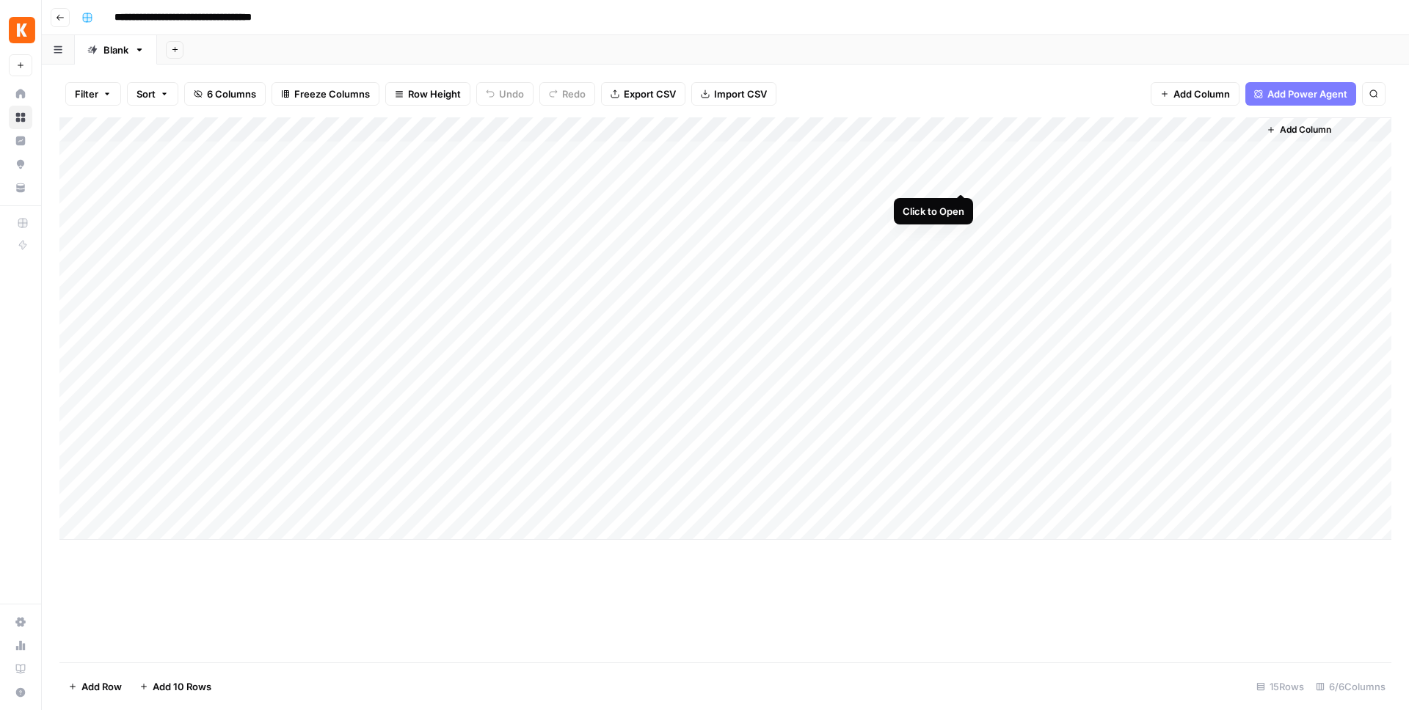
click at [961, 180] on div "Add Column" at bounding box center [725, 328] width 1332 height 423
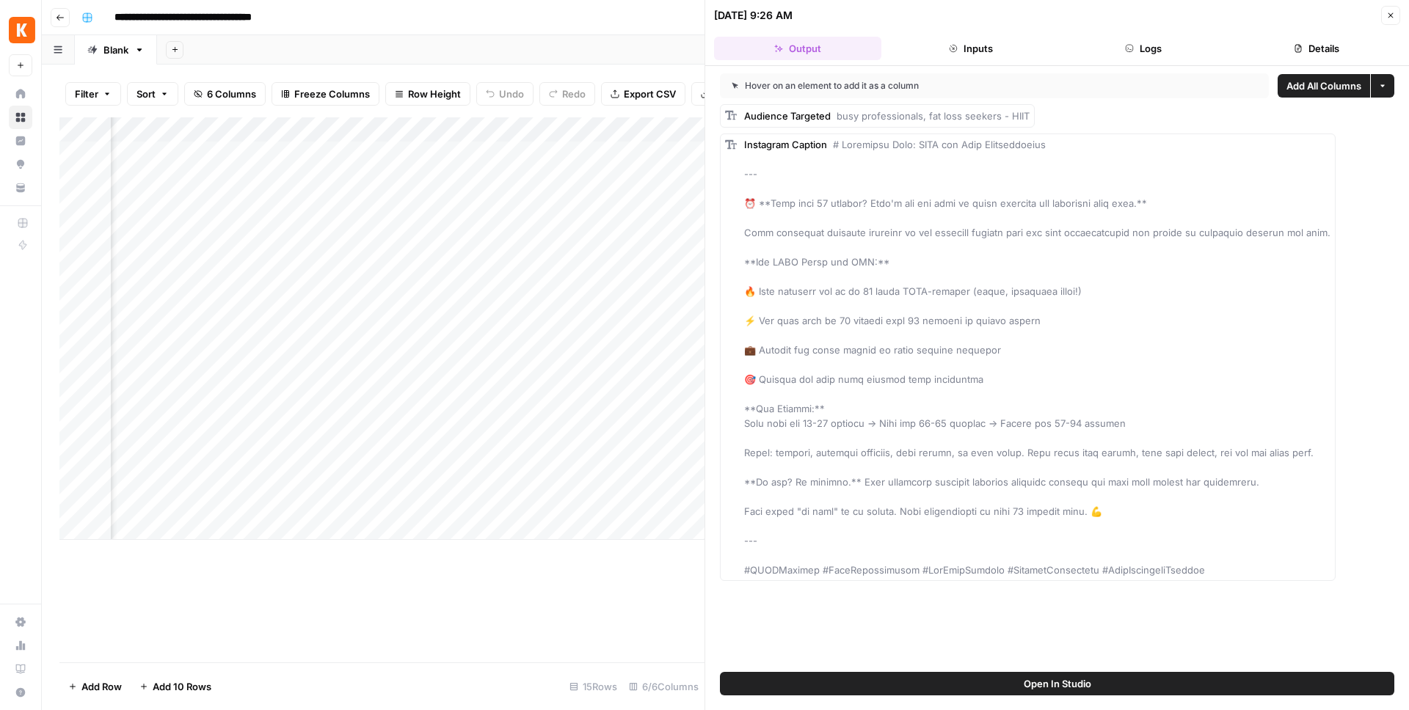
scroll to position [0, 580]
click at [987, 49] on button "Inputs" at bounding box center [970, 48] width 167 height 23
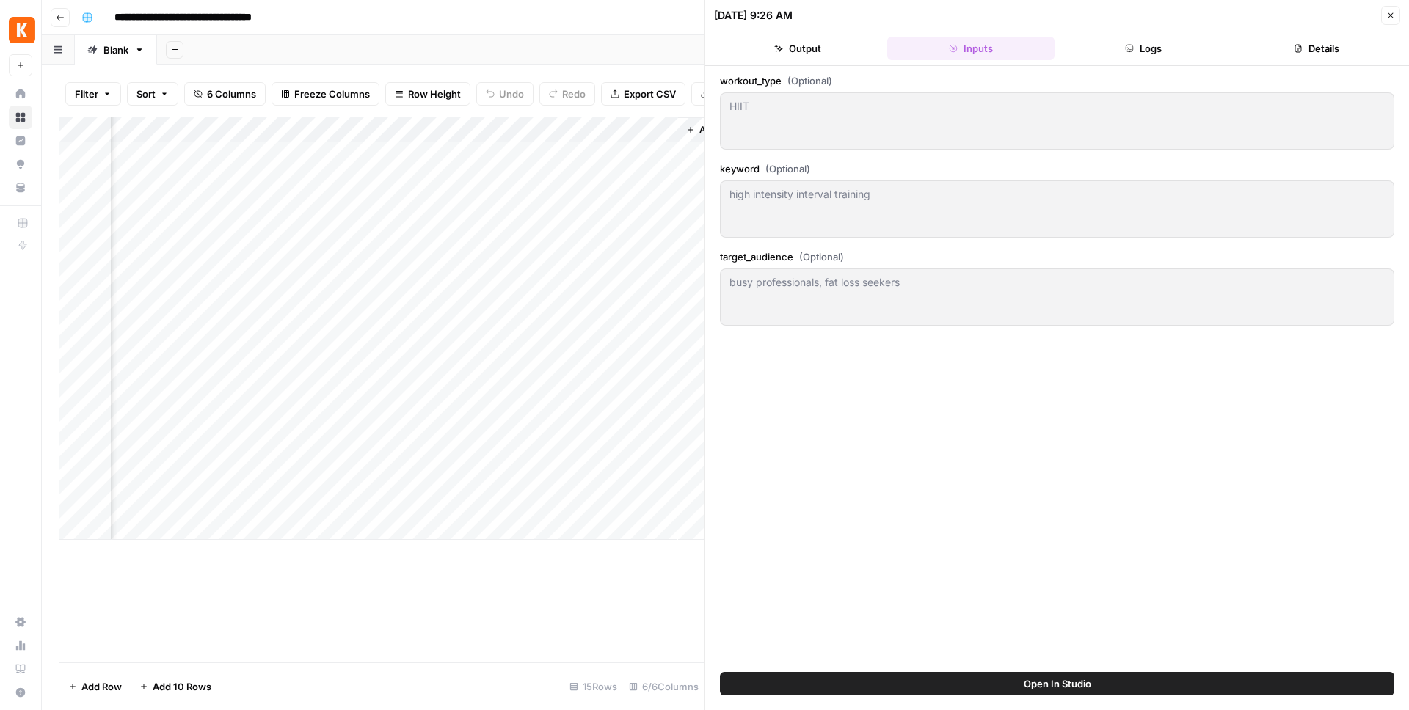
click at [1122, 31] on header "10/08/25 at 9:26 AM Close Output Inputs Logs Details" at bounding box center [1057, 33] width 704 height 66
click at [1129, 34] on header "10/08/25 at 9:26 AM Close Output Inputs Logs Details" at bounding box center [1057, 33] width 704 height 66
click at [1131, 40] on button "Logs" at bounding box center [1143, 48] width 167 height 23
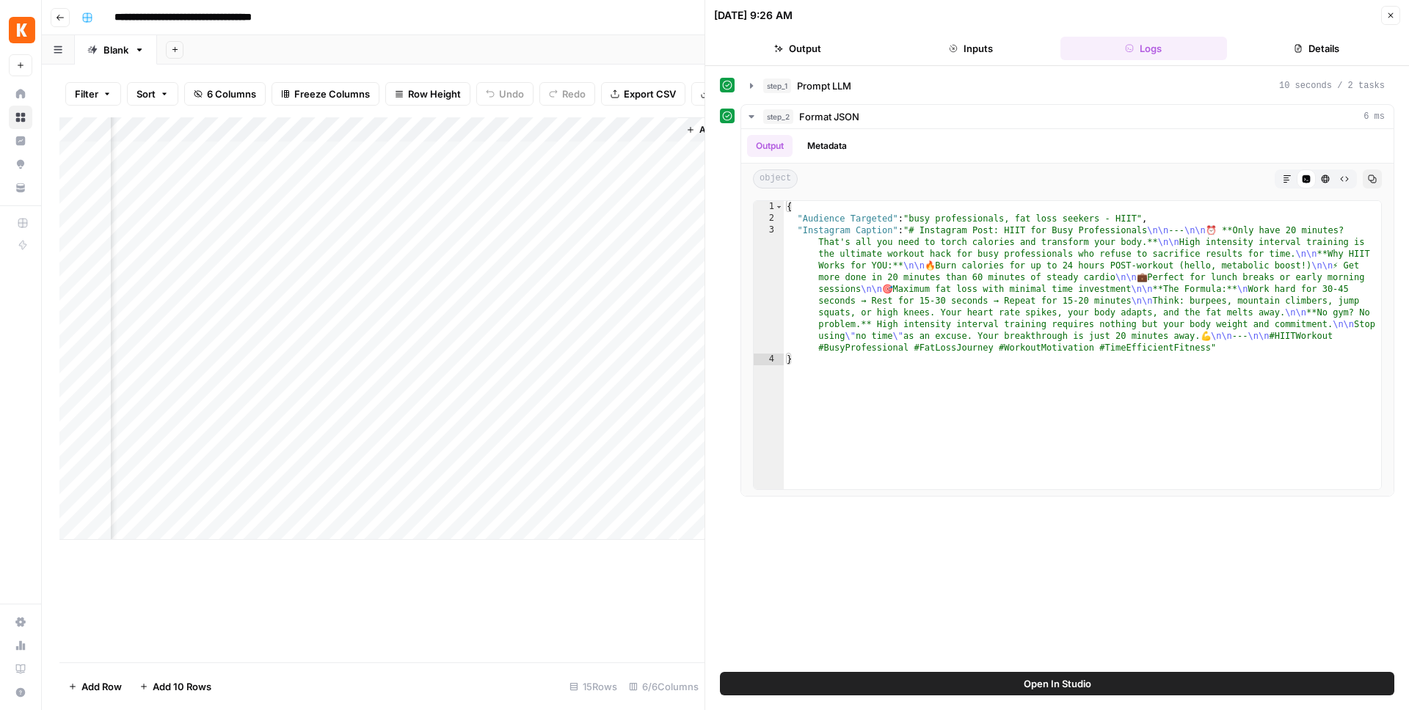
click at [814, 51] on button "Output" at bounding box center [797, 48] width 167 height 23
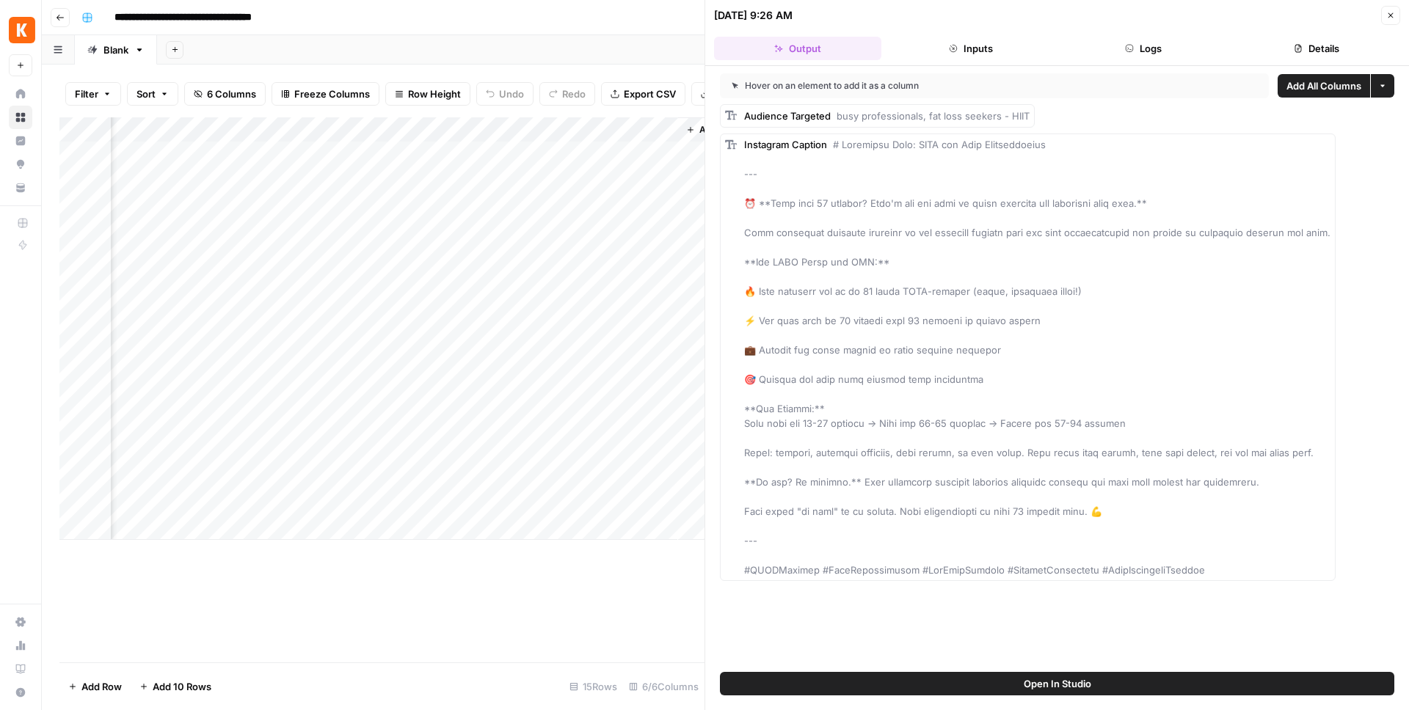
click at [1125, 44] on icon "button" at bounding box center [1129, 48] width 9 height 9
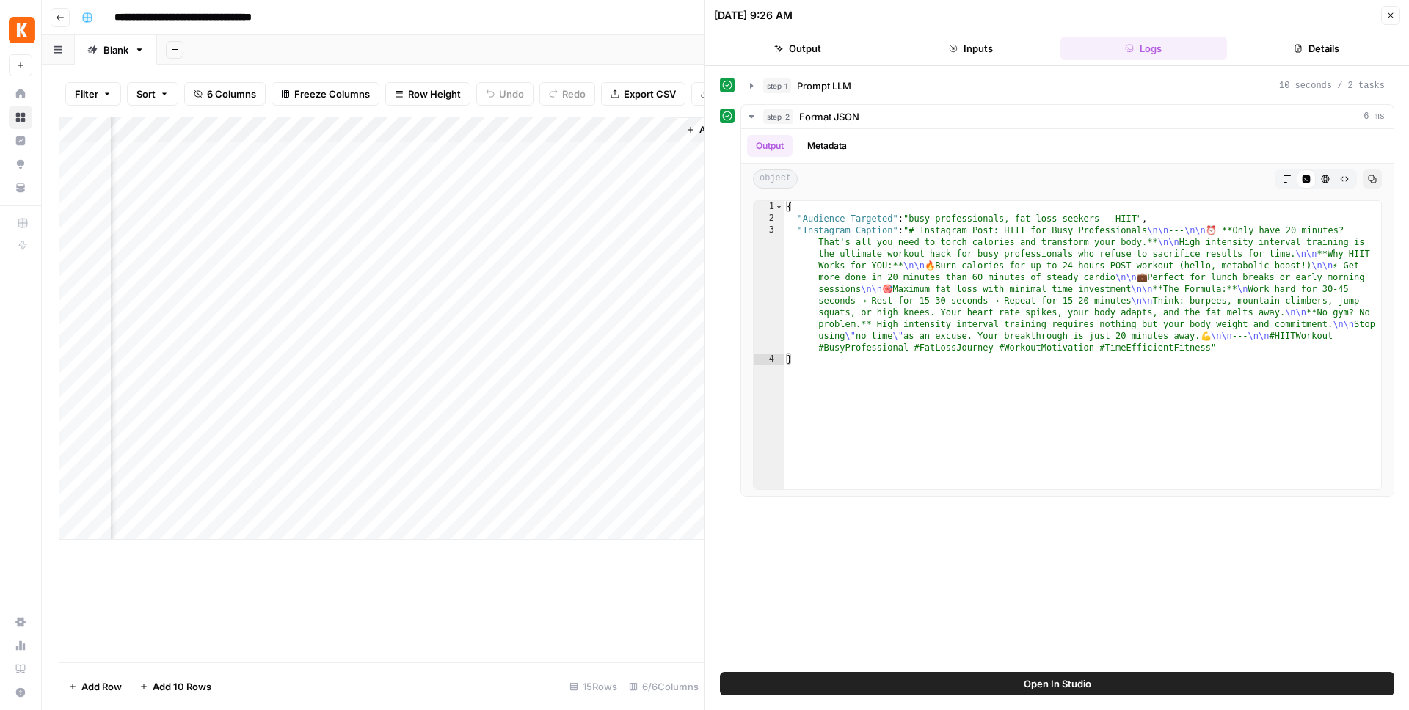
click at [828, 54] on button "Output" at bounding box center [797, 48] width 167 height 23
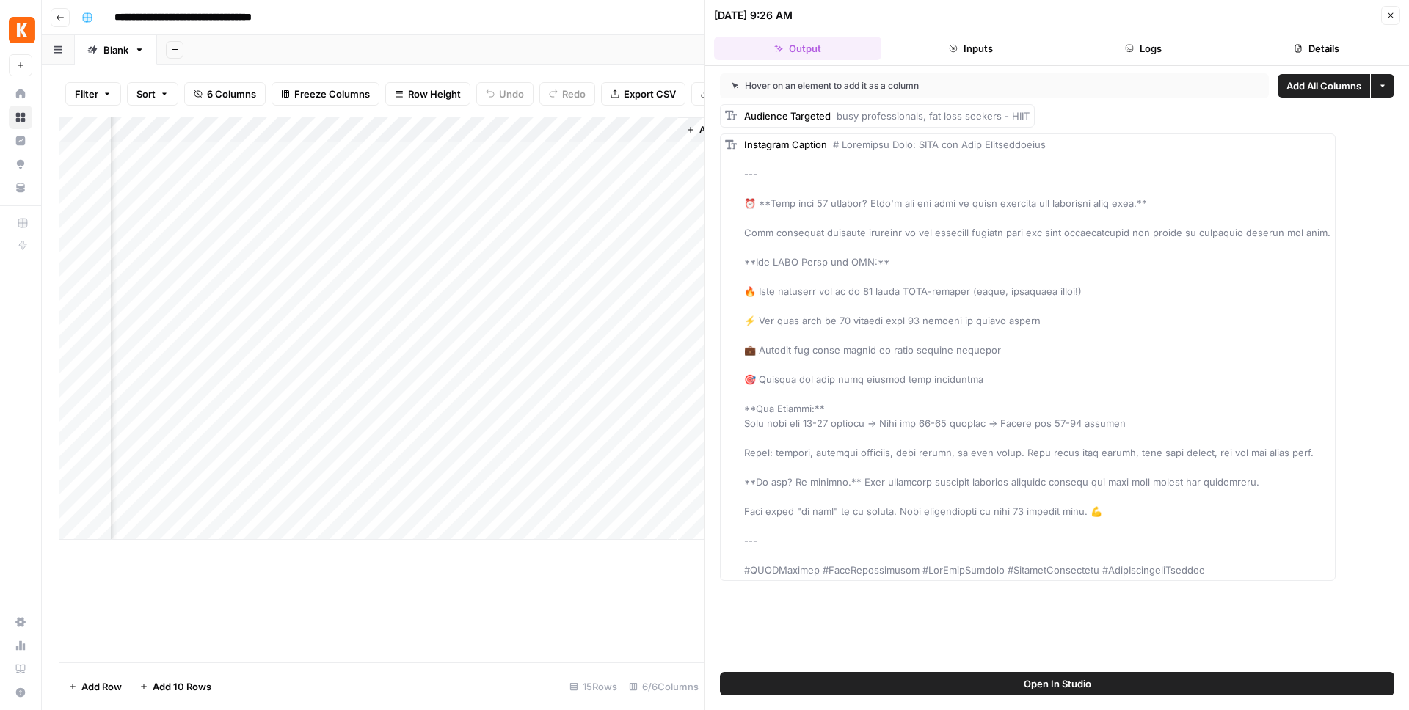
click at [1393, 20] on button "Close" at bounding box center [1390, 15] width 19 height 19
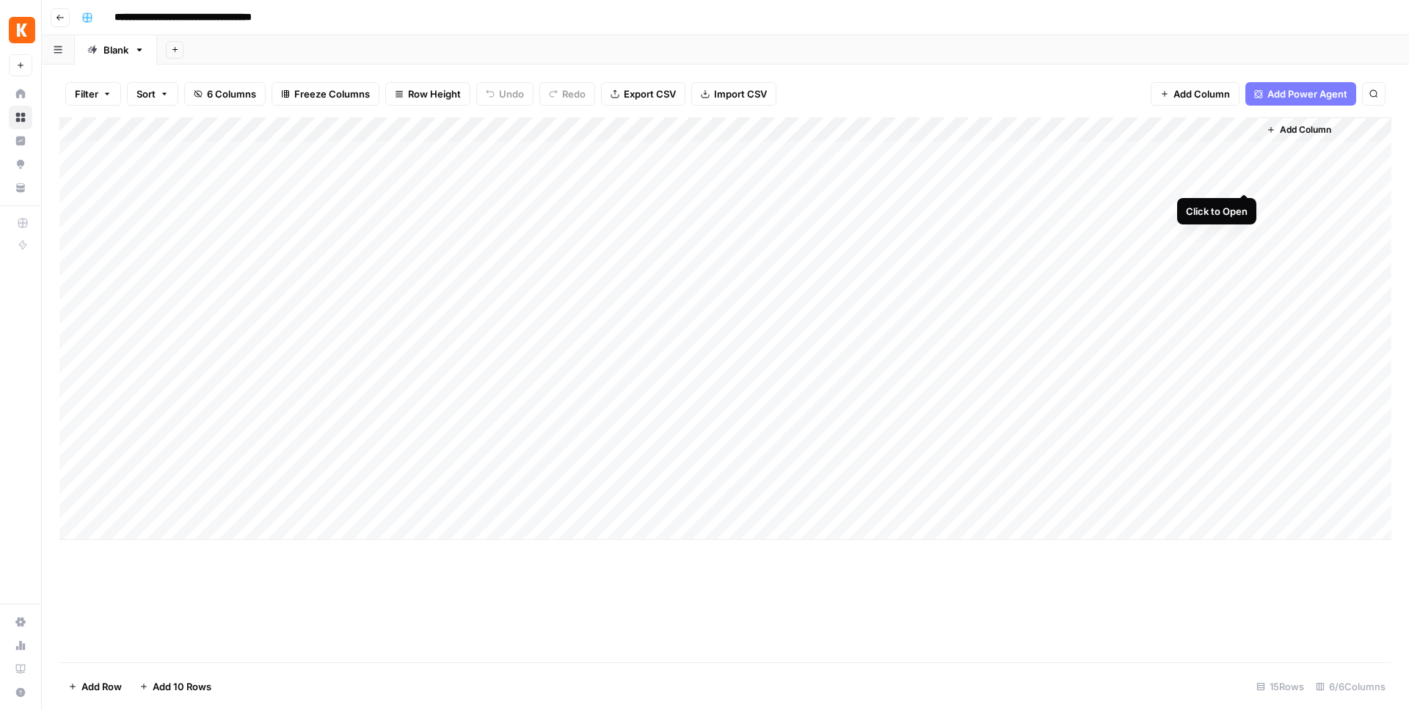
click at [1244, 181] on div "Add Column" at bounding box center [725, 328] width 1332 height 423
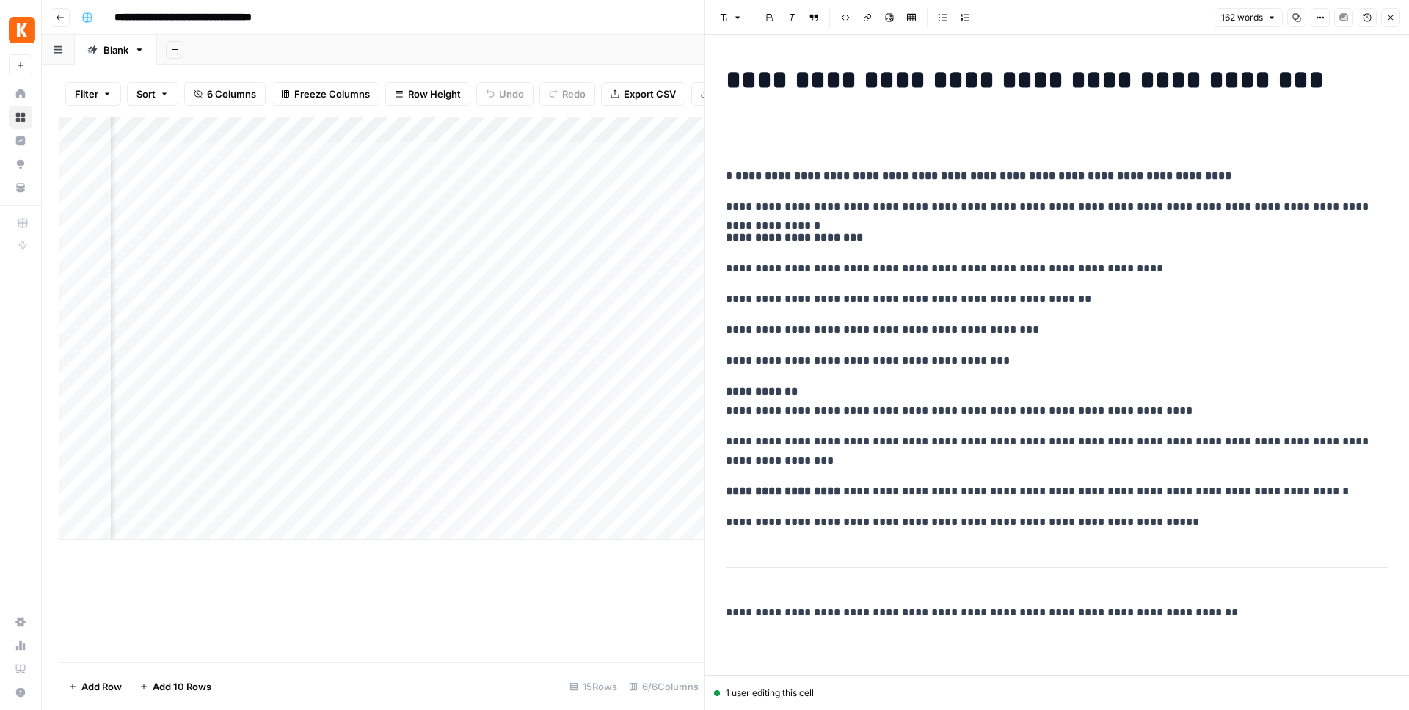
scroll to position [0, 635]
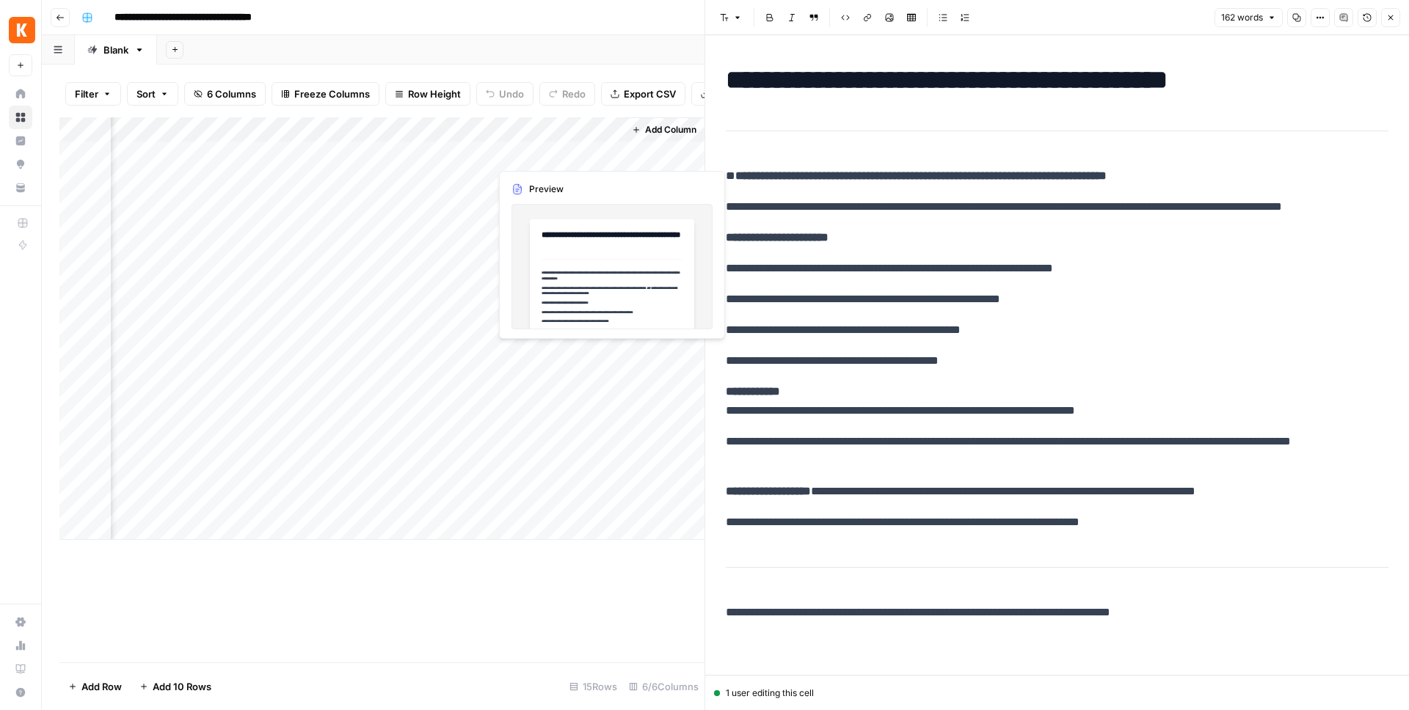
click at [558, 156] on div "Add Column" at bounding box center [381, 328] width 645 height 423
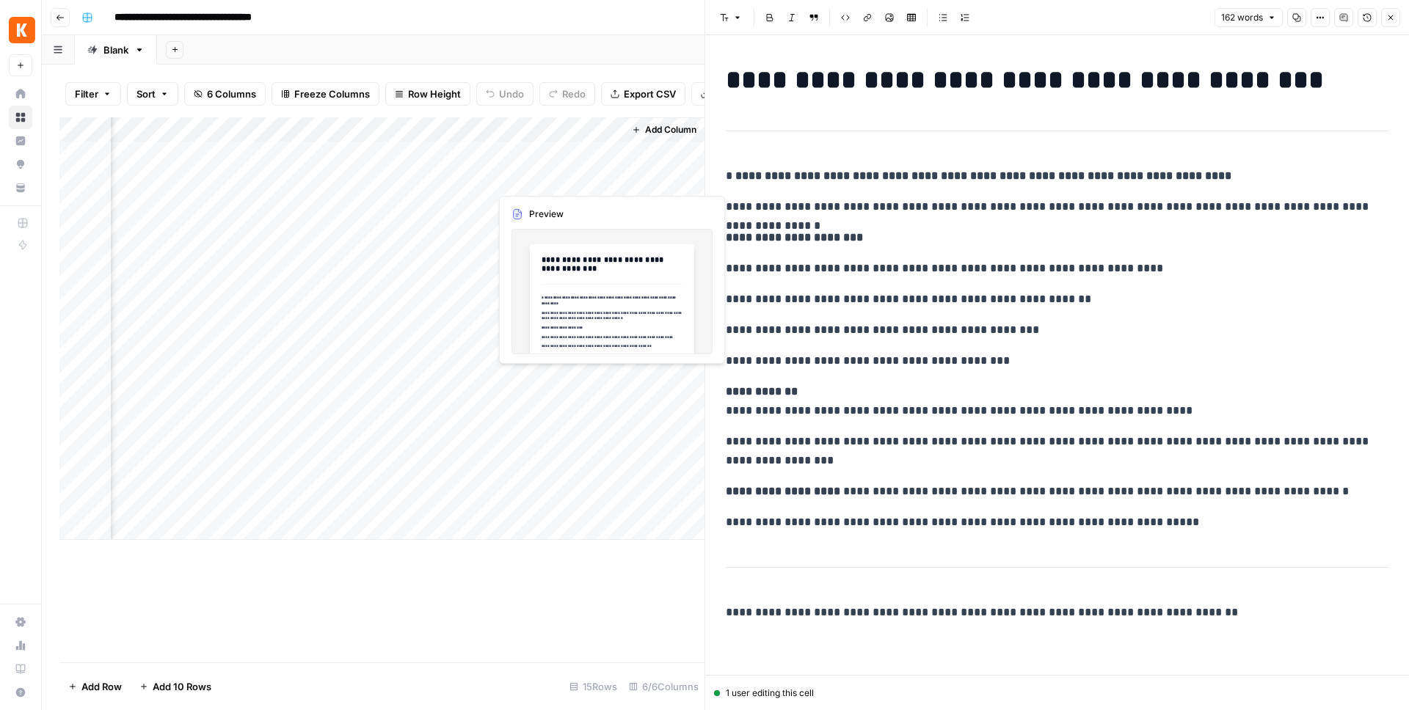
click at [558, 181] on div "Add Column" at bounding box center [381, 328] width 645 height 423
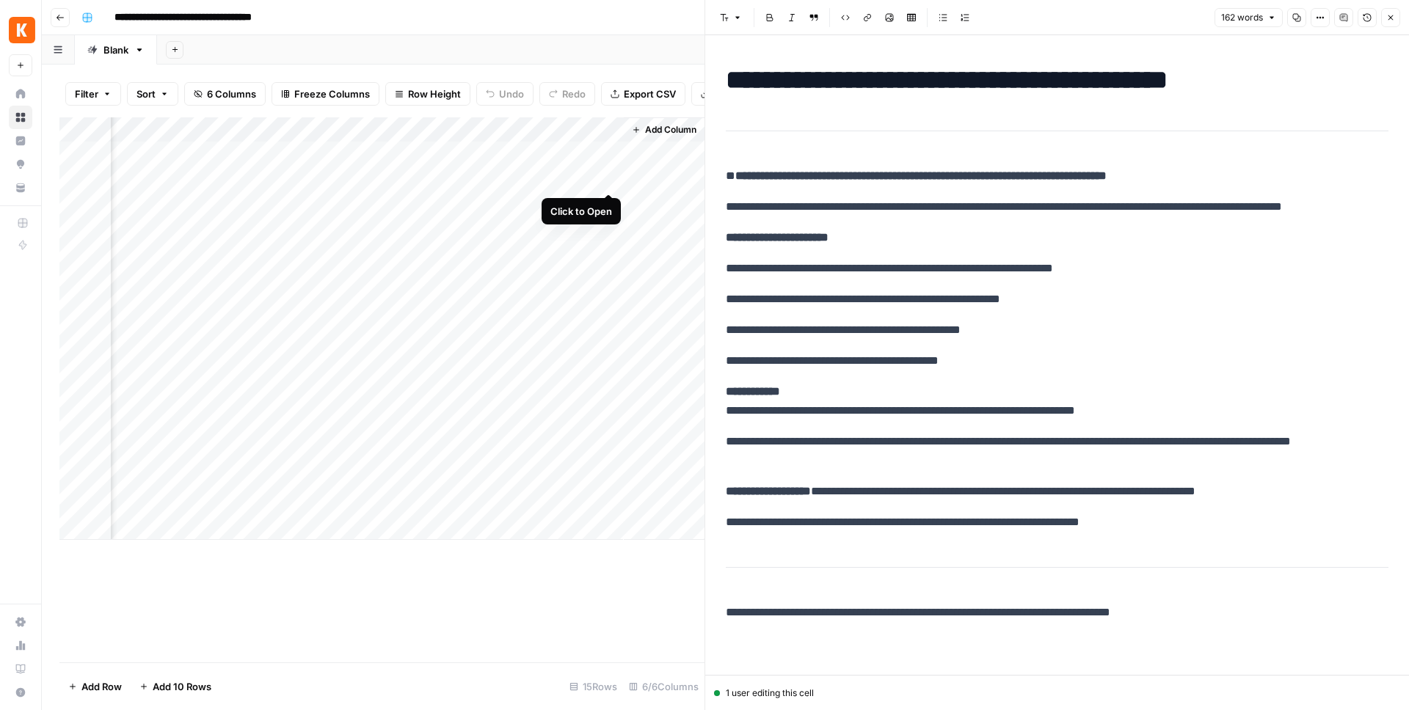
click at [608, 182] on div "Add Column" at bounding box center [381, 328] width 645 height 423
click at [606, 156] on div "Add Column" at bounding box center [381, 328] width 645 height 423
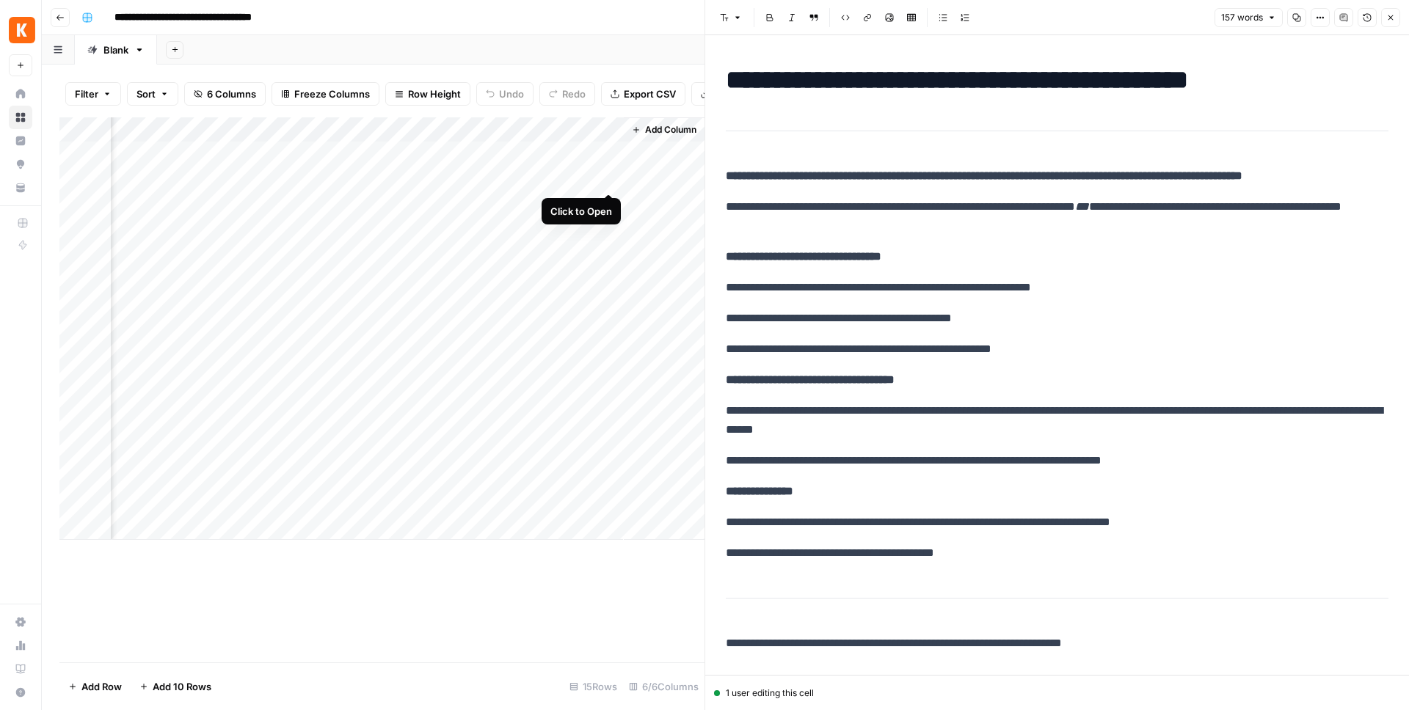
click at [608, 181] on div "Add Column" at bounding box center [381, 328] width 645 height 423
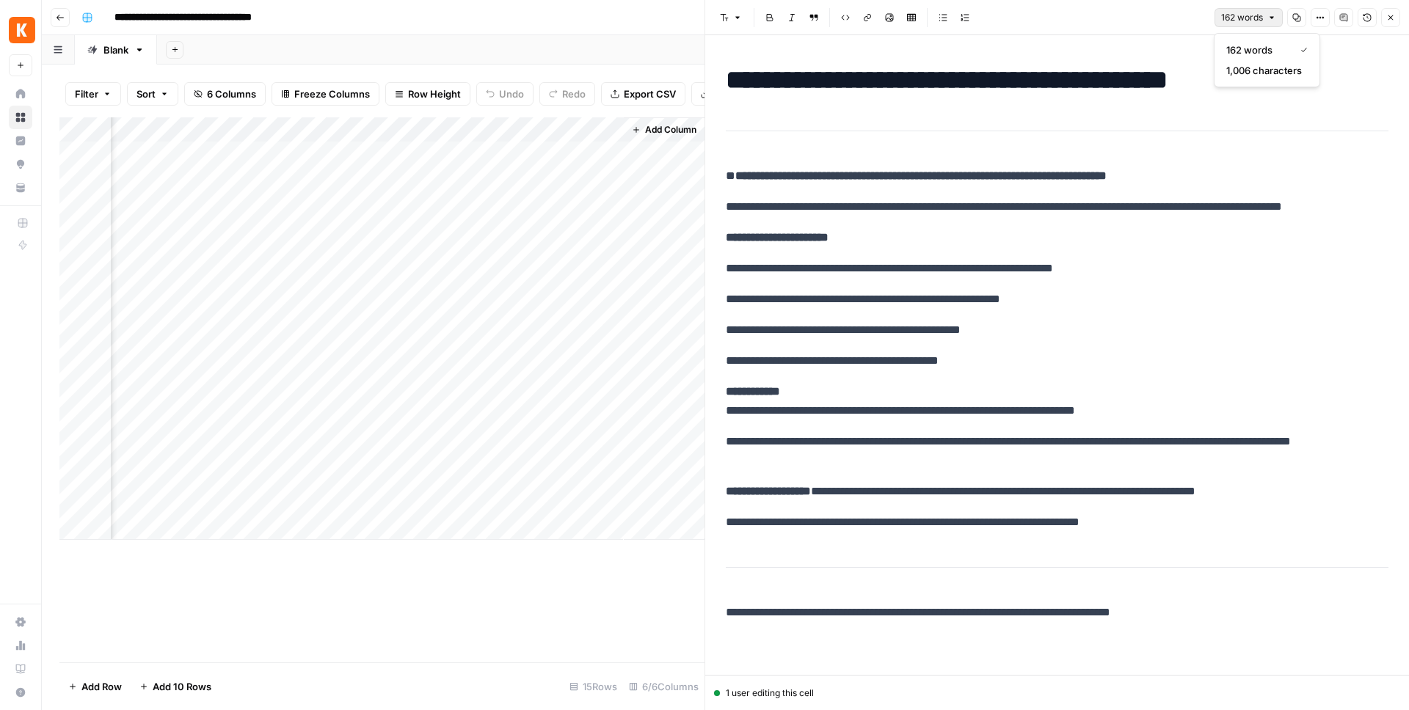
click at [1257, 25] on button "162 words" at bounding box center [1248, 17] width 68 height 19
click at [1010, 284] on div "**********" at bounding box center [1057, 343] width 680 height 569
drag, startPoint x: 1132, startPoint y: 269, endPoint x: 693, endPoint y: 270, distance: 439.5
click at [693, 270] on body "**********" at bounding box center [704, 355] width 1409 height 710
drag, startPoint x: 1145, startPoint y: 271, endPoint x: 730, endPoint y: 267, distance: 415.3
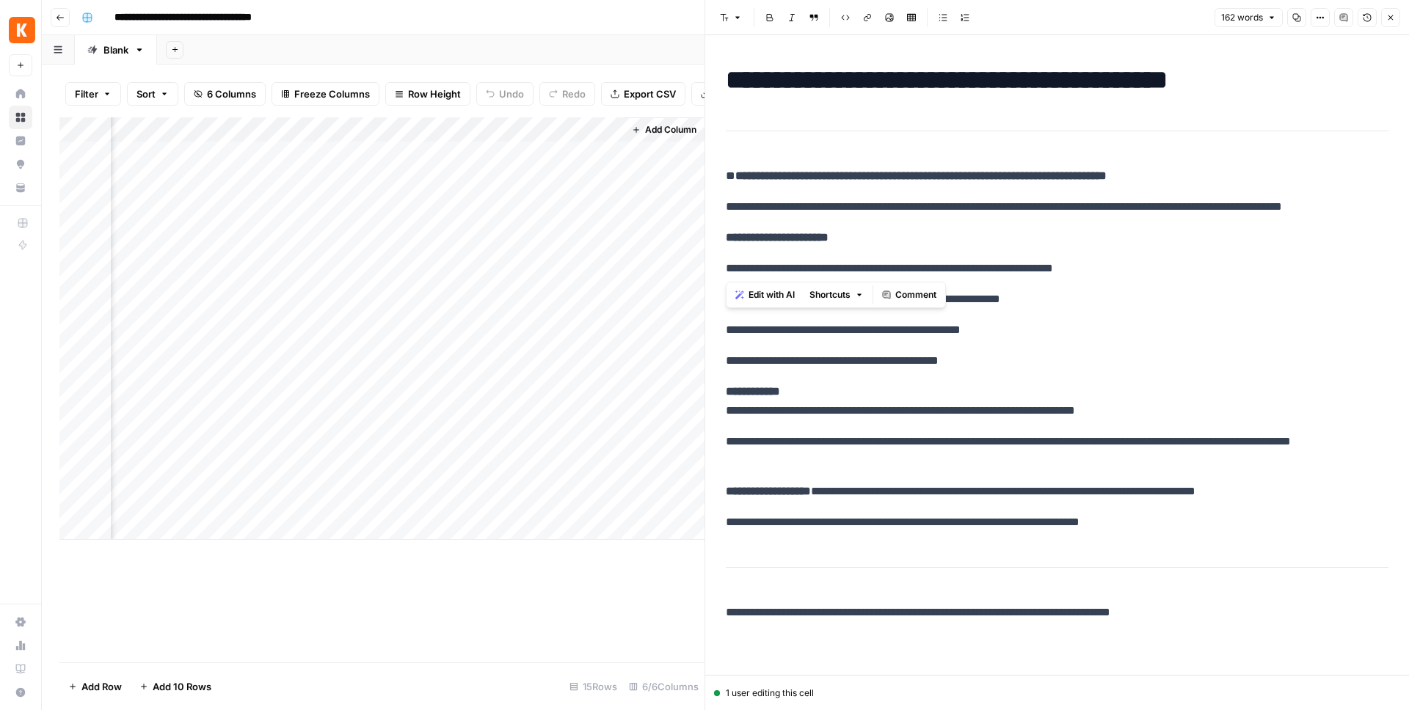
click at [730, 267] on p "**********" at bounding box center [1057, 268] width 663 height 19
click at [826, 295] on span "Shortcuts" at bounding box center [829, 294] width 41 height 13
click at [826, 296] on span "Shortcuts" at bounding box center [829, 294] width 41 height 13
click at [900, 383] on p "**********" at bounding box center [1057, 401] width 663 height 38
drag, startPoint x: 1188, startPoint y: 522, endPoint x: 737, endPoint y: 505, distance: 450.9
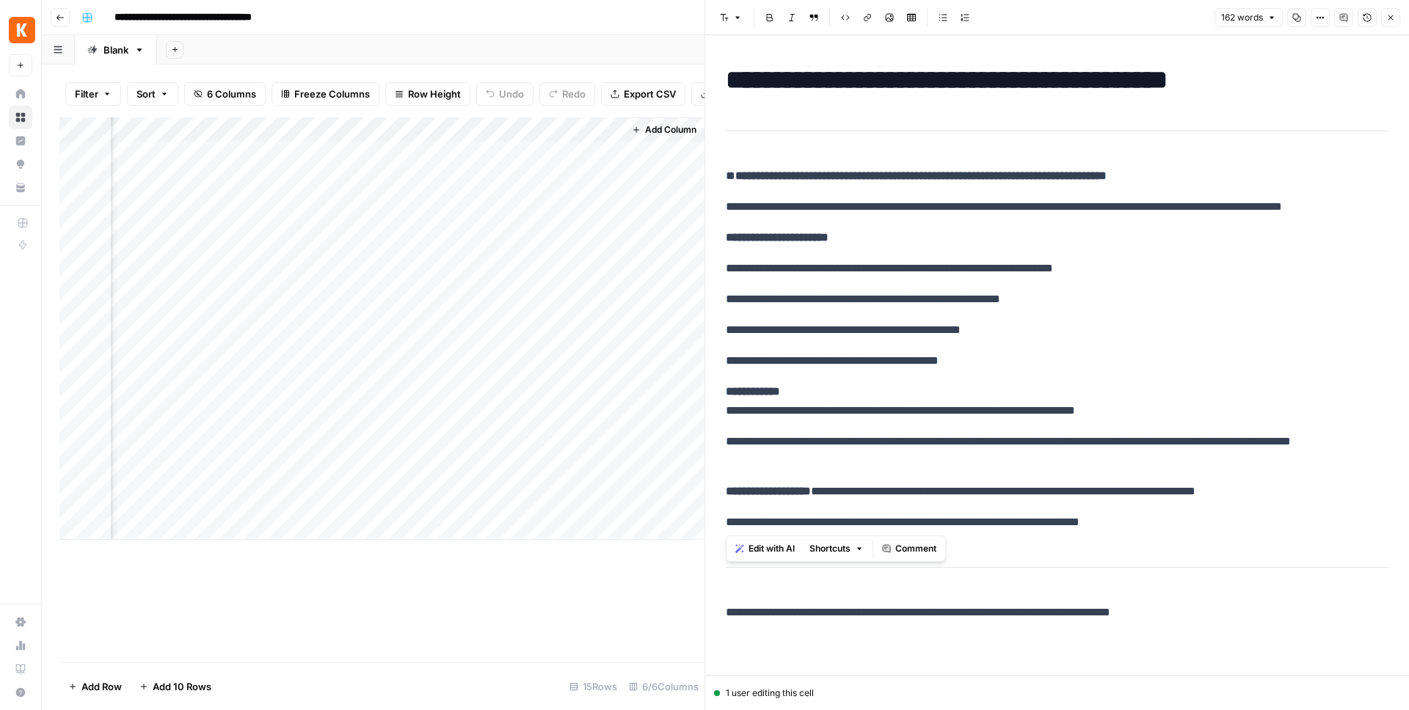
click at [737, 505] on div "**********" at bounding box center [1057, 343] width 680 height 569
drag, startPoint x: 723, startPoint y: 492, endPoint x: 1172, endPoint y: 525, distance: 450.3
click at [1172, 525] on div "**********" at bounding box center [1057, 343] width 680 height 569
drag, startPoint x: 725, startPoint y: 168, endPoint x: 972, endPoint y: 445, distance: 371.6
click at [972, 445] on div "**********" at bounding box center [1057, 343] width 680 height 569
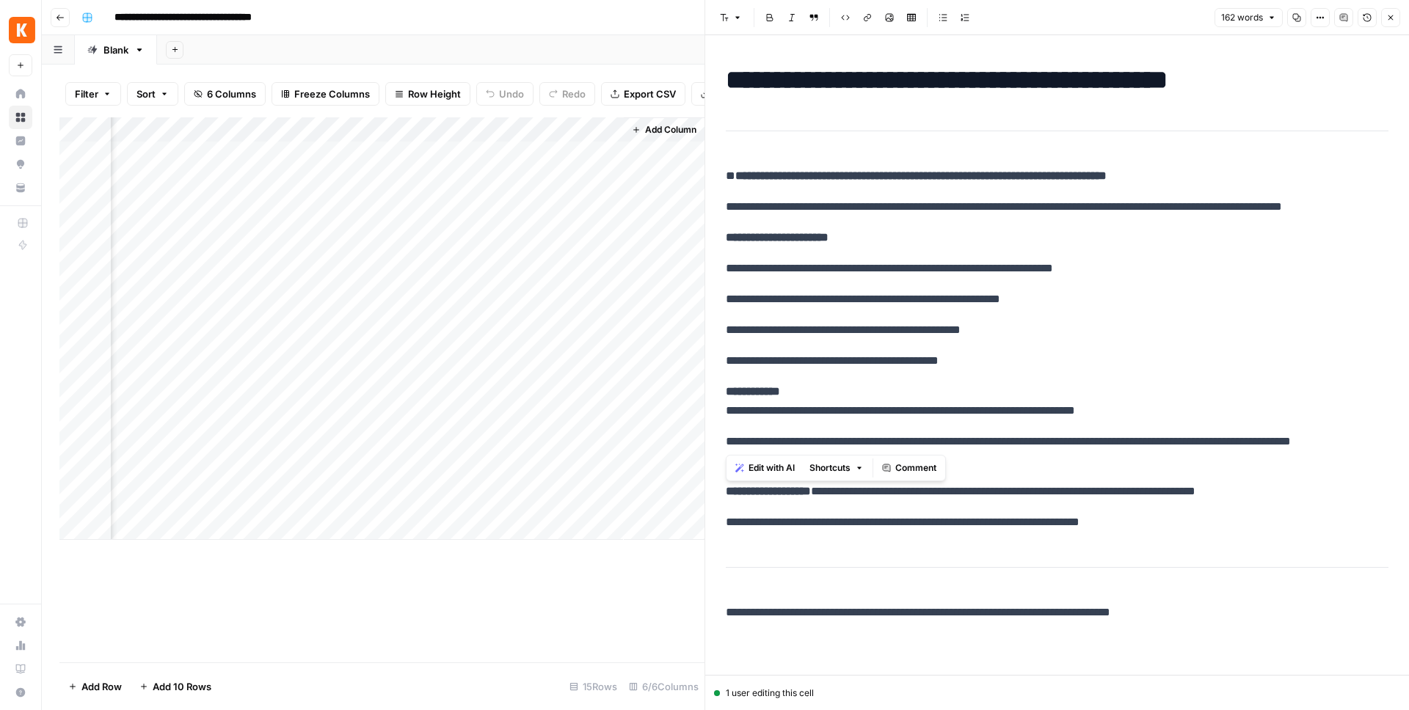
click at [889, 285] on div "**********" at bounding box center [1057, 343] width 680 height 569
drag, startPoint x: 1378, startPoint y: 209, endPoint x: 713, endPoint y: 178, distance: 666.3
click at [713, 178] on div "**********" at bounding box center [1057, 355] width 704 height 640
click at [784, 229] on span "Edit with AI" at bounding box center [771, 233] width 46 height 13
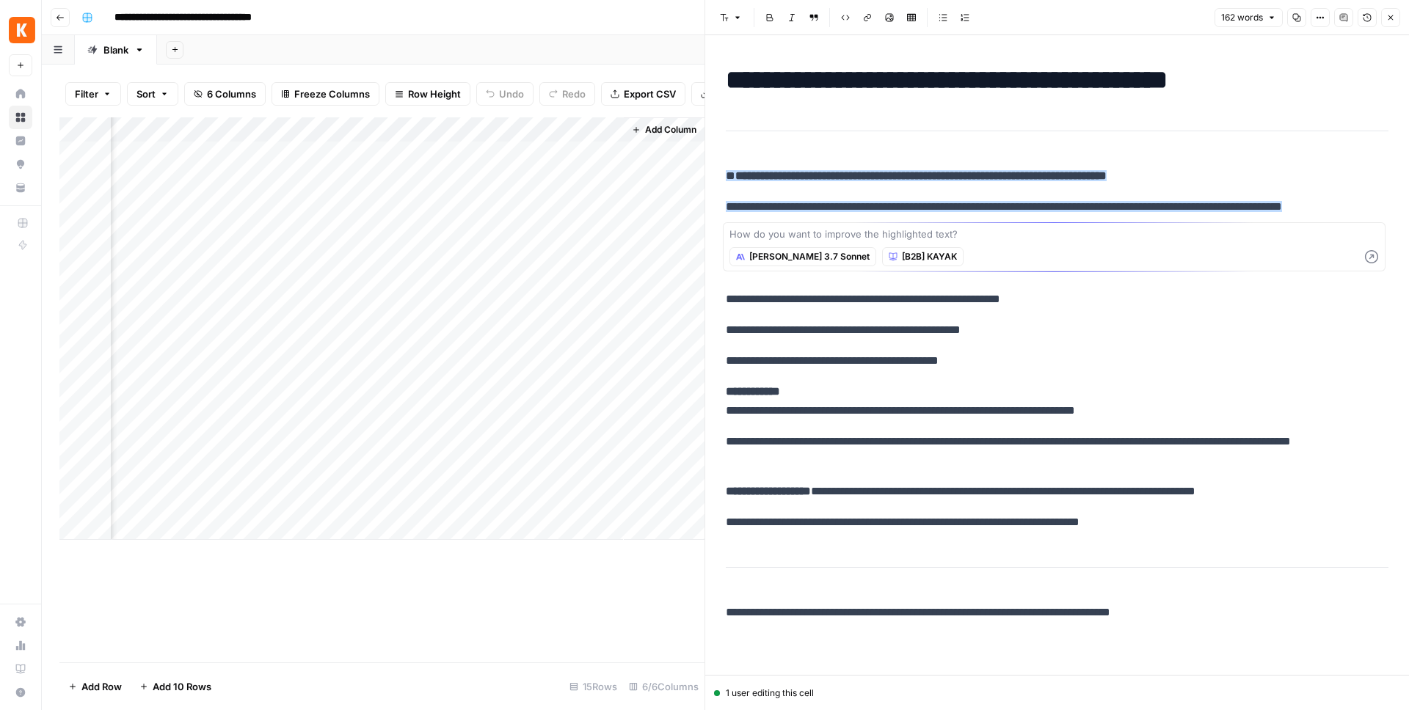
click at [814, 230] on textarea at bounding box center [1053, 234] width 649 height 15
type textarea "Make this more conversational and in the style and tone of my brand kit tone"
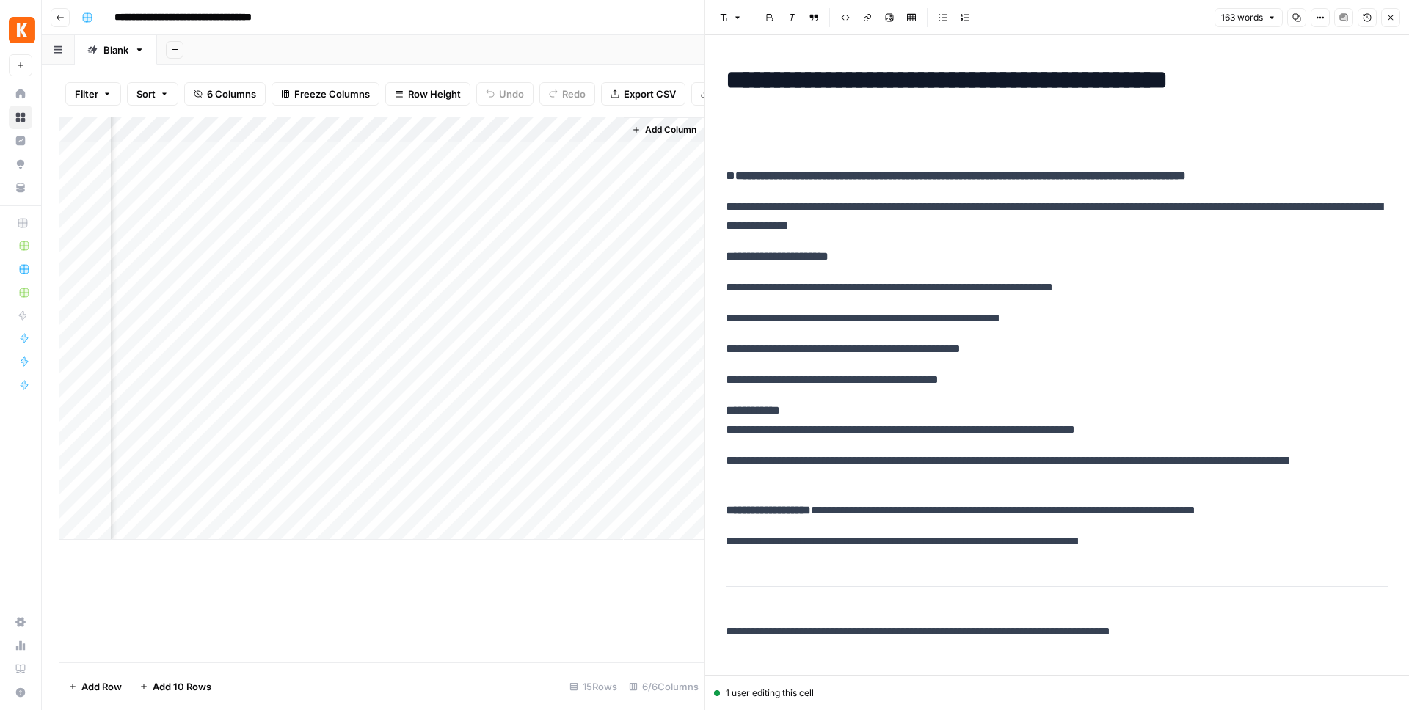
click at [1394, 18] on span "Close" at bounding box center [1394, 18] width 1 height 1
click at [1394, 16] on div "Font style Bold Italic Block quote Code block Link Image Insert Table Bulleted …" at bounding box center [1057, 17] width 686 height 19
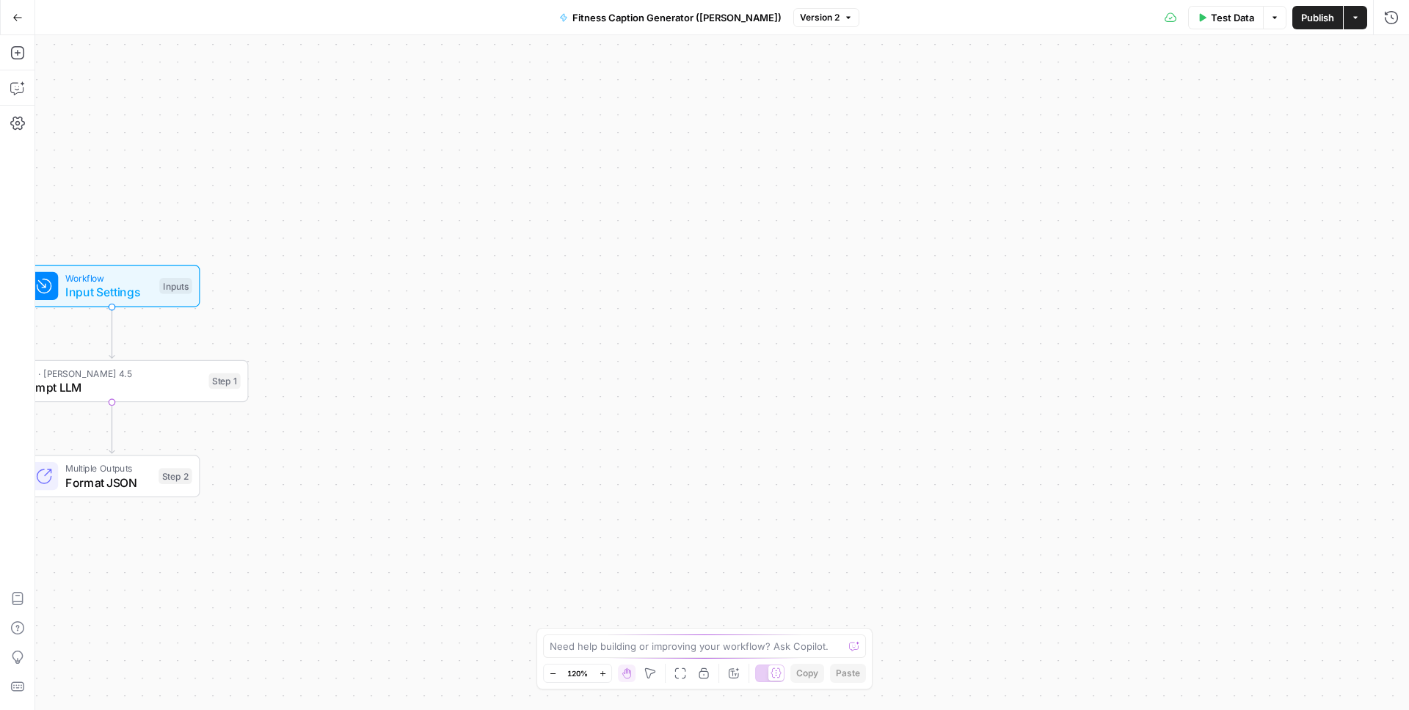
click at [1355, 26] on button "Actions" at bounding box center [1355, 17] width 23 height 23
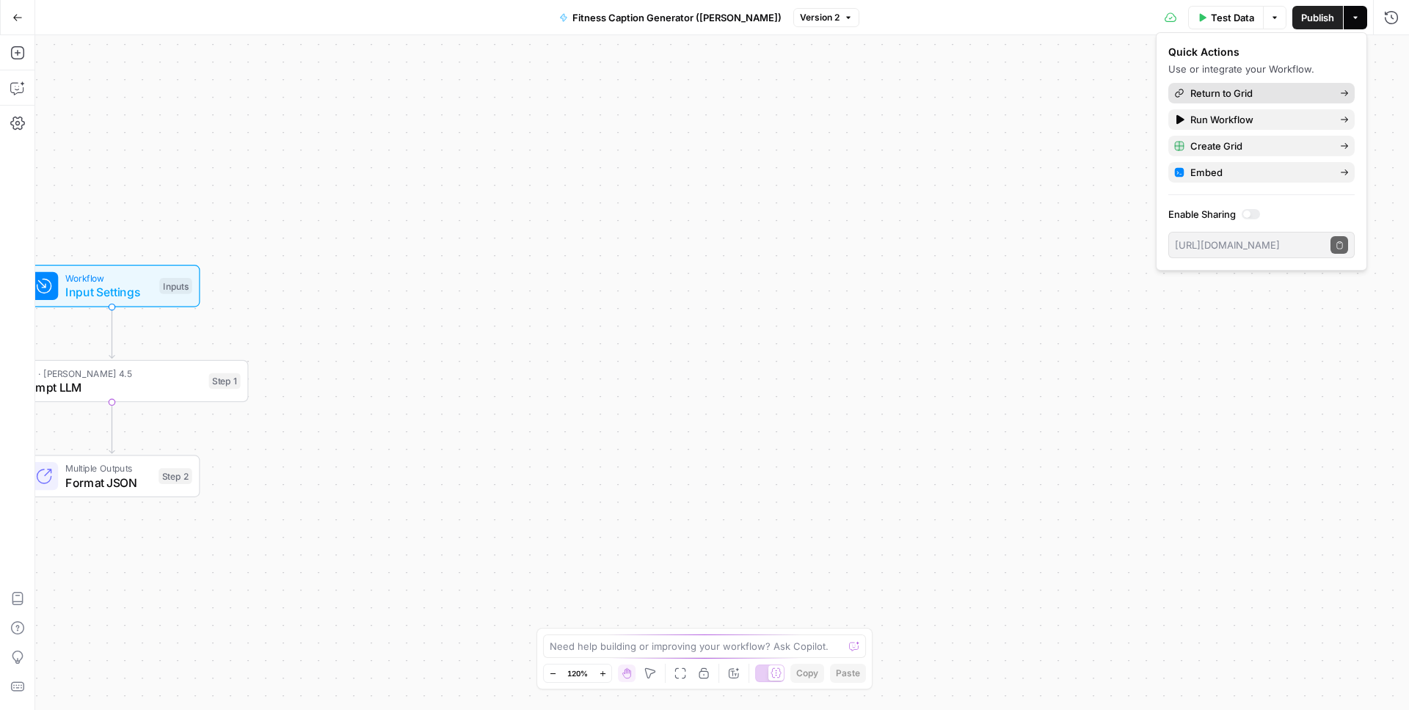
click at [1241, 98] on span "Return to Grid" at bounding box center [1259, 93] width 138 height 15
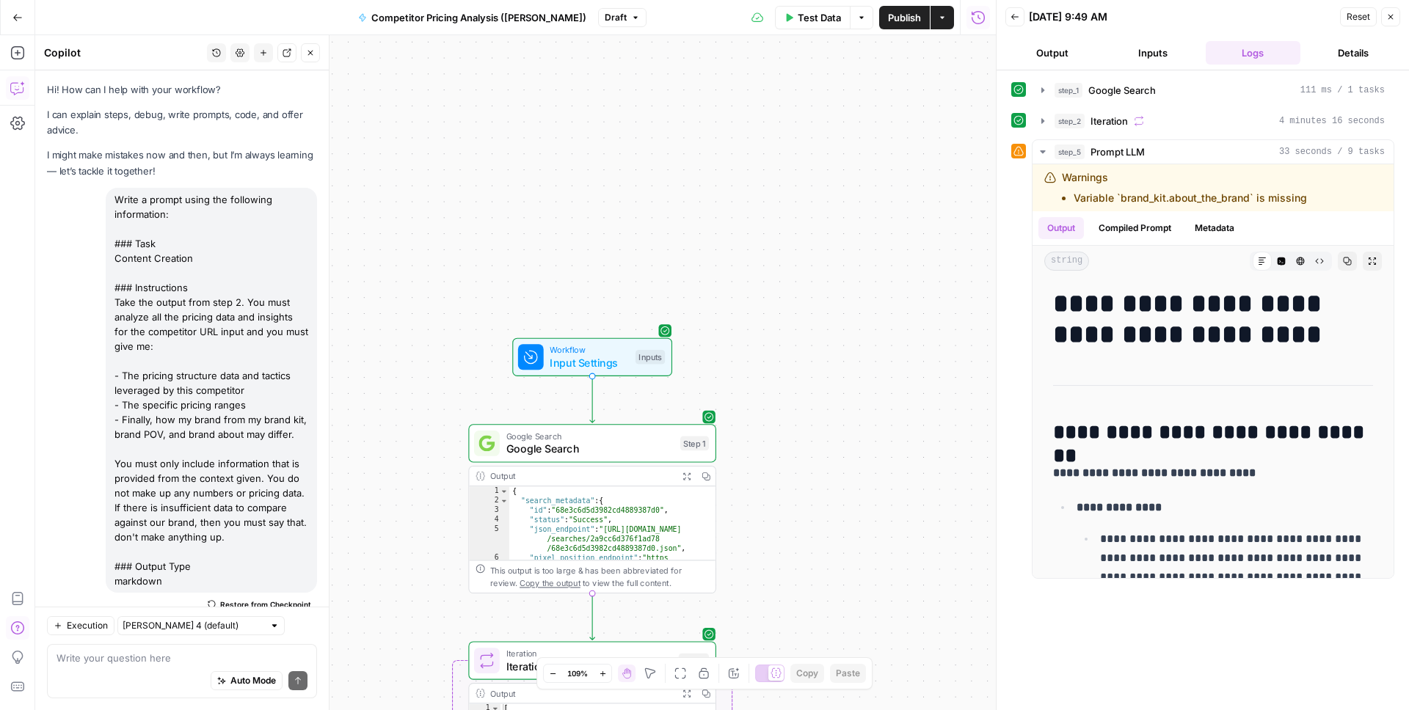
scroll to position [338, 0]
